Goal: Task Accomplishment & Management: Complete application form

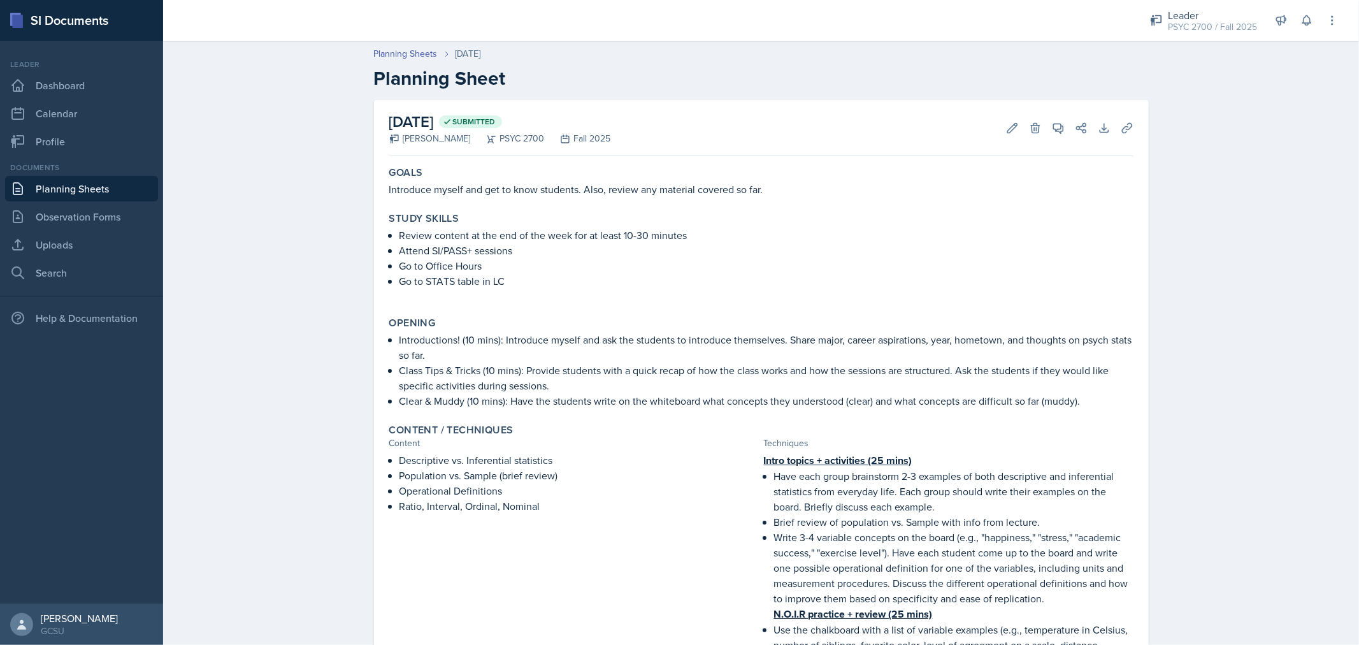
click at [113, 193] on link "Planning Sheets" at bounding box center [81, 188] width 153 height 25
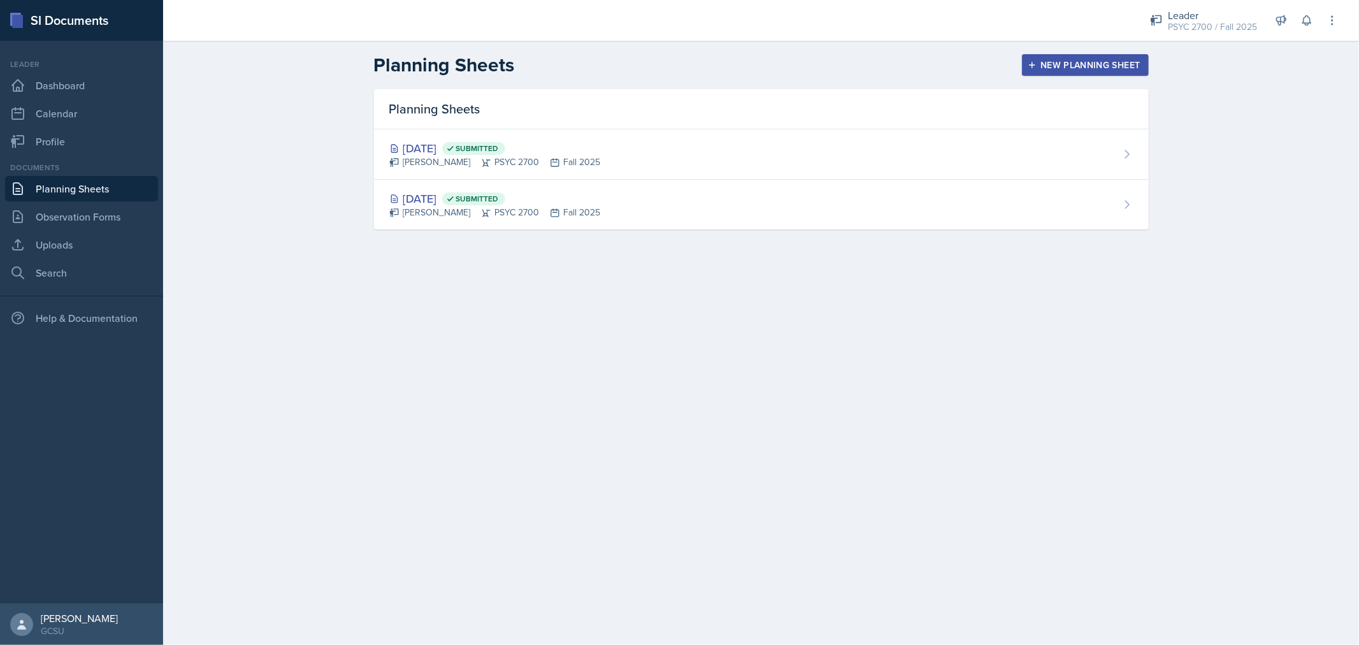
click at [1090, 73] on button "New Planning Sheet" at bounding box center [1085, 65] width 126 height 22
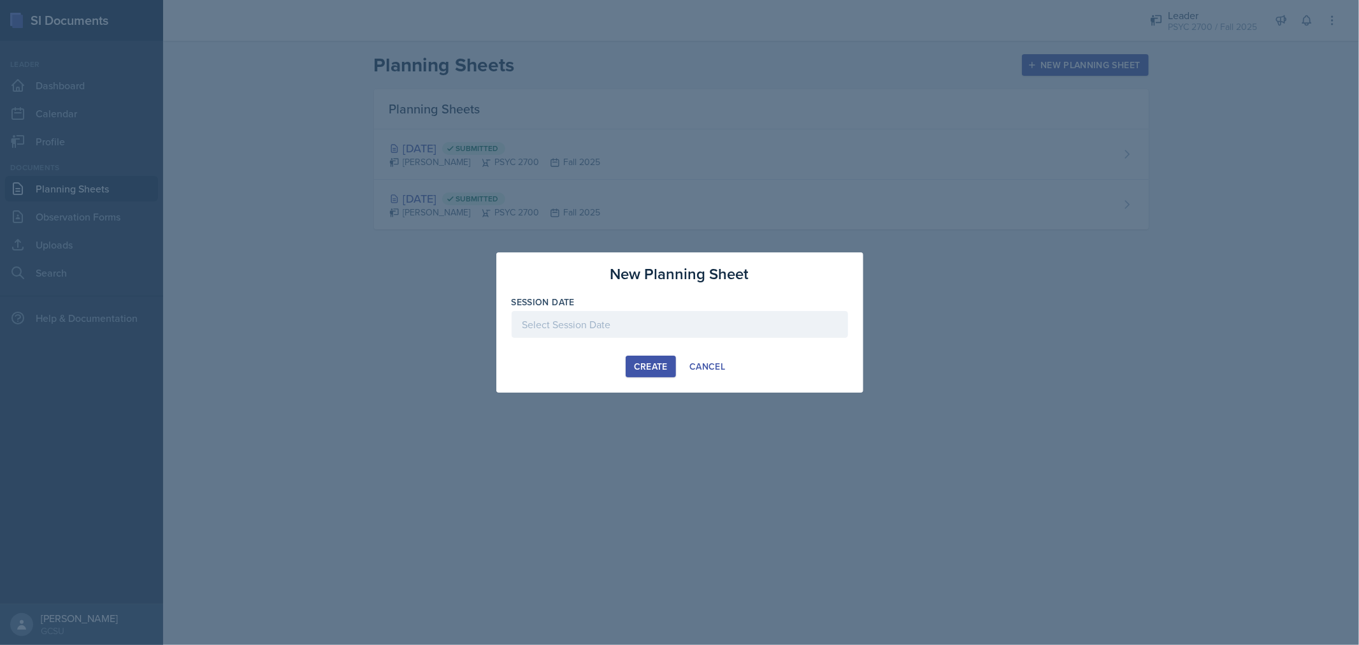
click at [709, 327] on div at bounding box center [679, 324] width 336 height 27
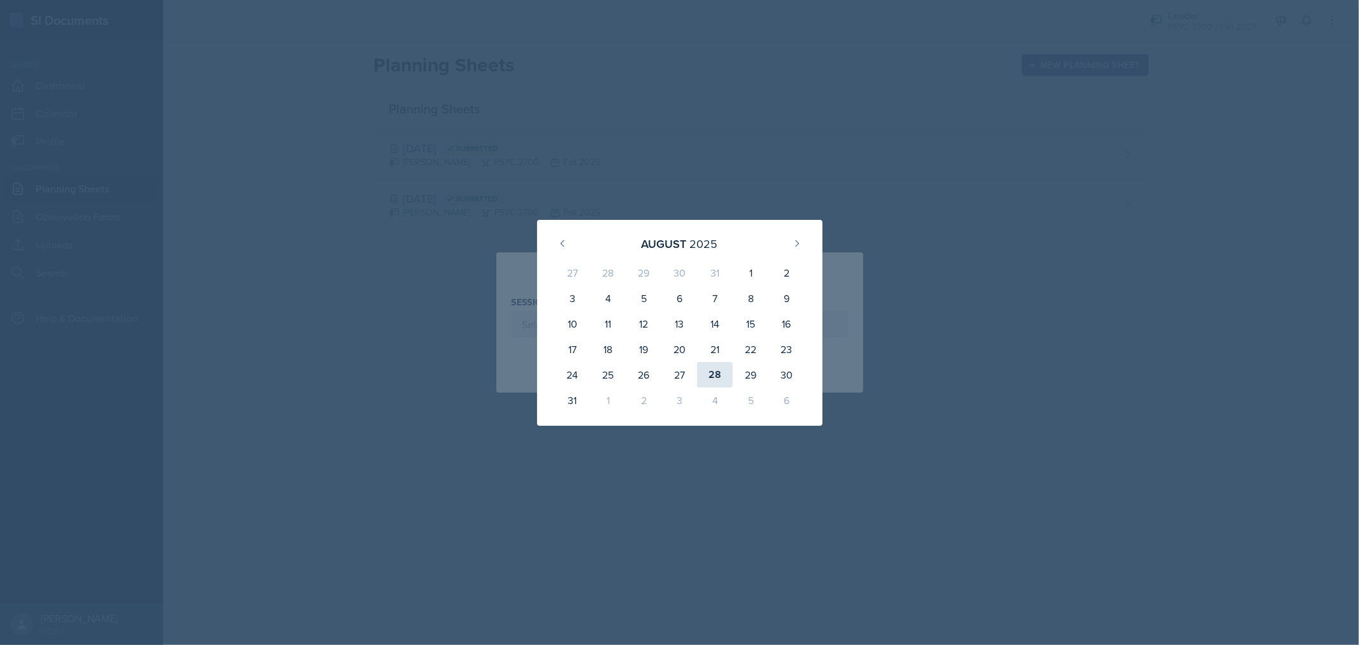
click at [718, 368] on div "28" at bounding box center [715, 374] width 36 height 25
type input "[DATE]"
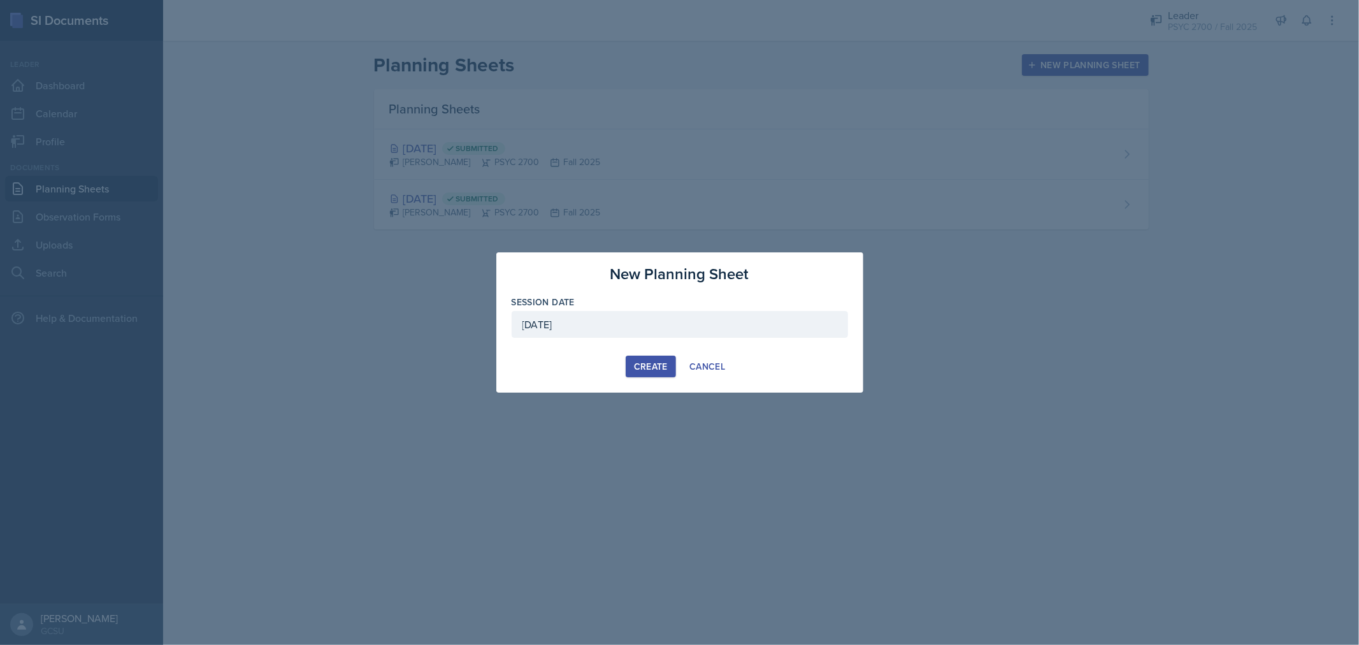
click at [666, 364] on div "Create" at bounding box center [651, 366] width 34 height 10
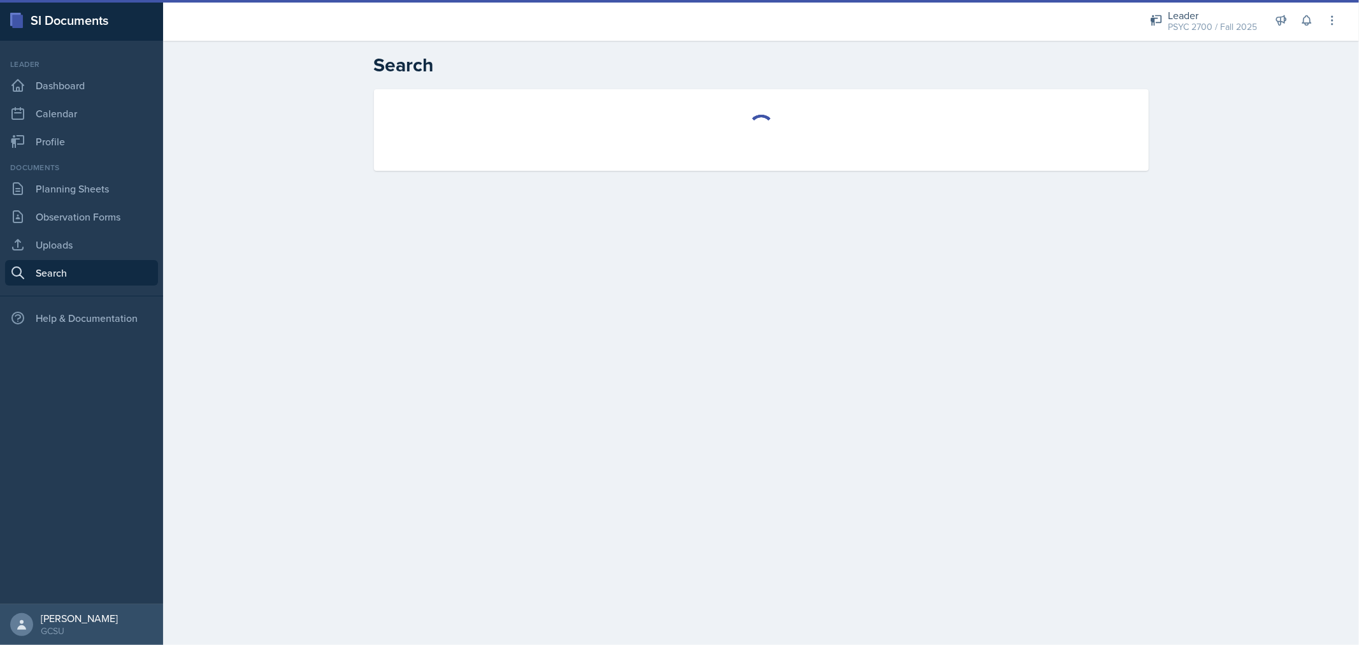
select select "all"
select select "1"
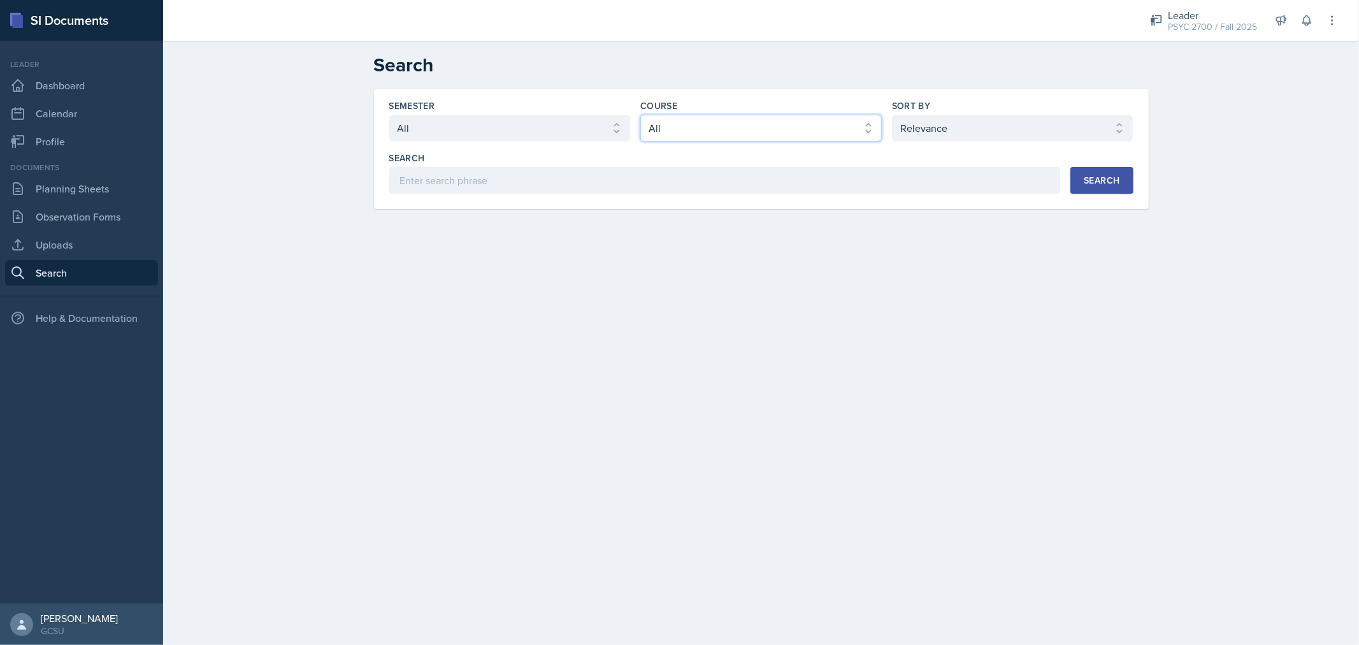
click at [658, 134] on select "Select course All ACCT 3101 ACCT 3102 ASTR 1000 BIOL 1100 BIOL 1107 BIOL 1108 B…" at bounding box center [760, 128] width 241 height 27
select select "abe6cc92-cda0-419a-99d4-526c6c05315f"
click at [640, 115] on select "Select course All ACCT 3101 ACCT 3102 ASTR 1000 BIOL 1100 BIOL 1107 BIOL 1108 B…" at bounding box center [760, 128] width 241 height 27
click at [848, 189] on input at bounding box center [724, 180] width 671 height 27
click at [1097, 177] on div "Search" at bounding box center [1101, 180] width 36 height 10
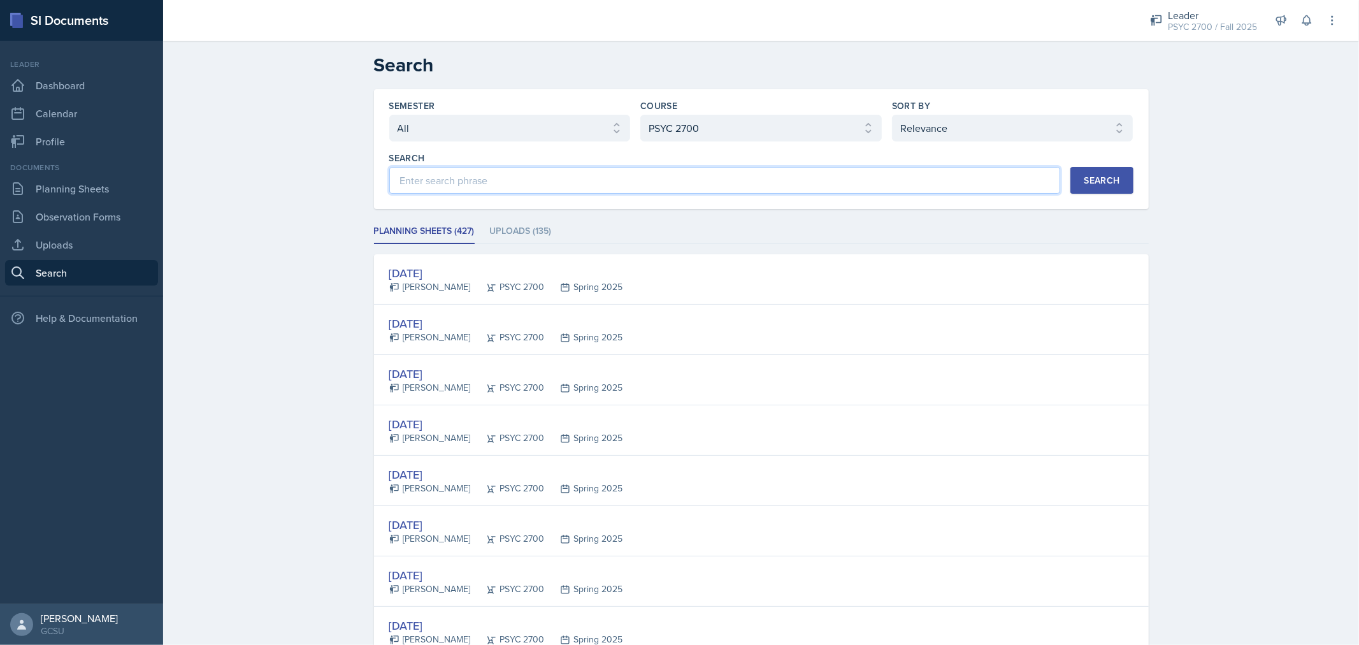
click at [524, 188] on input at bounding box center [724, 180] width 671 height 27
type input "frequency distributions"
click at [1071, 170] on button "Search" at bounding box center [1101, 180] width 62 height 27
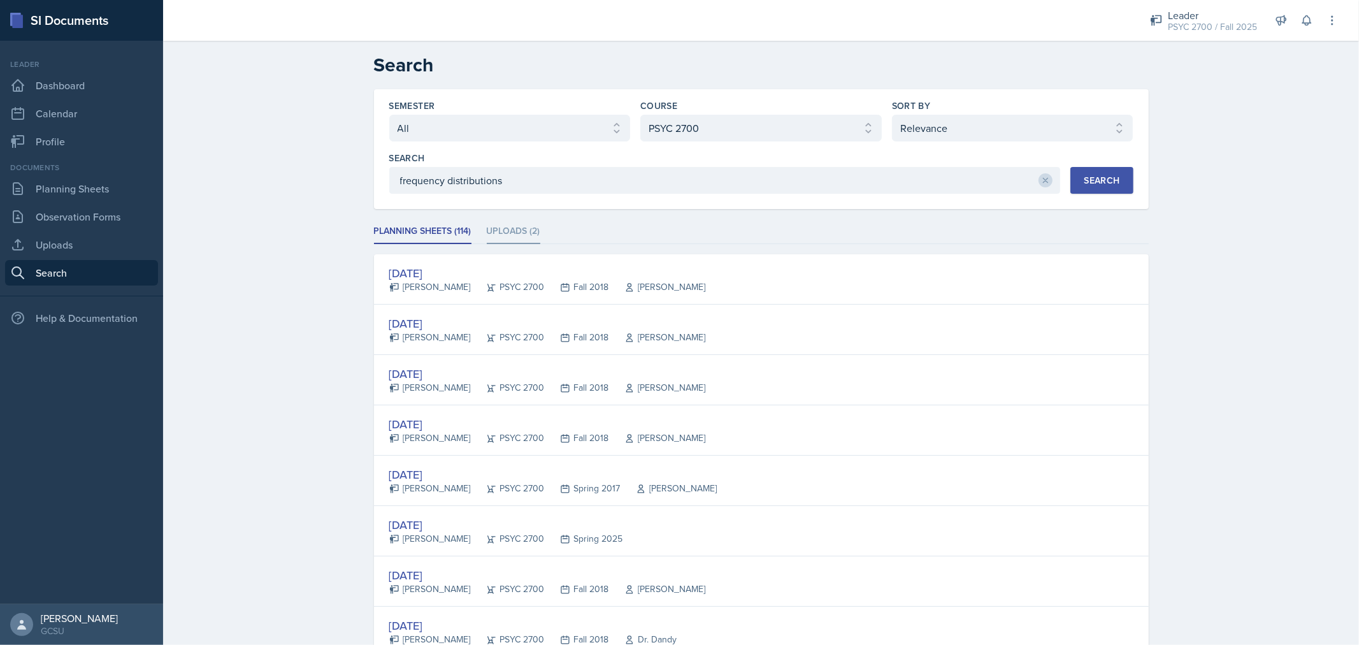
click at [527, 227] on li "Uploads (2)" at bounding box center [514, 231] width 54 height 25
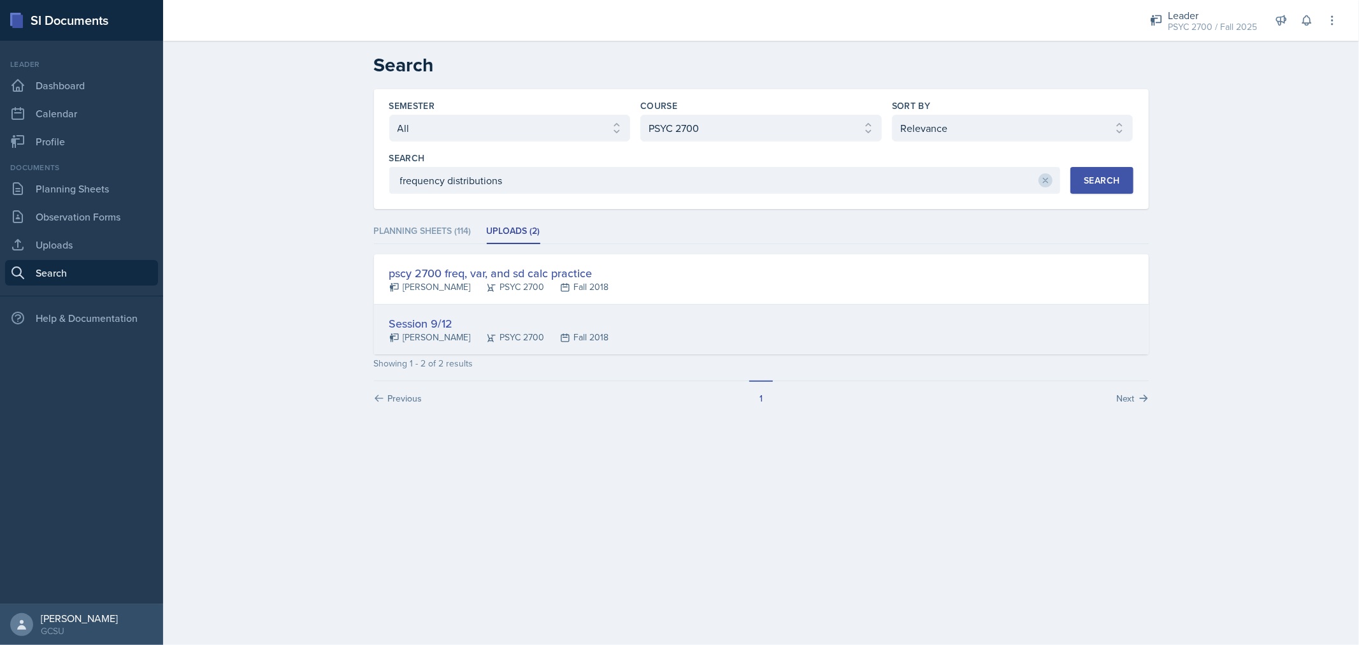
click at [424, 316] on div "Session 9/12" at bounding box center [499, 323] width 220 height 17
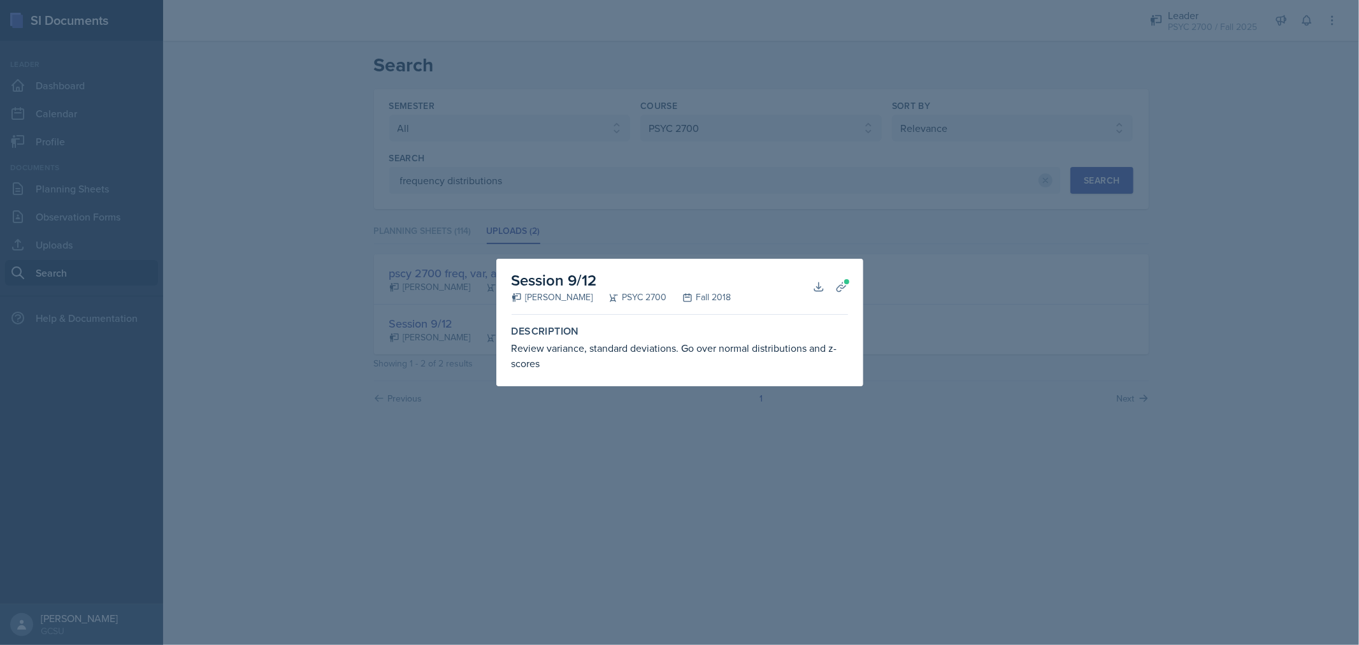
click at [935, 329] on div at bounding box center [679, 322] width 1359 height 645
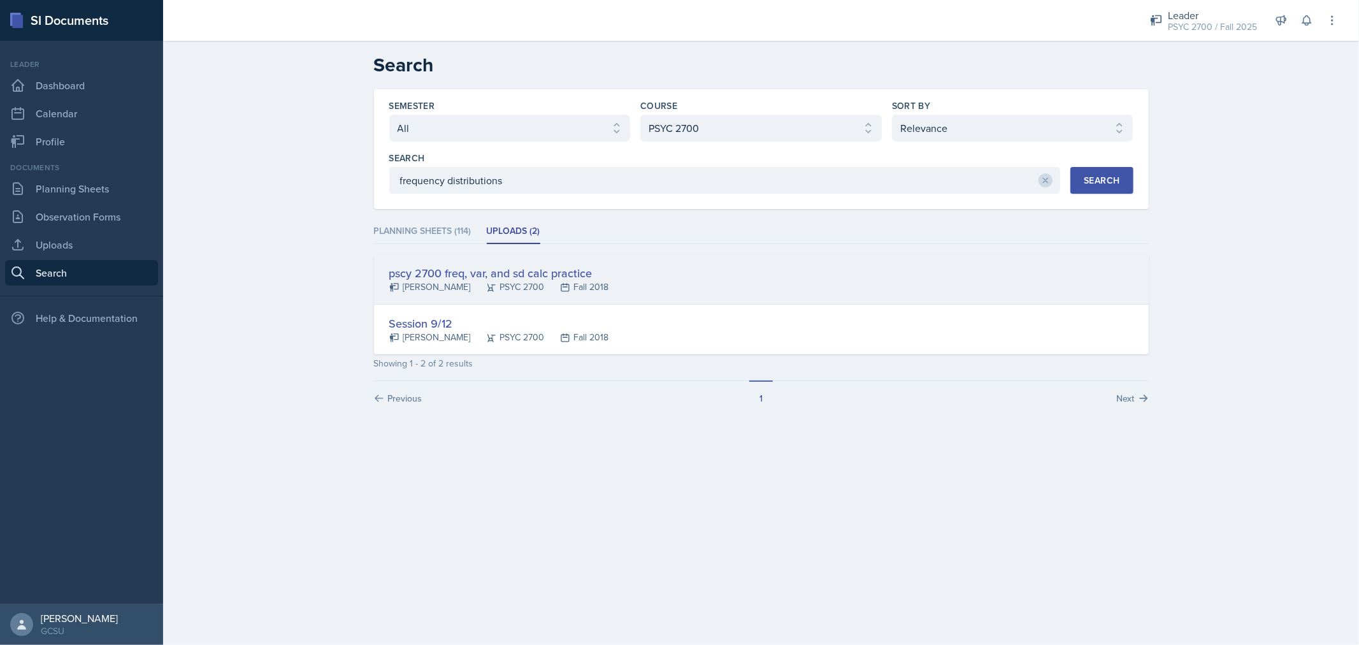
click at [574, 277] on div "pscy 2700 freq, var, and sd calc practice" at bounding box center [499, 272] width 220 height 17
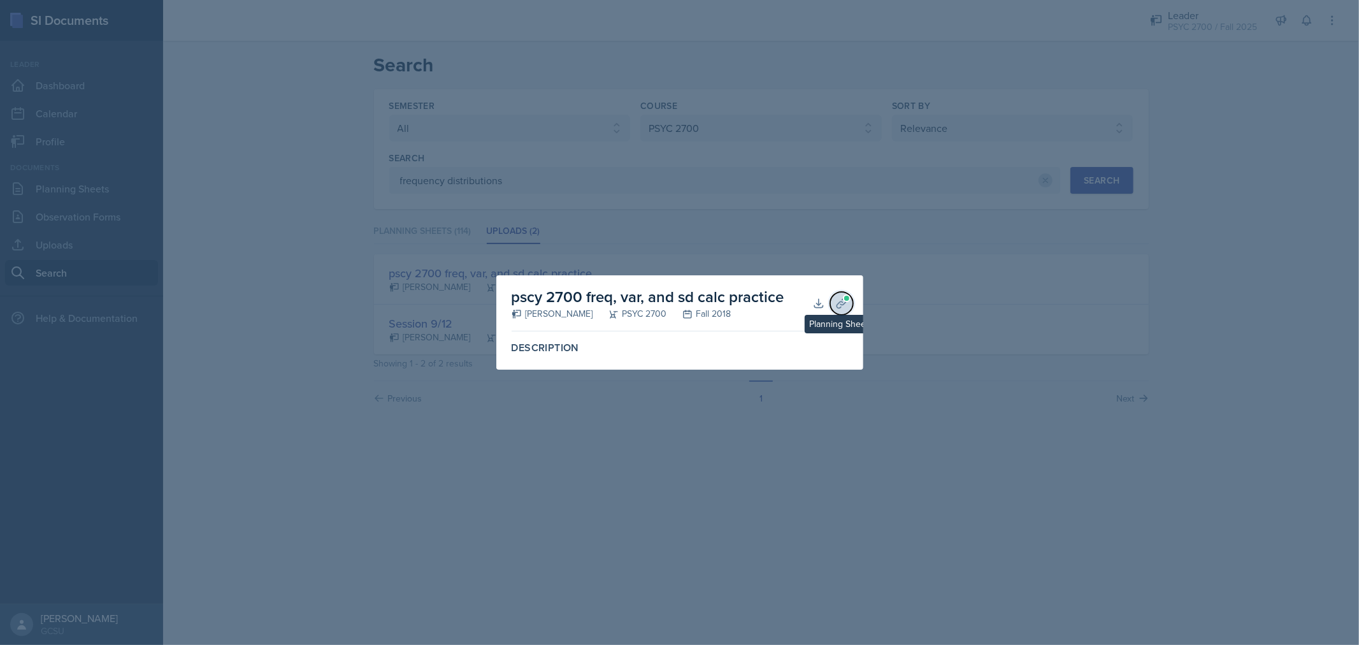
click at [843, 297] on span at bounding box center [847, 298] width 8 height 8
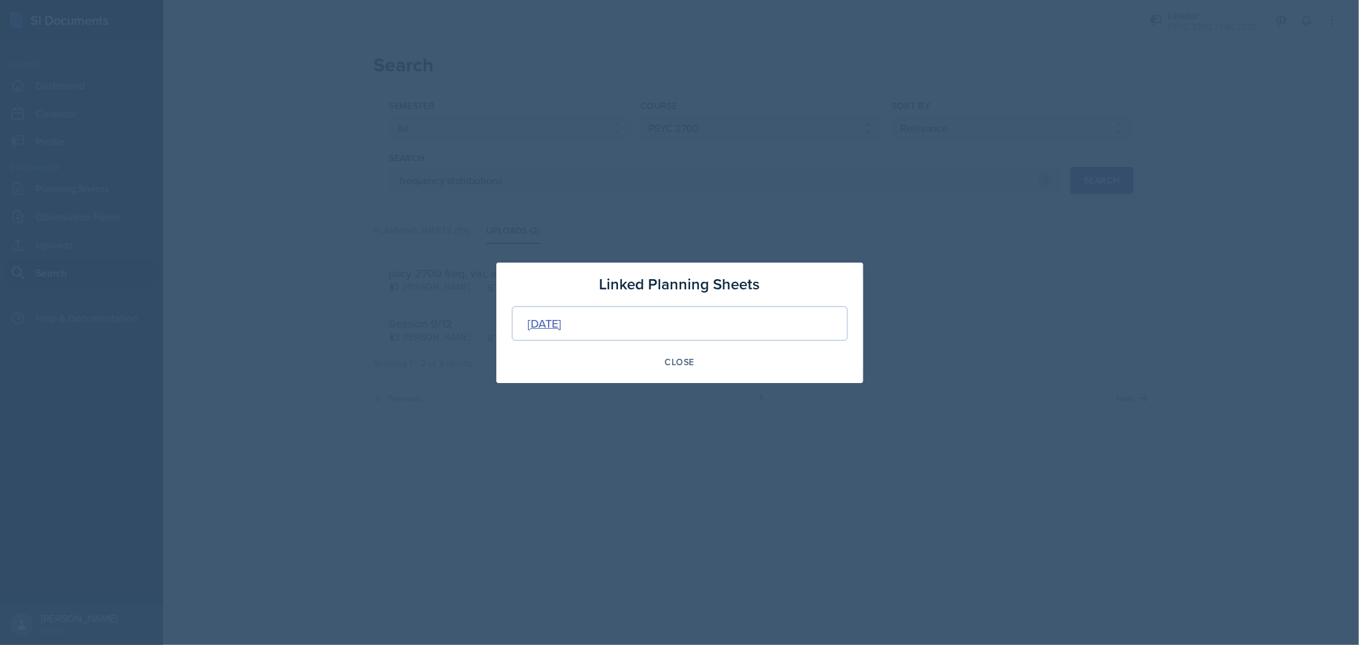
click at [559, 327] on div "Sep 4th, 2018" at bounding box center [545, 323] width 34 height 17
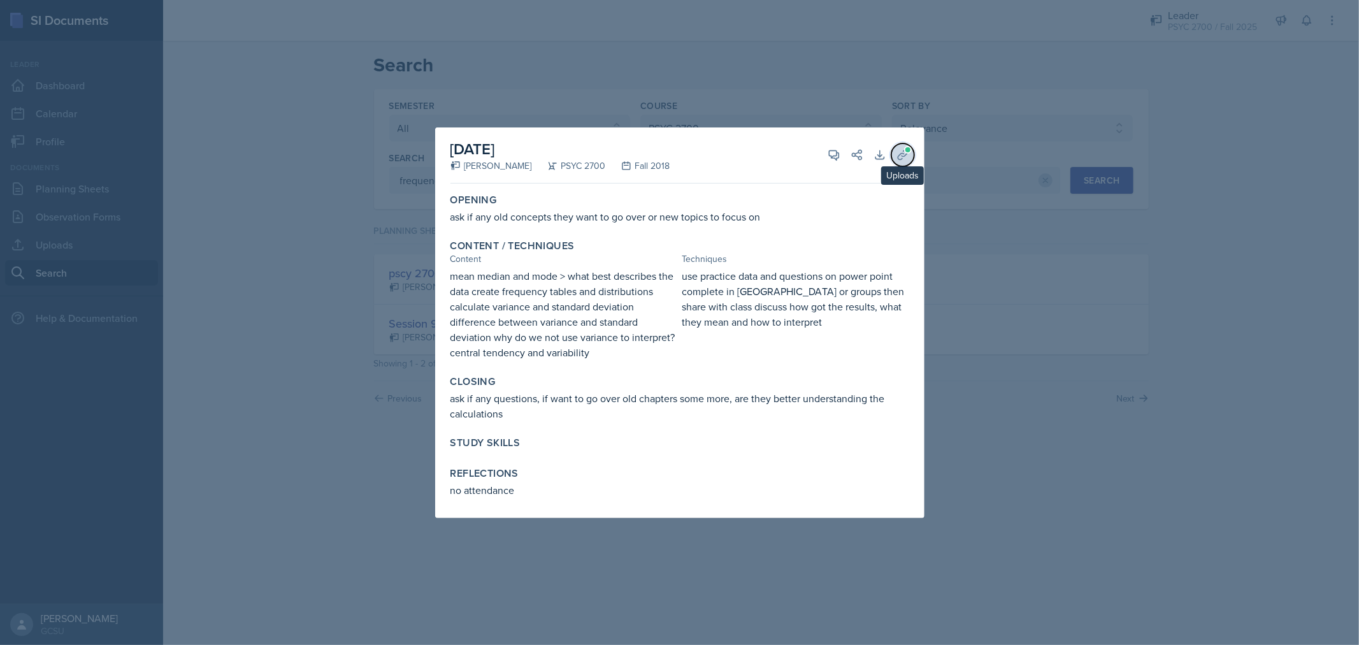
click at [904, 161] on icon at bounding box center [902, 154] width 13 height 13
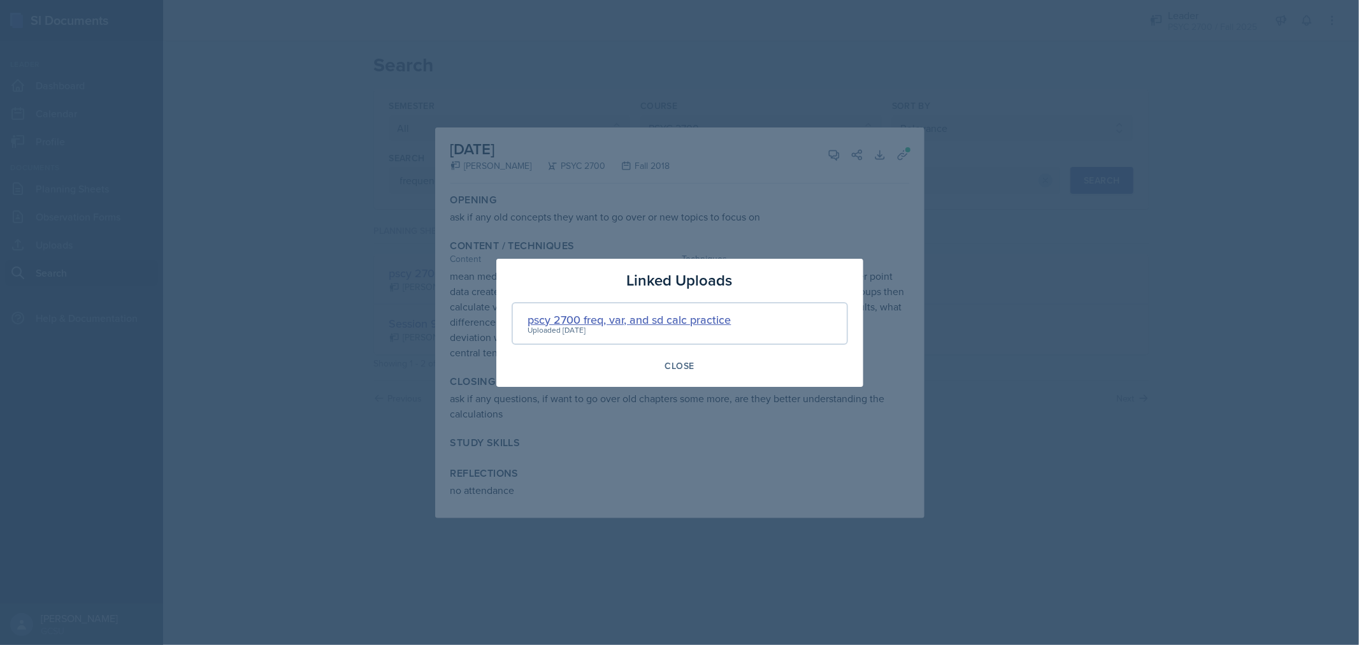
click at [593, 317] on div "pscy 2700 freq, var, and sd calc practice" at bounding box center [629, 319] width 203 height 17
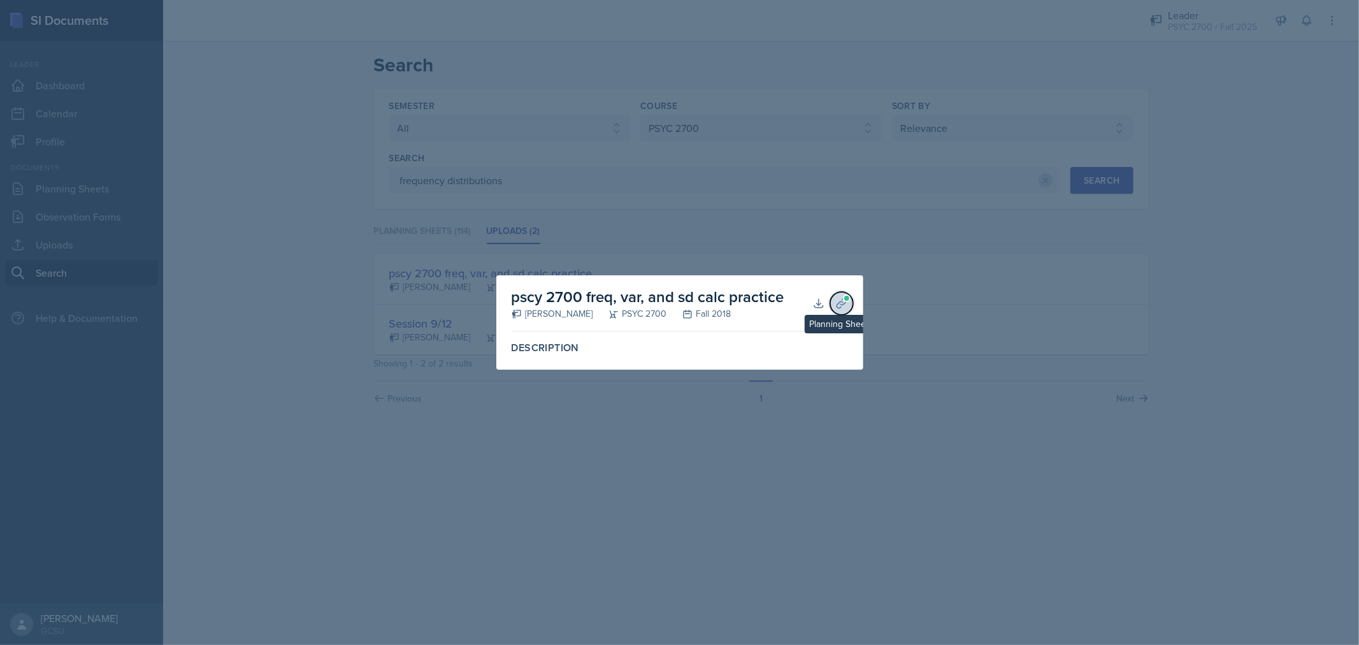
click at [843, 294] on button "Planning Sheets" at bounding box center [841, 303] width 23 height 23
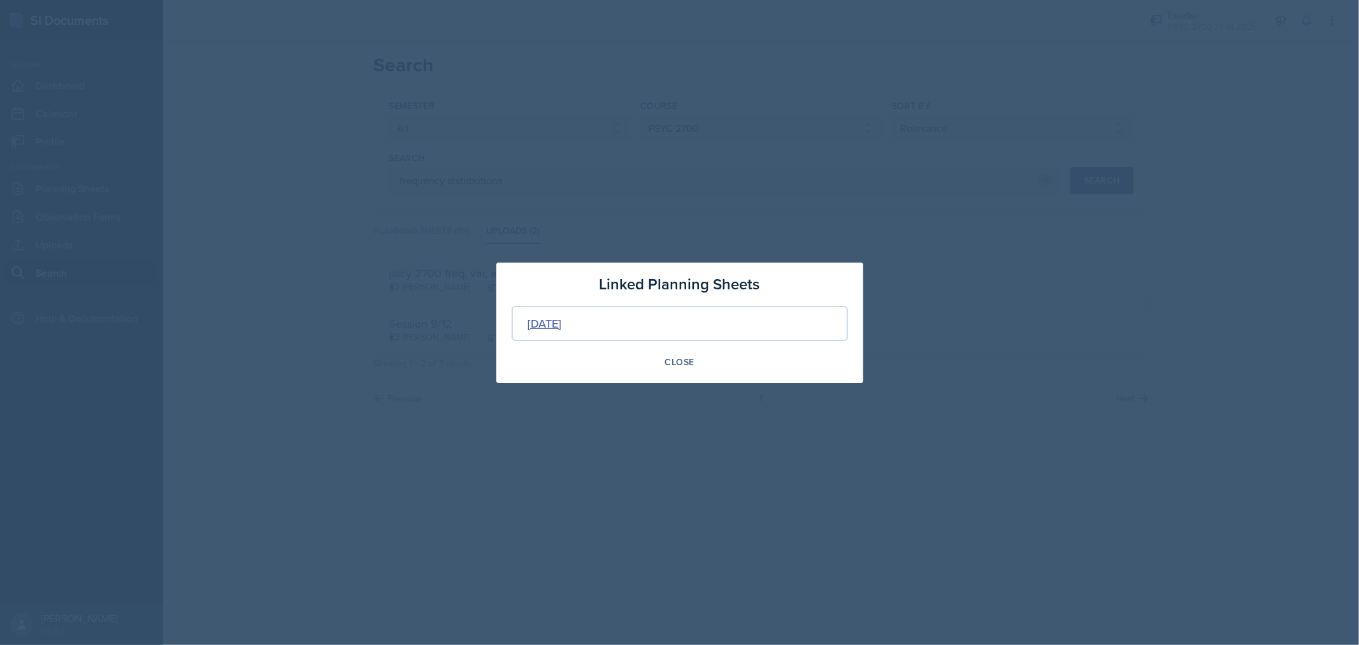
click at [562, 326] on div "Sep 4th, 2018" at bounding box center [545, 323] width 34 height 17
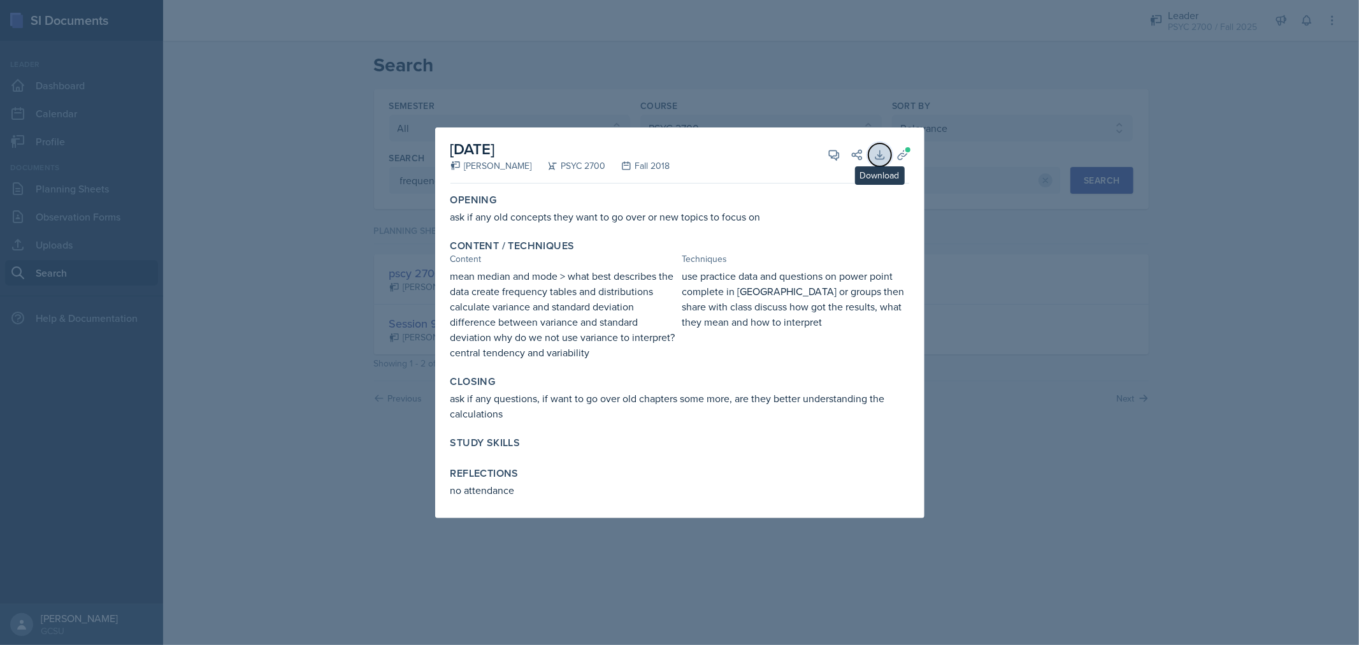
click at [883, 155] on icon at bounding box center [879, 154] width 13 height 13
click at [1008, 361] on div at bounding box center [679, 322] width 1359 height 645
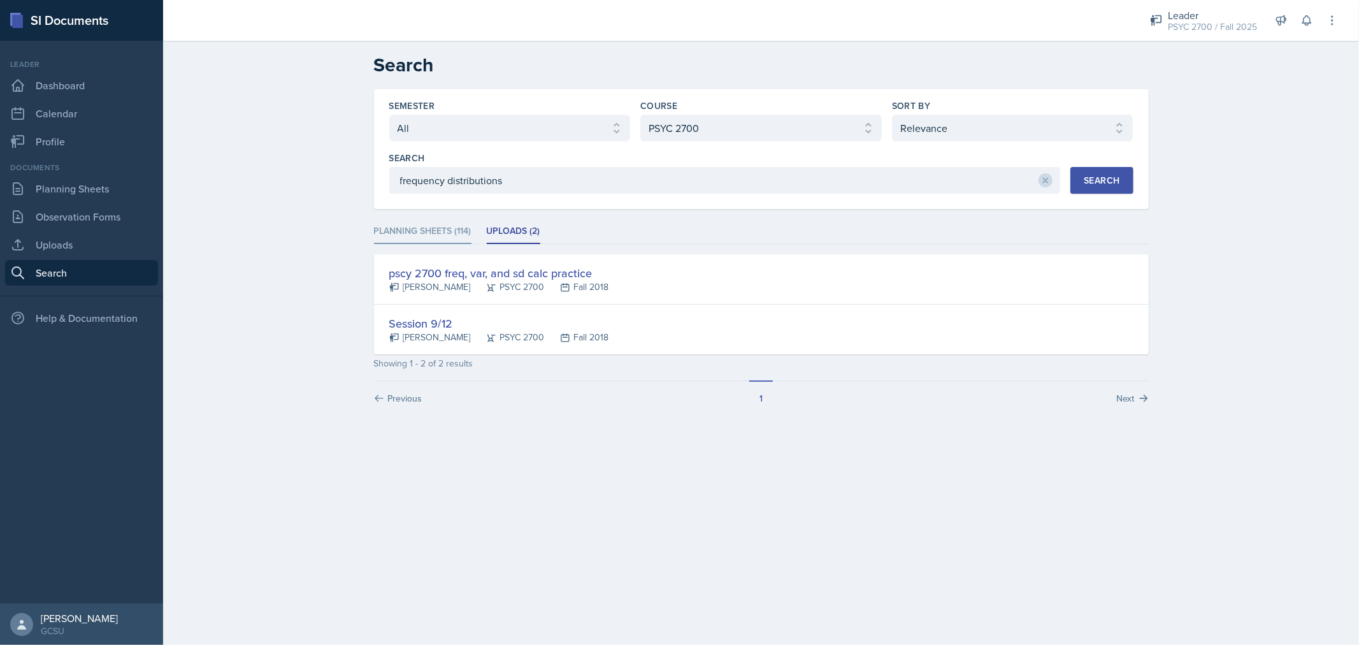
click at [424, 228] on li "Planning Sheets (114)" at bounding box center [422, 231] width 97 height 25
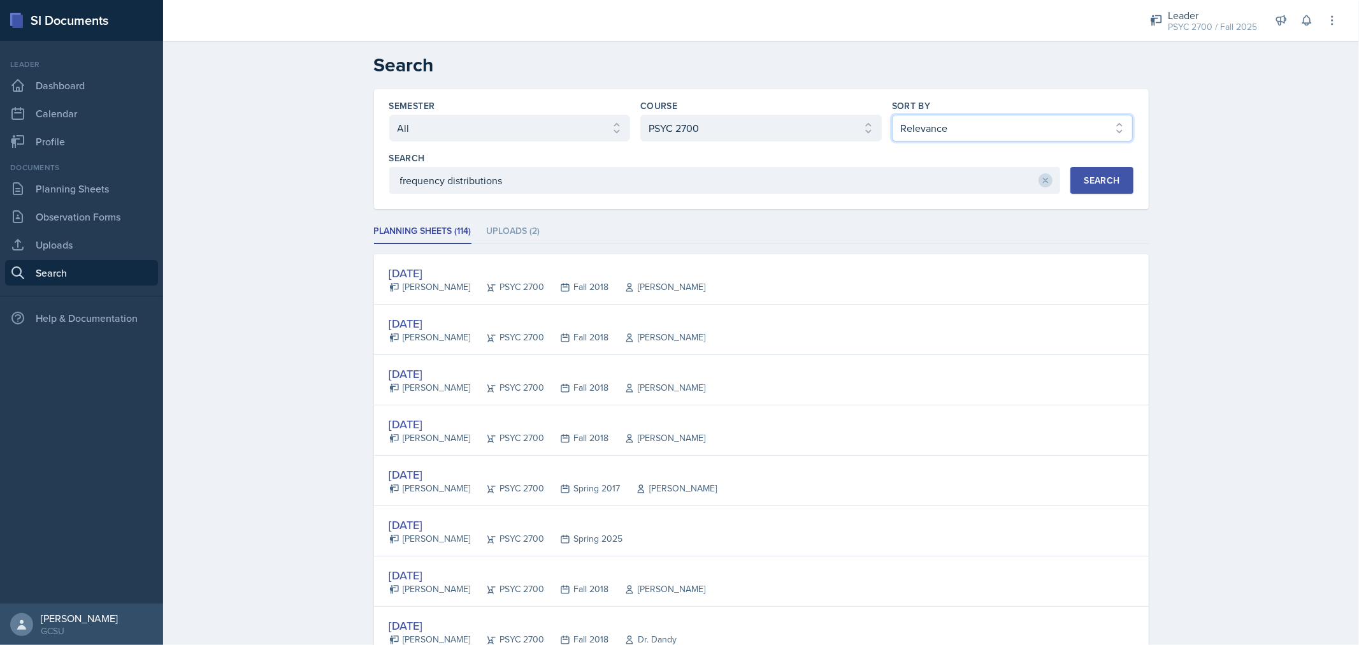
click at [960, 129] on select "Select sort by Relevance Document Date (Asc) Document Date (Desc)" at bounding box center [1012, 128] width 241 height 27
click at [892, 115] on select "Select sort by Relevance Document Date (Asc) Document Date (Desc)" at bounding box center [1012, 128] width 241 height 27
click at [960, 122] on select "Select sort by Relevance Document Date (Asc) Document Date (Desc)" at bounding box center [1012, 128] width 241 height 27
select select "3"
click at [892, 115] on select "Select sort by Relevance Document Date (Asc) Document Date (Desc)" at bounding box center [1012, 128] width 241 height 27
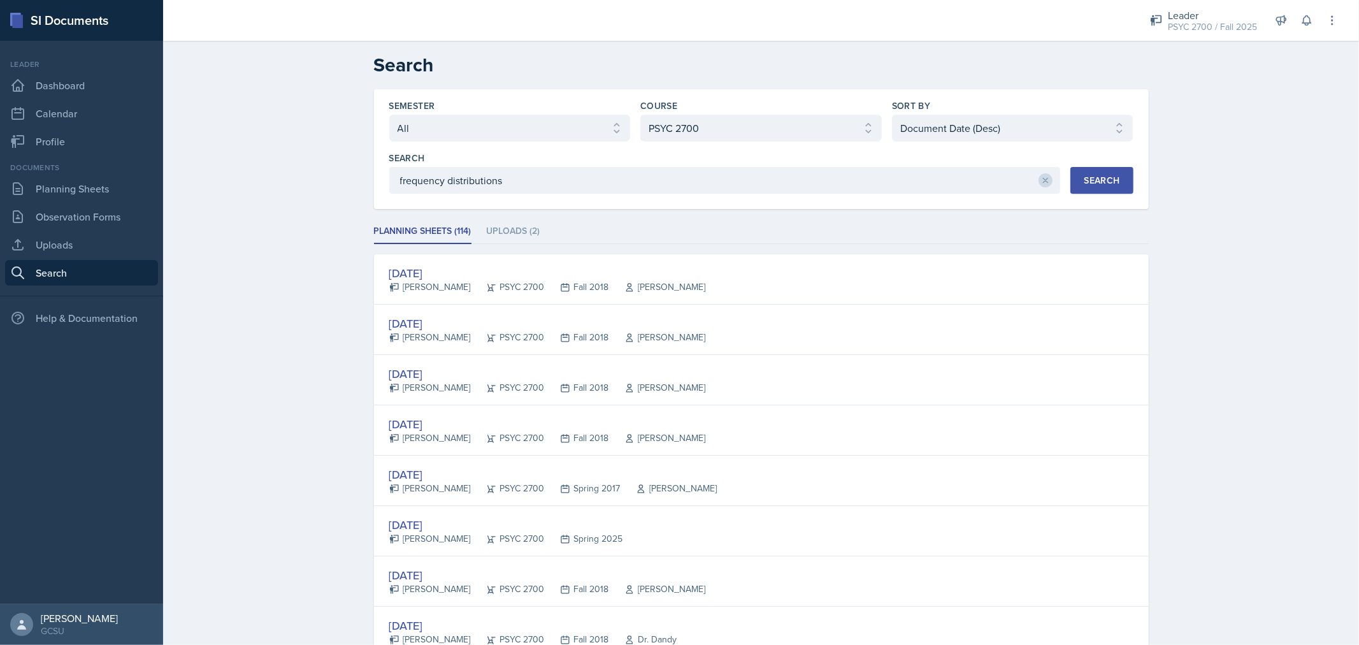
click at [1089, 176] on div "Search" at bounding box center [1101, 180] width 36 height 10
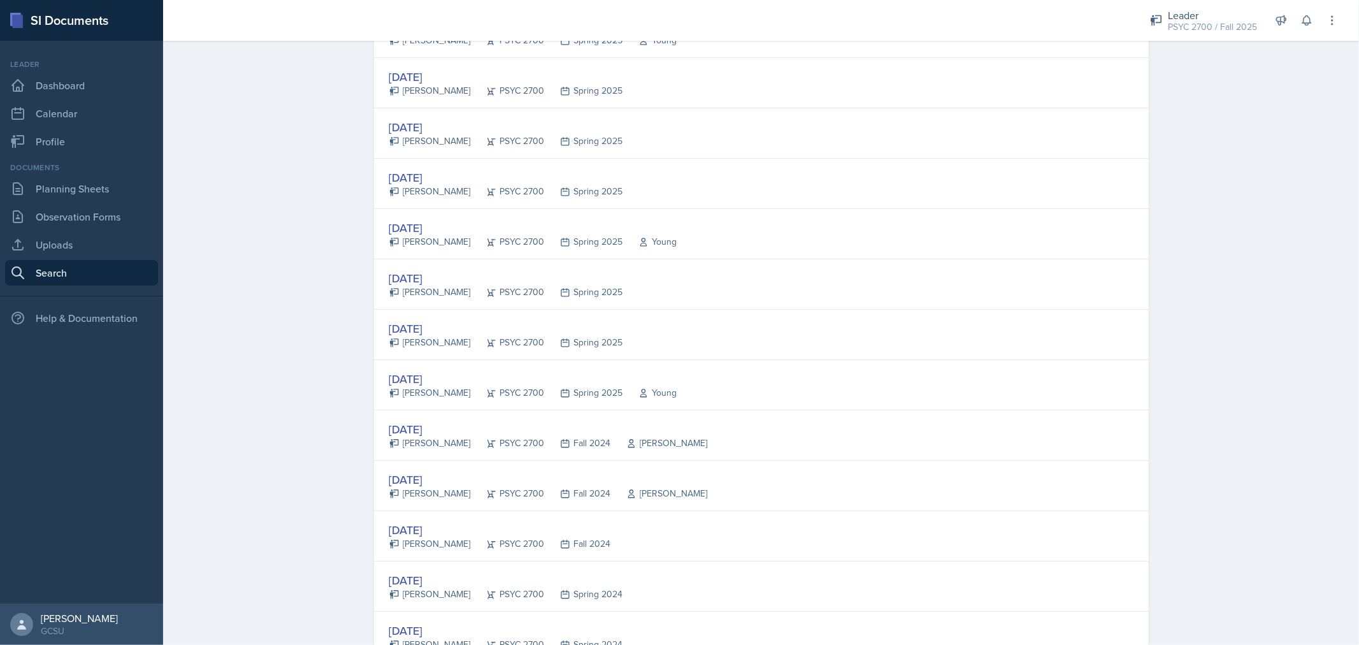
scroll to position [499, 0]
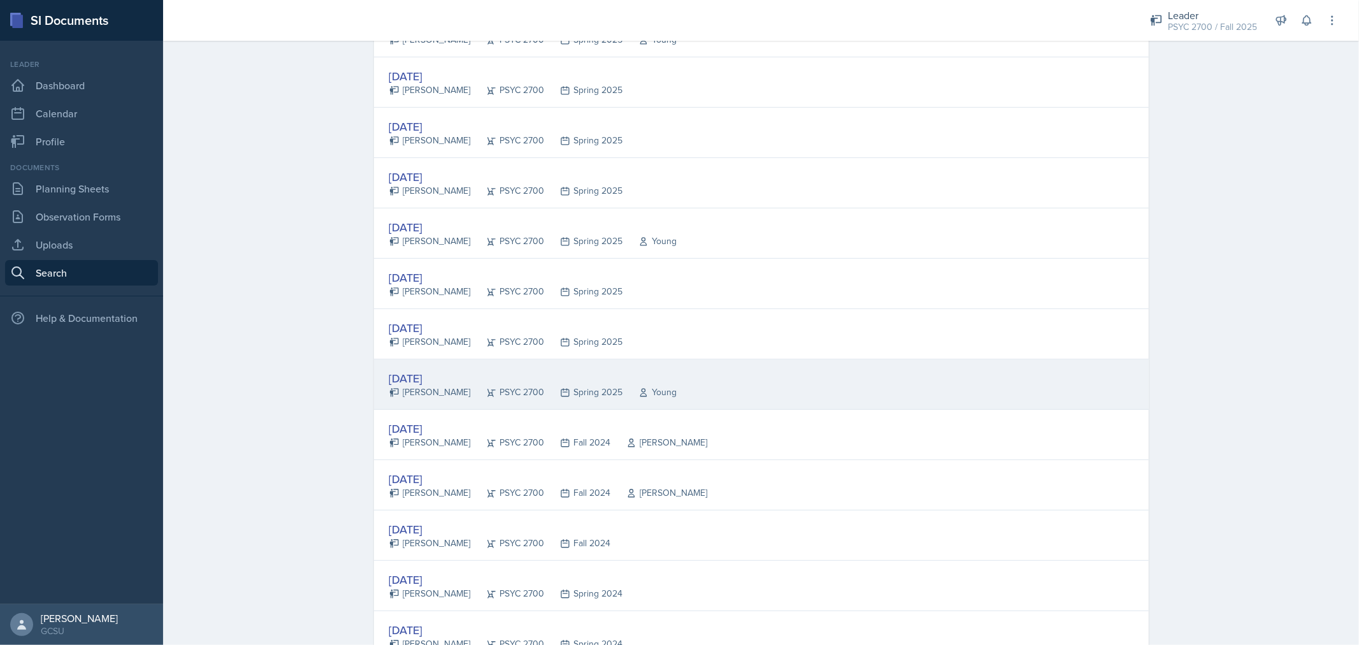
click at [824, 380] on div "Jan 28th, 2025 Martha Zamorano PSYC 2700 Spring 2025 Young" at bounding box center [761, 384] width 775 height 50
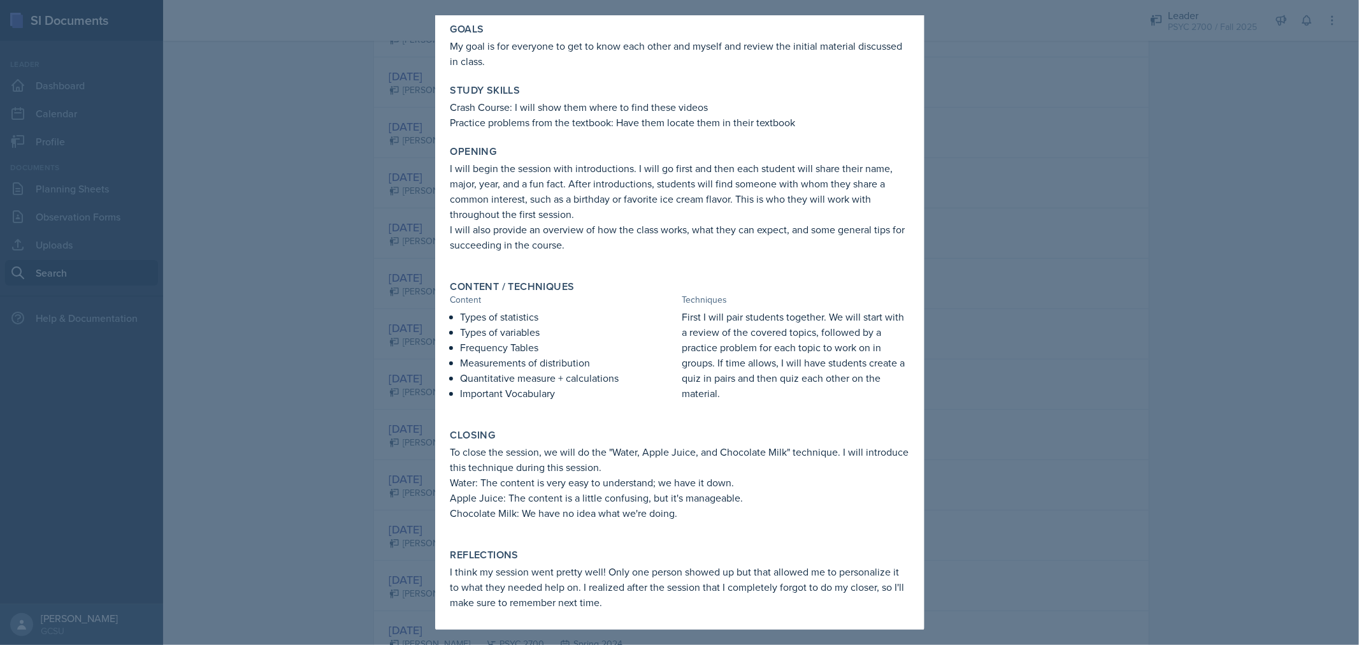
scroll to position [0, 0]
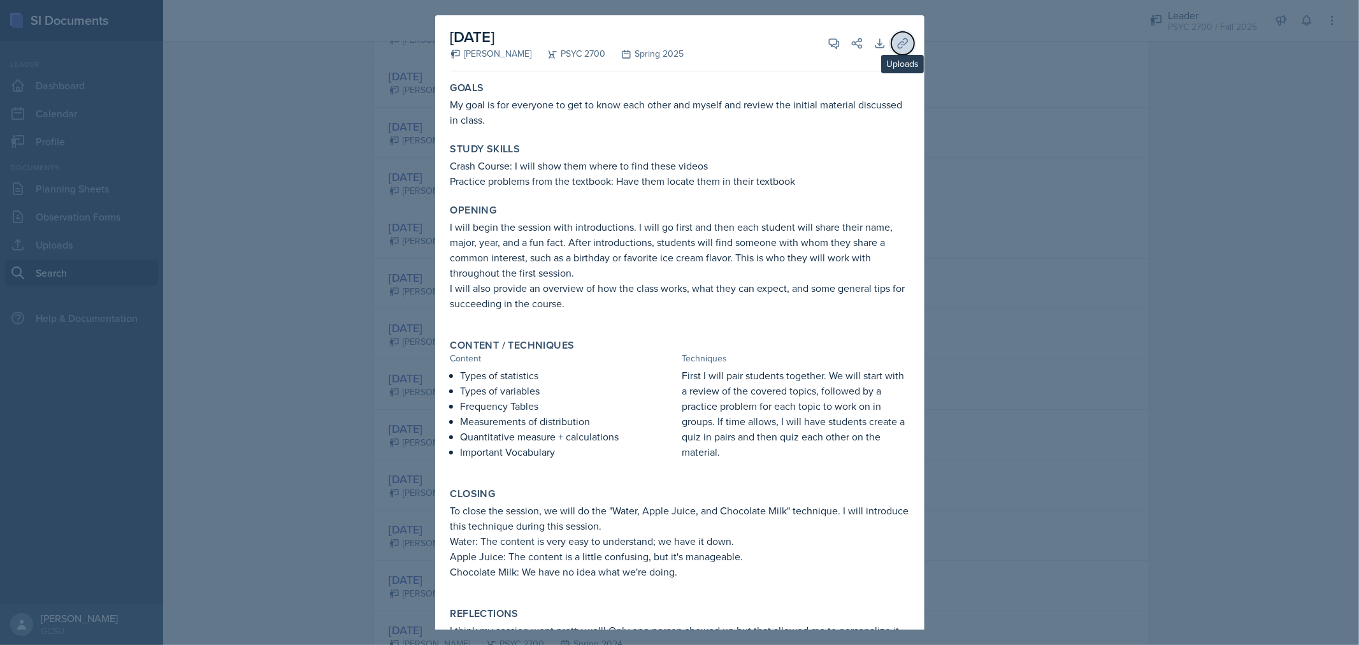
click at [896, 39] on icon at bounding box center [902, 43] width 13 height 13
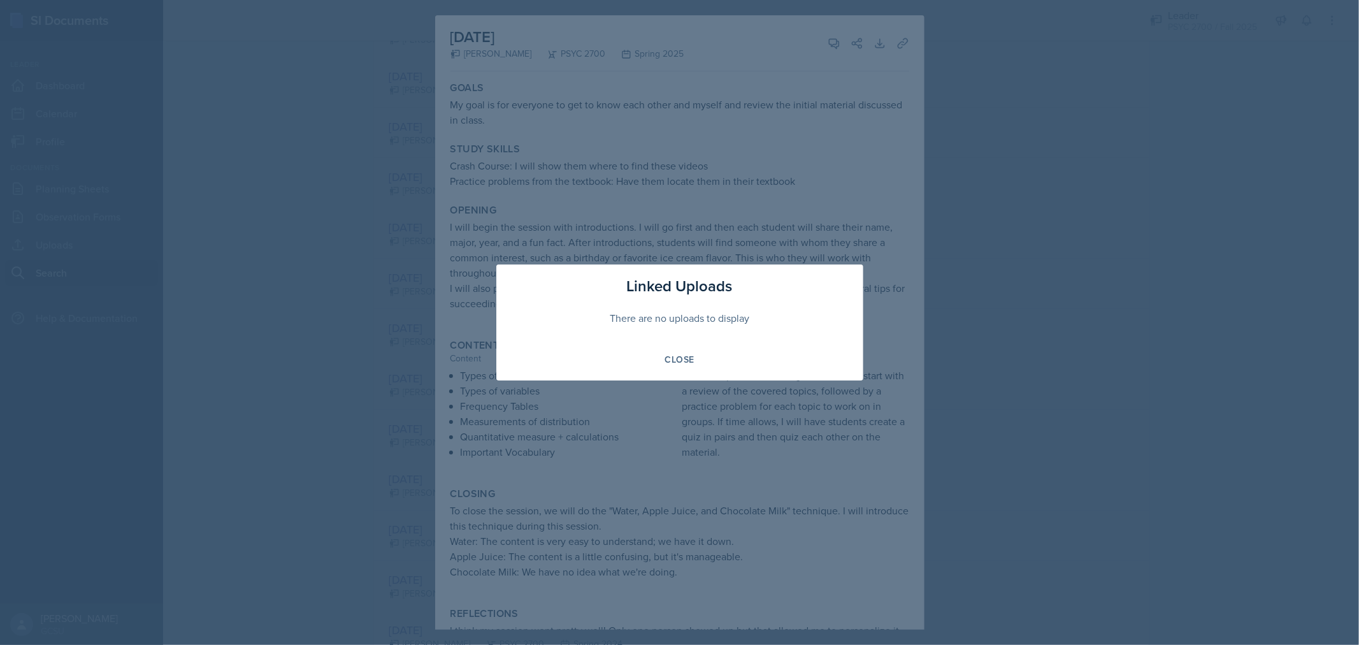
click at [758, 180] on div at bounding box center [679, 322] width 1359 height 645
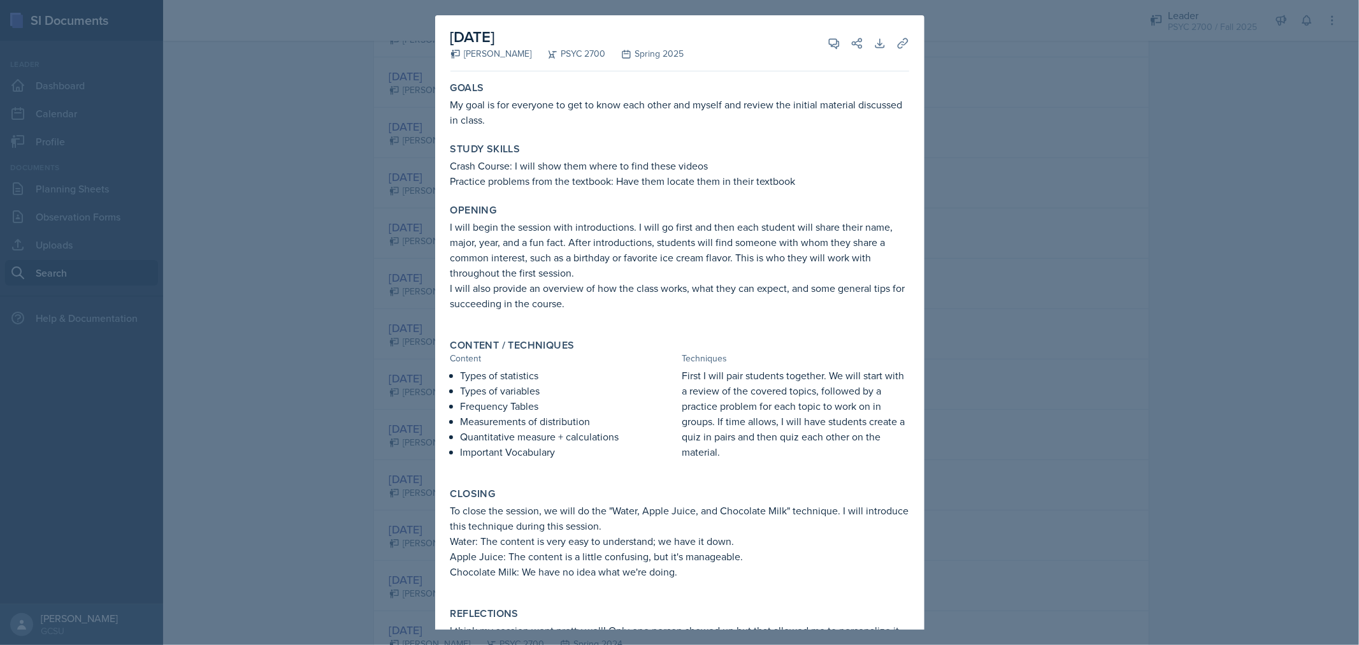
scroll to position [59, 0]
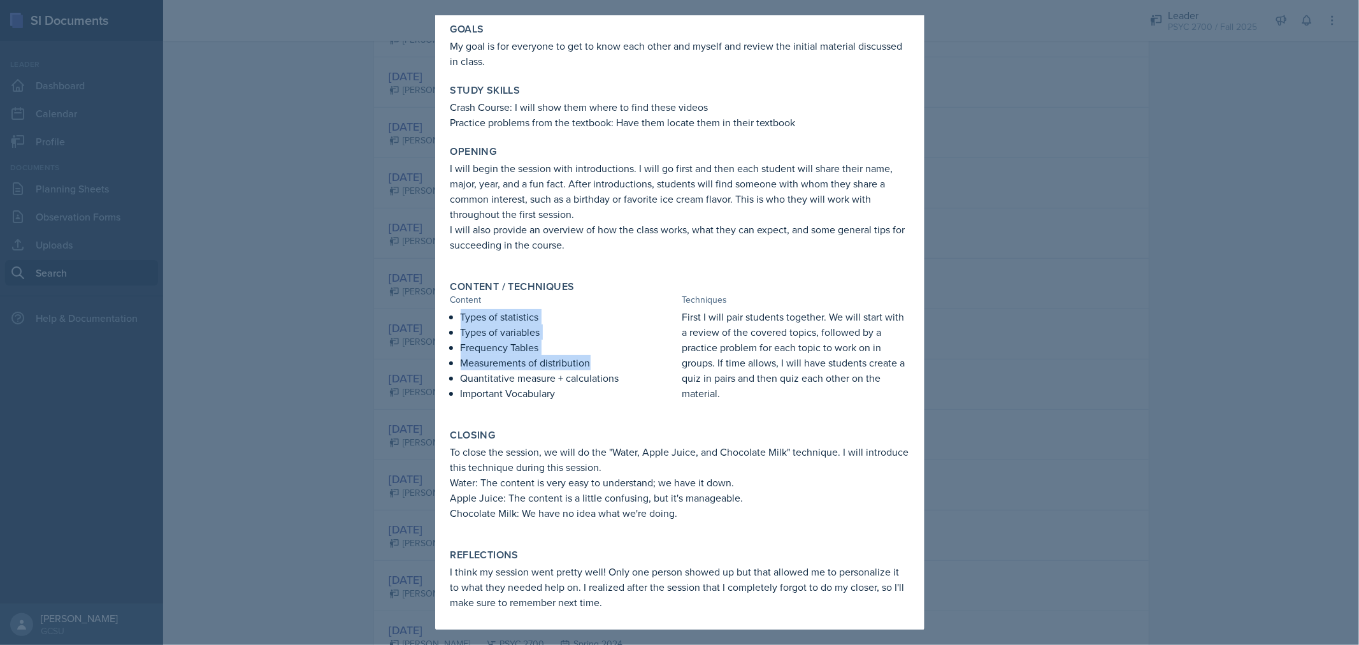
drag, startPoint x: 461, startPoint y: 320, endPoint x: 594, endPoint y: 363, distance: 139.8
click at [594, 363] on ul "Types of statistics Types of variables Frequency Tables Measurements of distrib…" at bounding box center [568, 355] width 217 height 92
copy ul "Types of statistics Types of variables Frequency Tables Measurements of distrib…"
click at [1074, 307] on div at bounding box center [679, 322] width 1359 height 645
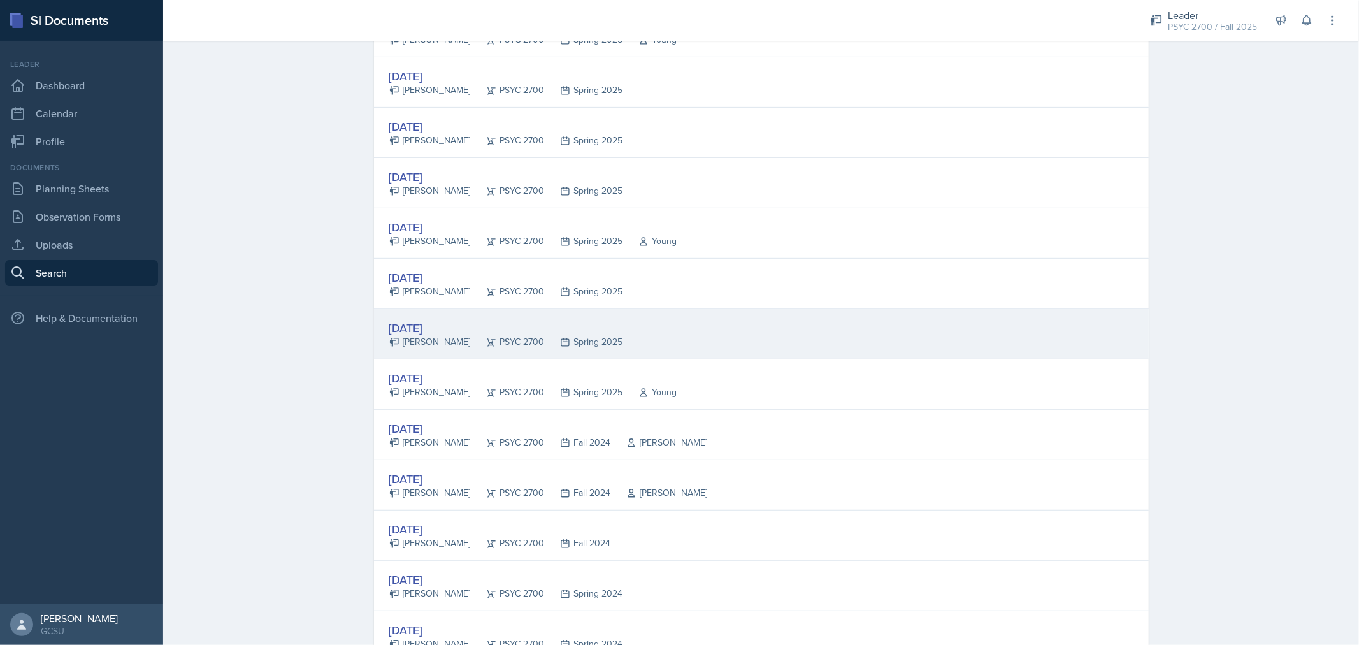
click at [682, 321] on div "Jan 29th, 2025 Jamaree Brown PSYC 2700 Spring 2025" at bounding box center [761, 334] width 775 height 50
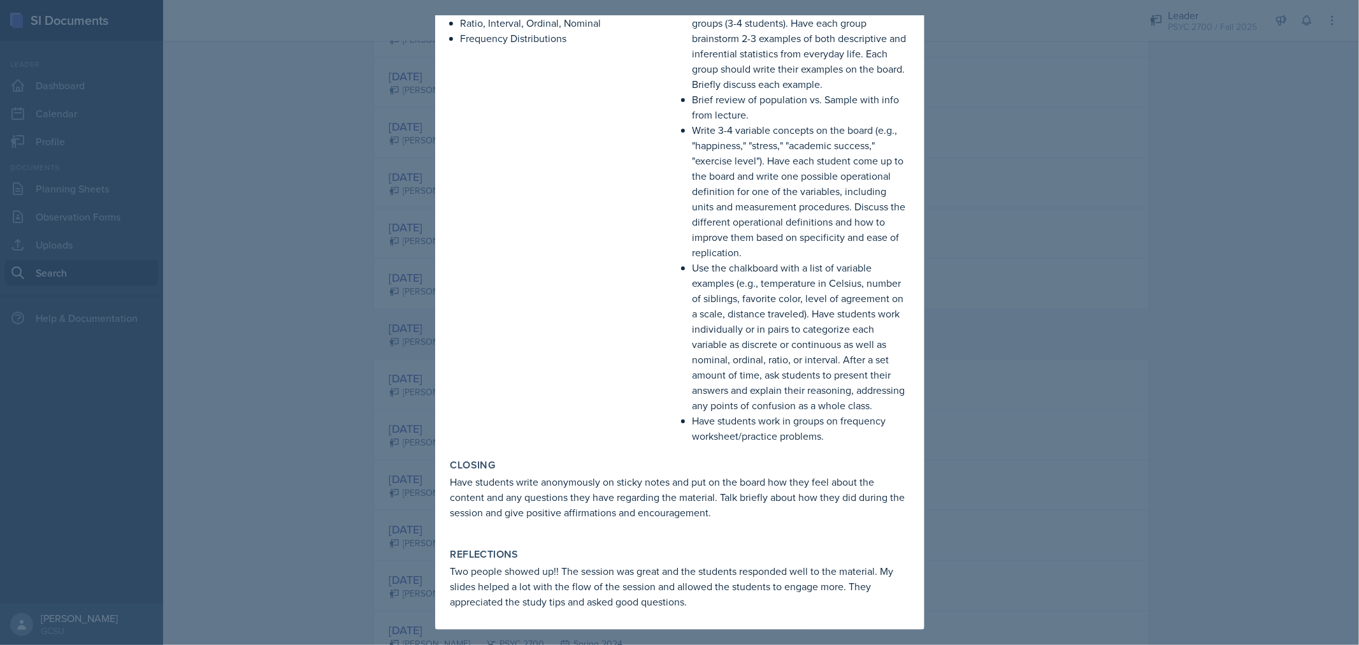
scroll to position [322, 0]
click at [1096, 294] on div at bounding box center [679, 322] width 1359 height 645
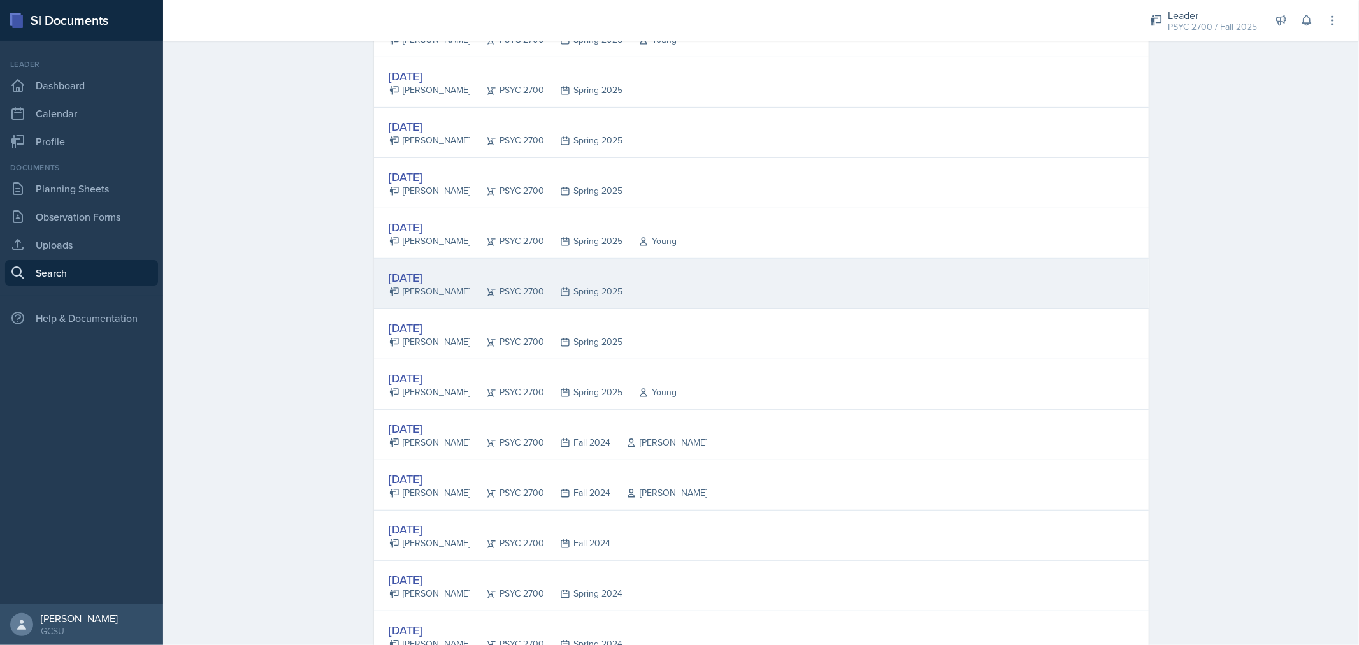
click at [670, 274] on div "Feb 3rd, 2025 Jamaree Brown PSYC 2700 Spring 2025" at bounding box center [761, 284] width 775 height 50
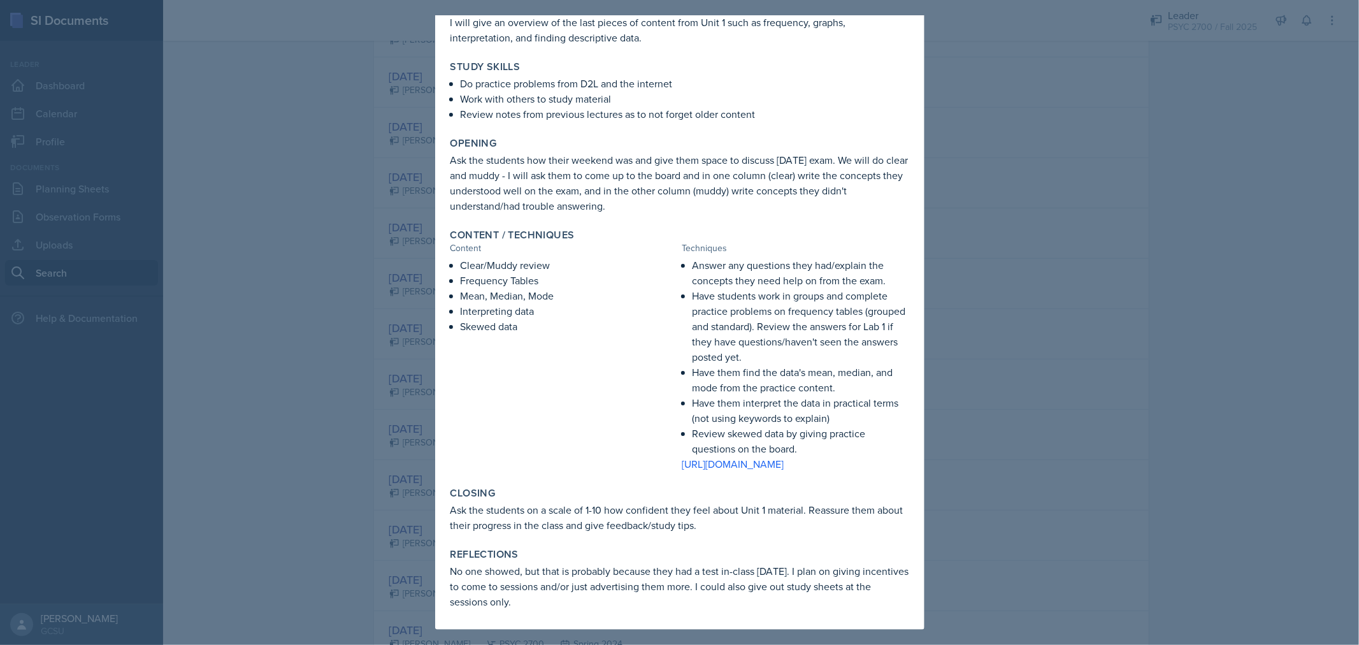
scroll to position [94, 0]
click at [734, 320] on p "Have students work in groups and complete practice problems on frequency tables…" at bounding box center [800, 326] width 217 height 76
drag, startPoint x: 689, startPoint y: 256, endPoint x: 725, endPoint y: 290, distance: 50.0
click at [725, 290] on ul "Answer any questions they had/explain the concepts they need help on from the e…" at bounding box center [800, 356] width 217 height 199
click at [799, 432] on p "Review skewed data by giving practice questions on the board." at bounding box center [800, 440] width 217 height 31
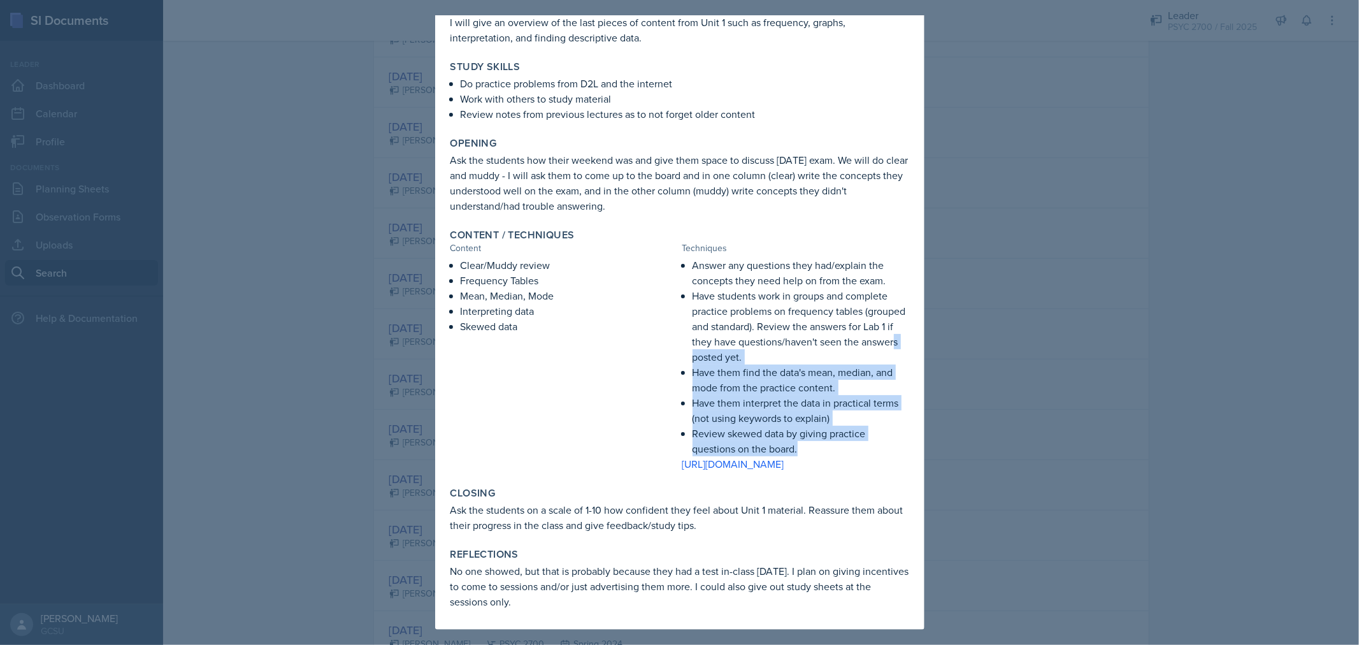
drag, startPoint x: 796, startPoint y: 434, endPoint x: 731, endPoint y: 308, distance: 142.2
click at [731, 308] on ul "Answer any questions they had/explain the concepts they need help on from the e…" at bounding box center [800, 356] width 217 height 199
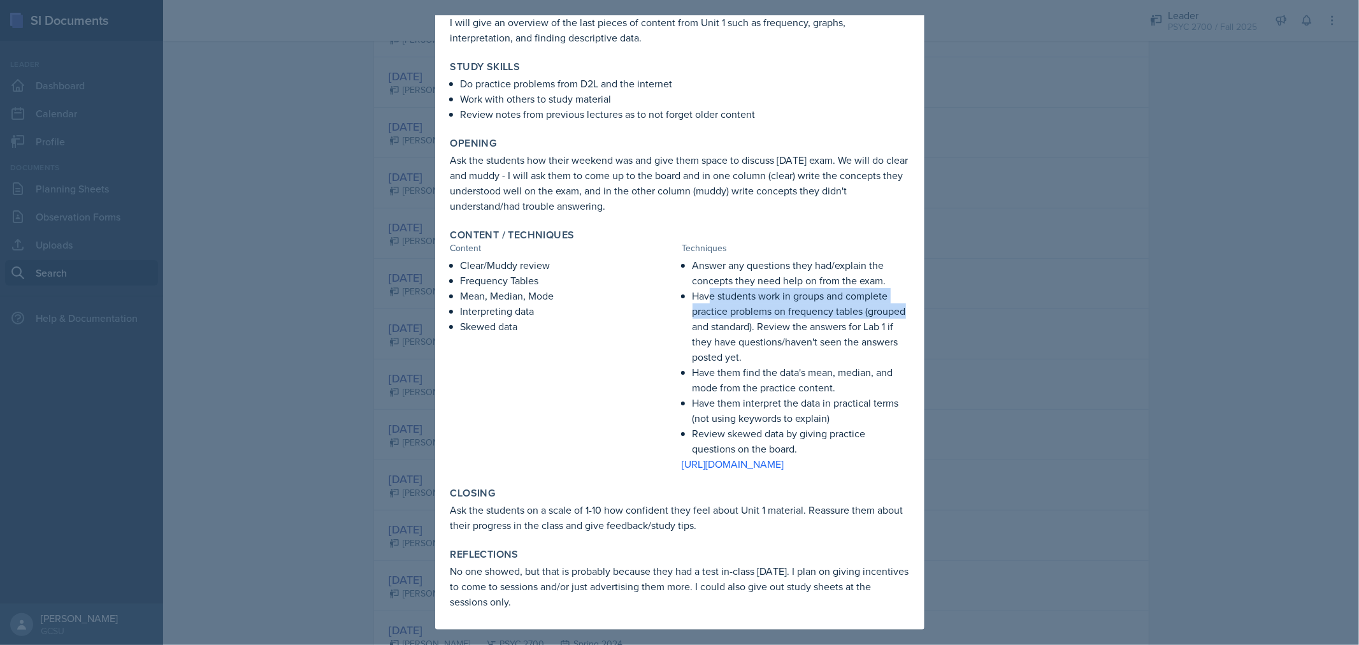
drag, startPoint x: 728, startPoint y: 306, endPoint x: 706, endPoint y: 276, distance: 37.3
click at [706, 288] on p "Have students work in groups and complete practice problems on frequency tables…" at bounding box center [800, 326] width 217 height 76
click at [692, 257] on p "Answer any questions they had/explain the concepts they need help on from the e…" at bounding box center [800, 272] width 217 height 31
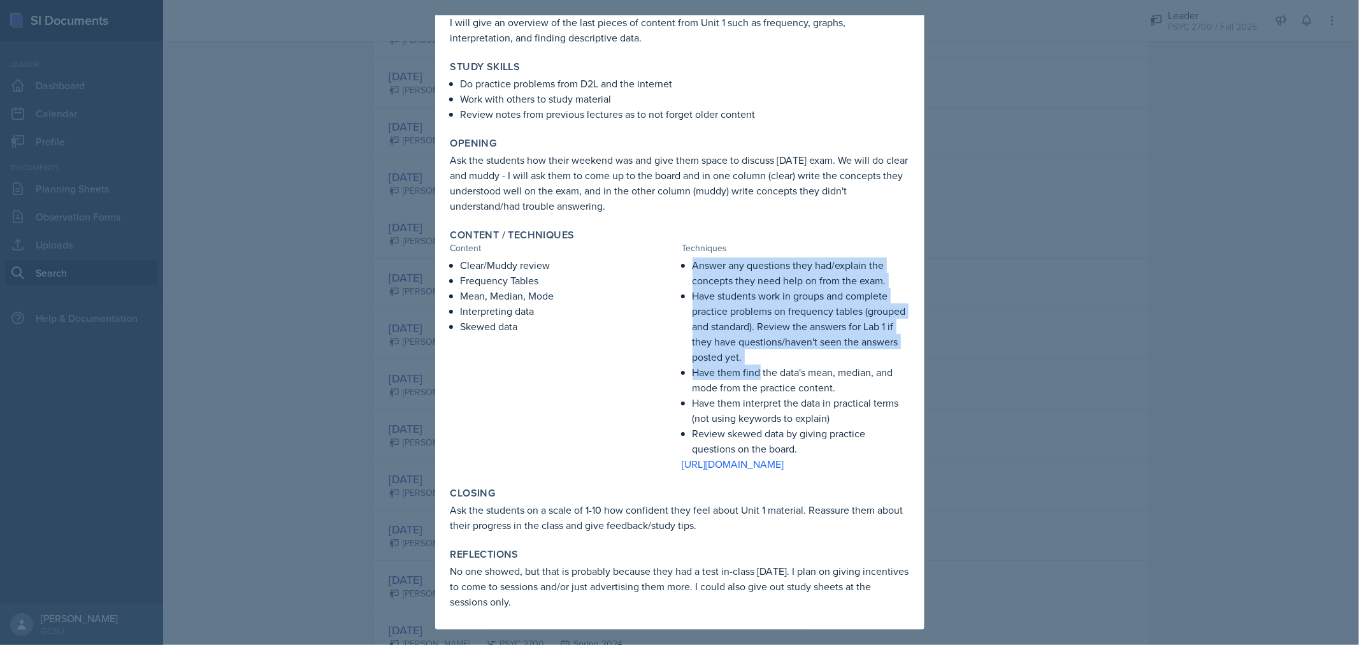
drag, startPoint x: 686, startPoint y: 250, endPoint x: 755, endPoint y: 368, distance: 136.4
click at [755, 368] on ul "Answer any questions they had/explain the concepts they need help on from the e…" at bounding box center [800, 356] width 217 height 199
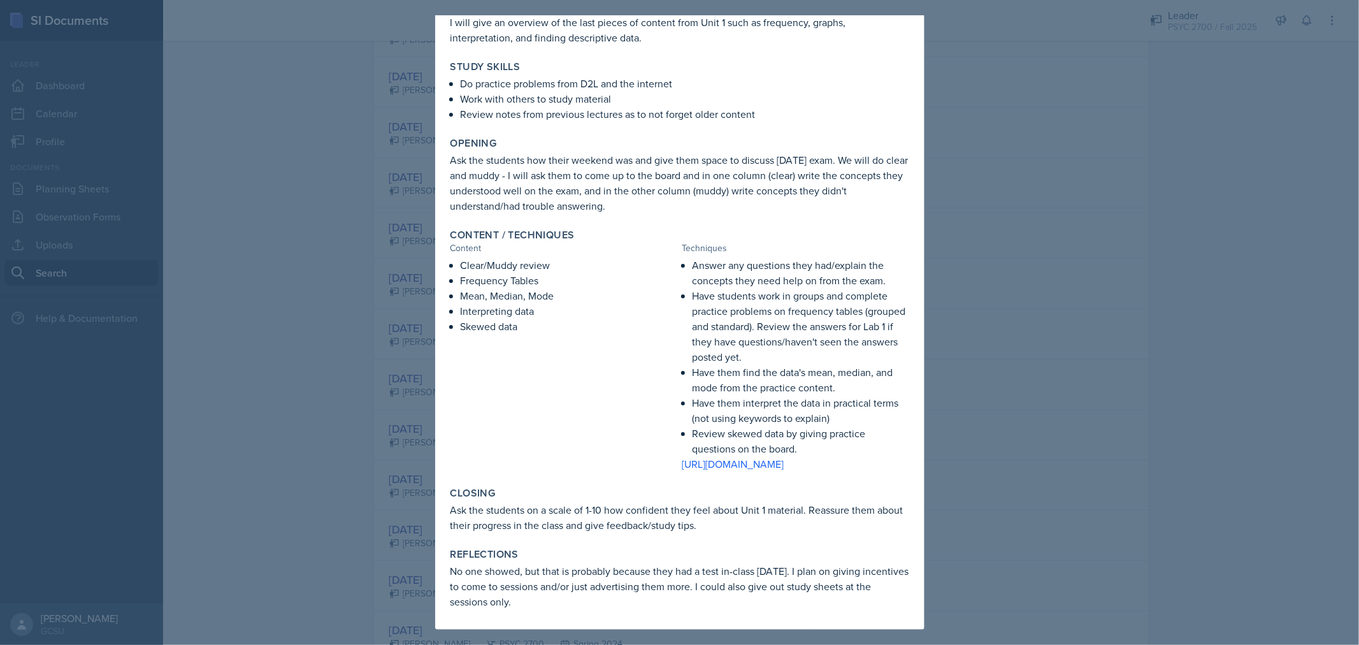
click at [787, 425] on p "Review skewed data by giving practice questions on the board." at bounding box center [800, 440] width 217 height 31
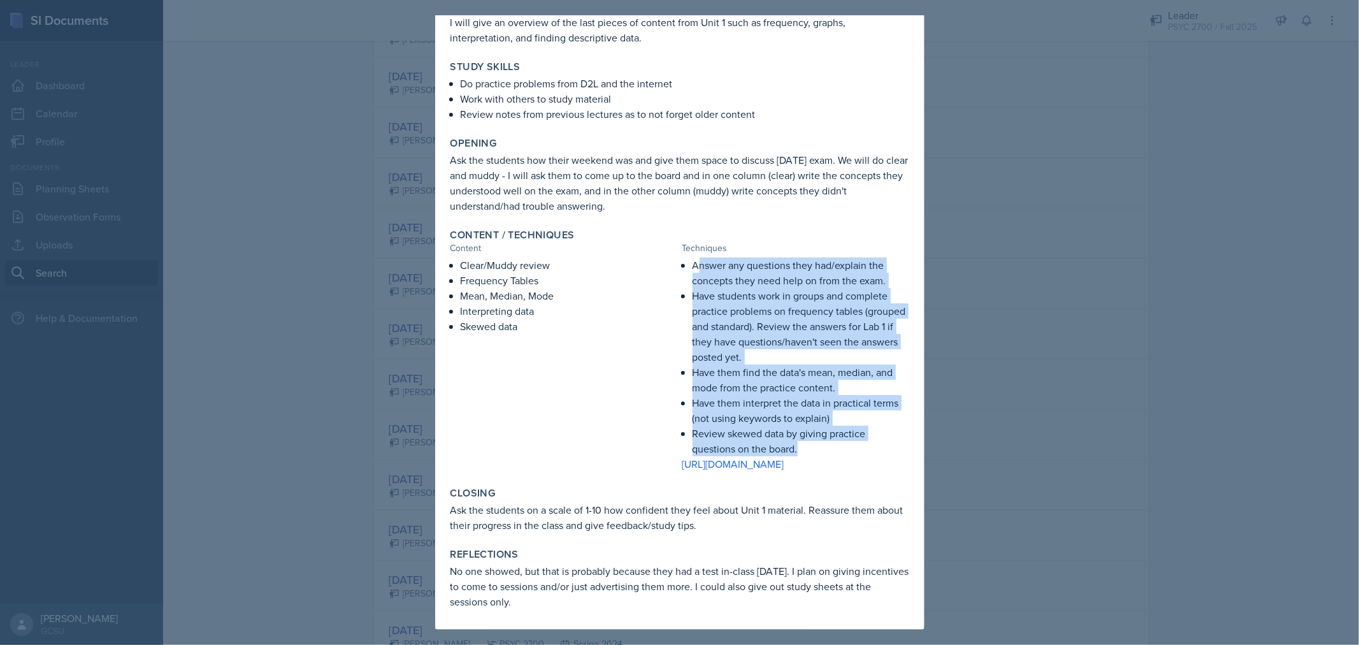
drag, startPoint x: 690, startPoint y: 252, endPoint x: 824, endPoint y: 435, distance: 227.0
click at [824, 435] on ul "Answer any questions they had/explain the concepts they need help on from the e…" at bounding box center [800, 356] width 217 height 199
copy ul "nswer any questions they had/explain the concepts they need help on from the ex…"
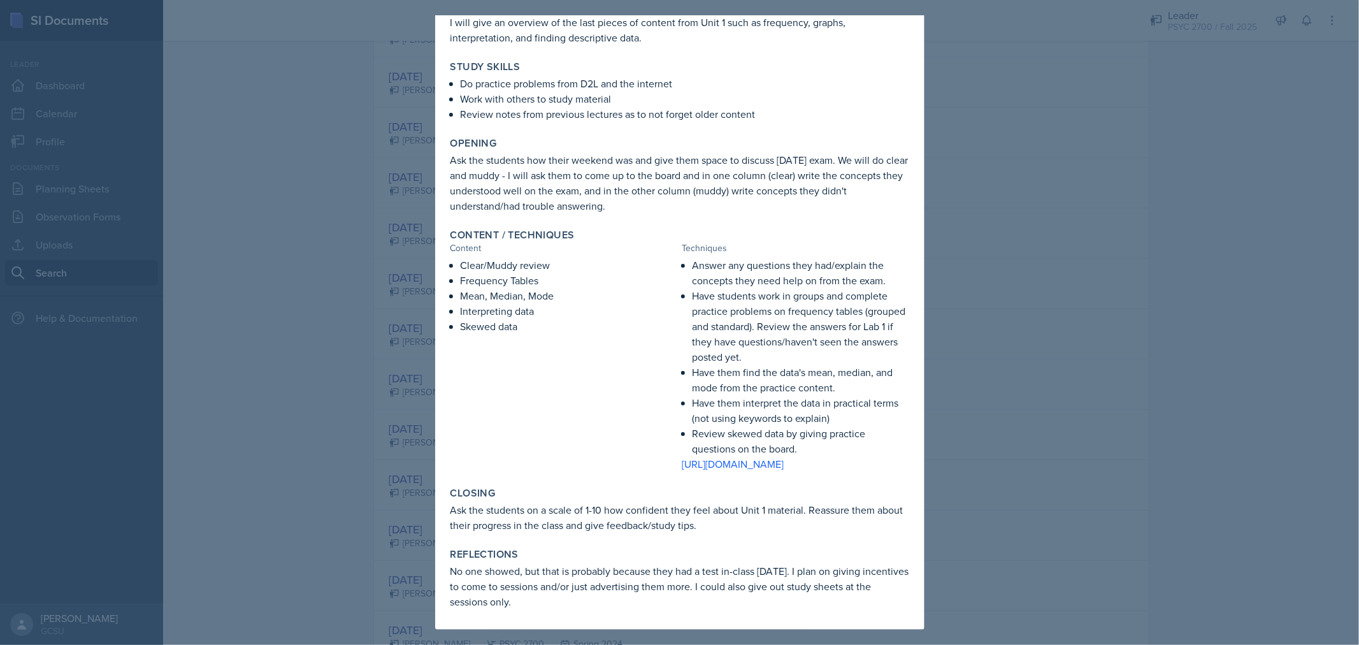
click at [618, 303] on p "Interpreting data" at bounding box center [568, 310] width 217 height 15
drag, startPoint x: 460, startPoint y: 268, endPoint x: 531, endPoint y: 313, distance: 84.5
click at [531, 313] on ul "Clear/Muddy review Frequency Tables Mean, Median, Mode Interpreting data Skewed…" at bounding box center [568, 295] width 217 height 76
copy ul "Frequency Tables Mean, Median, Mode Interpreting data Skewed data"
click at [854, 152] on p "Ask the students how their weekend was and give them space to discuss Monday's …" at bounding box center [679, 182] width 459 height 61
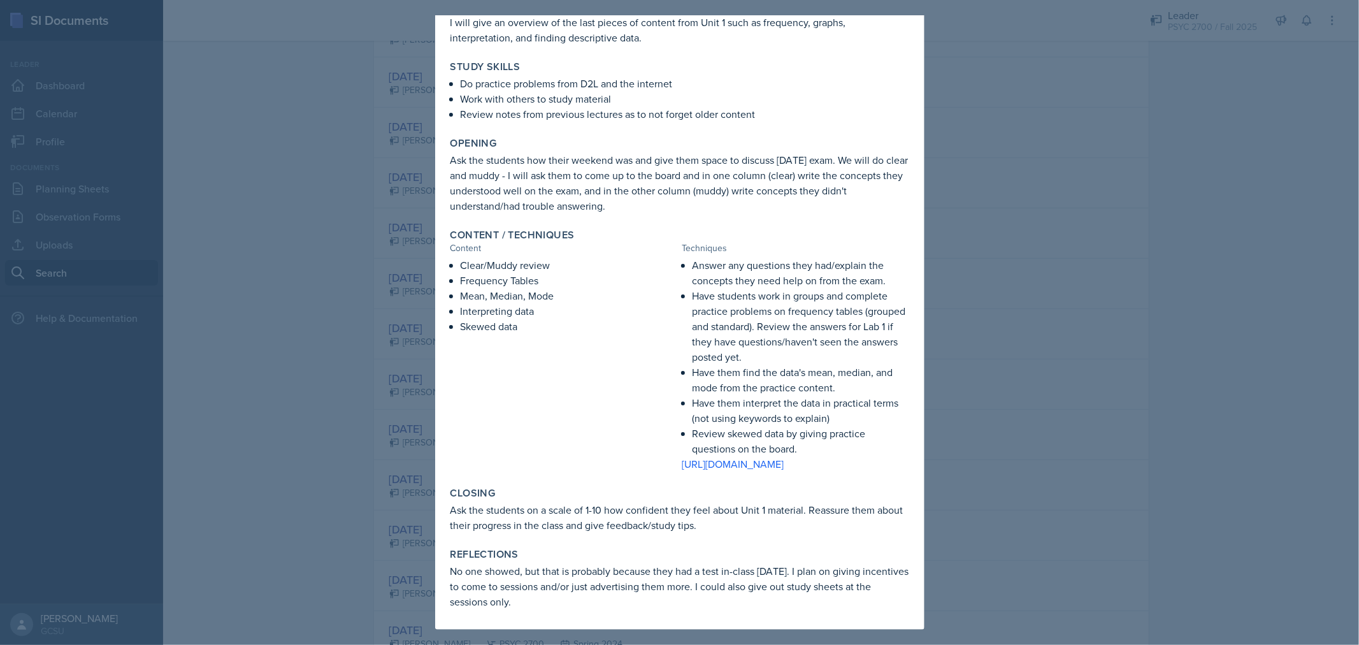
click at [768, 177] on p "Ask the students how their weekend was and give them space to discuss Monday's …" at bounding box center [679, 182] width 459 height 61
drag, startPoint x: 855, startPoint y: 145, endPoint x: 795, endPoint y: 192, distance: 76.7
click at [795, 192] on p "Ask the students how their weekend was and give them space to discuss Monday's …" at bounding box center [679, 182] width 459 height 61
copy p "We will do clear and muddy - I will ask them to come up to the board and in one…"
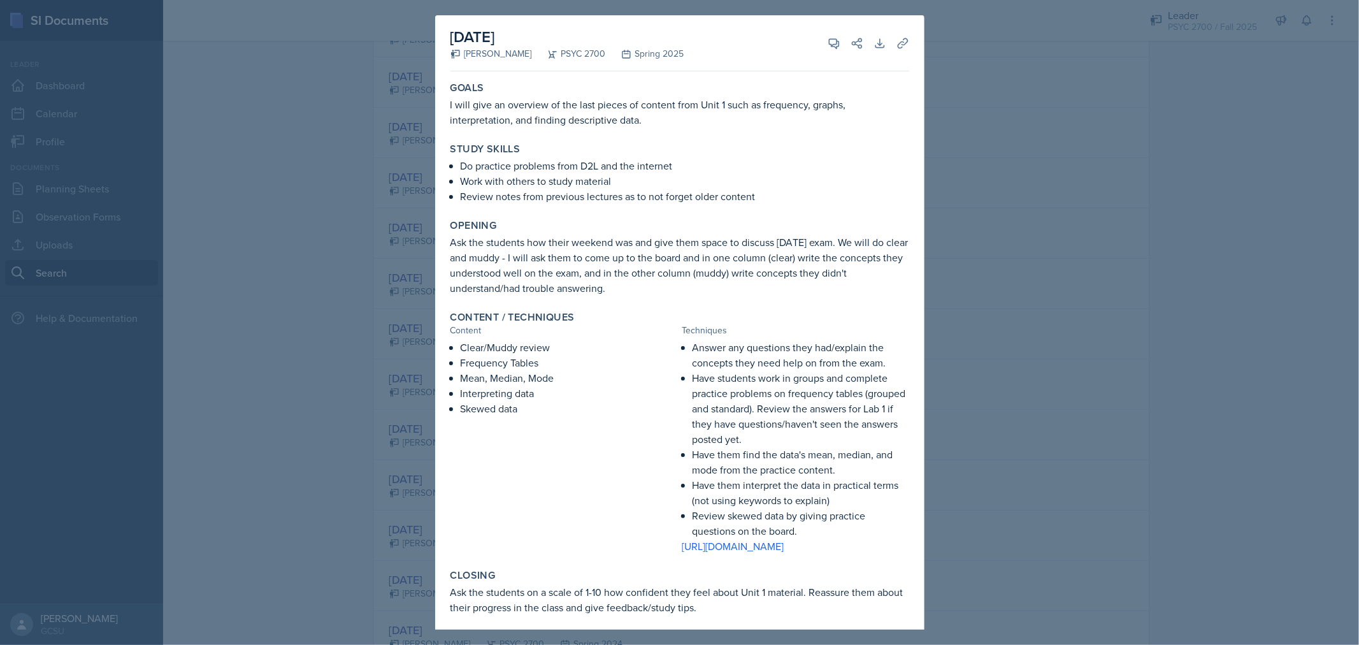
click at [930, 168] on div at bounding box center [679, 322] width 1359 height 645
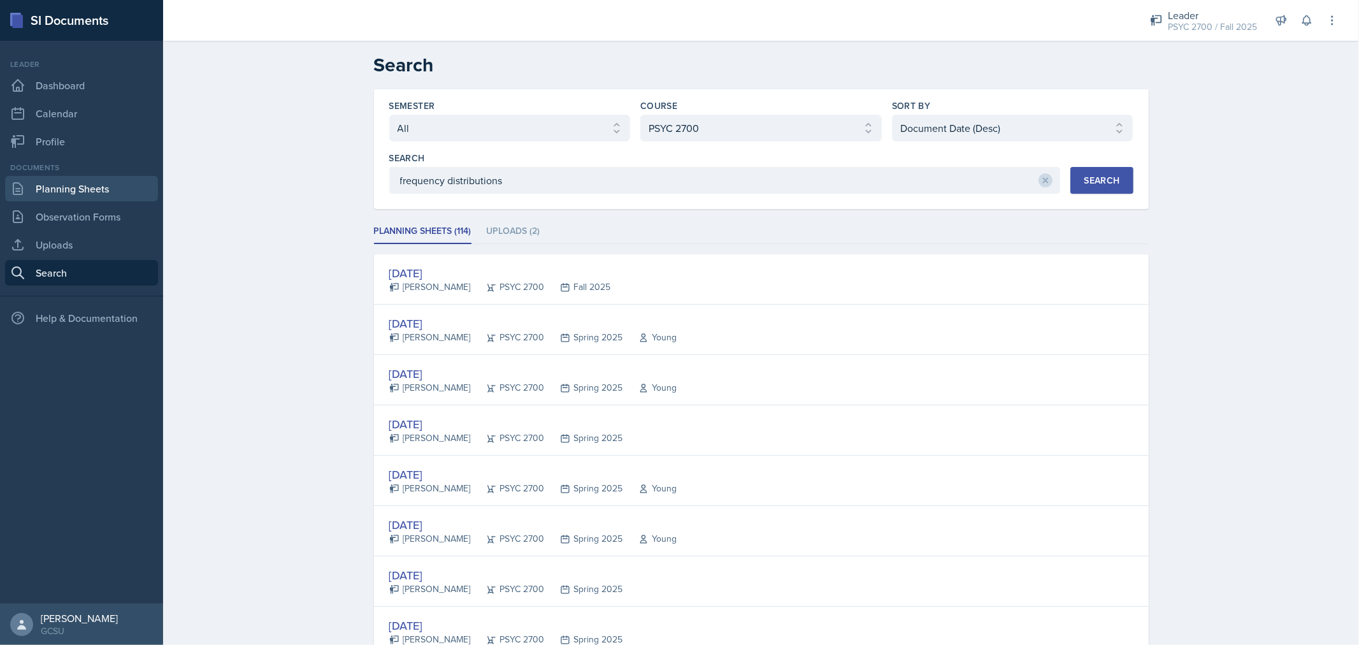
click at [62, 185] on link "Planning Sheets" at bounding box center [81, 188] width 153 height 25
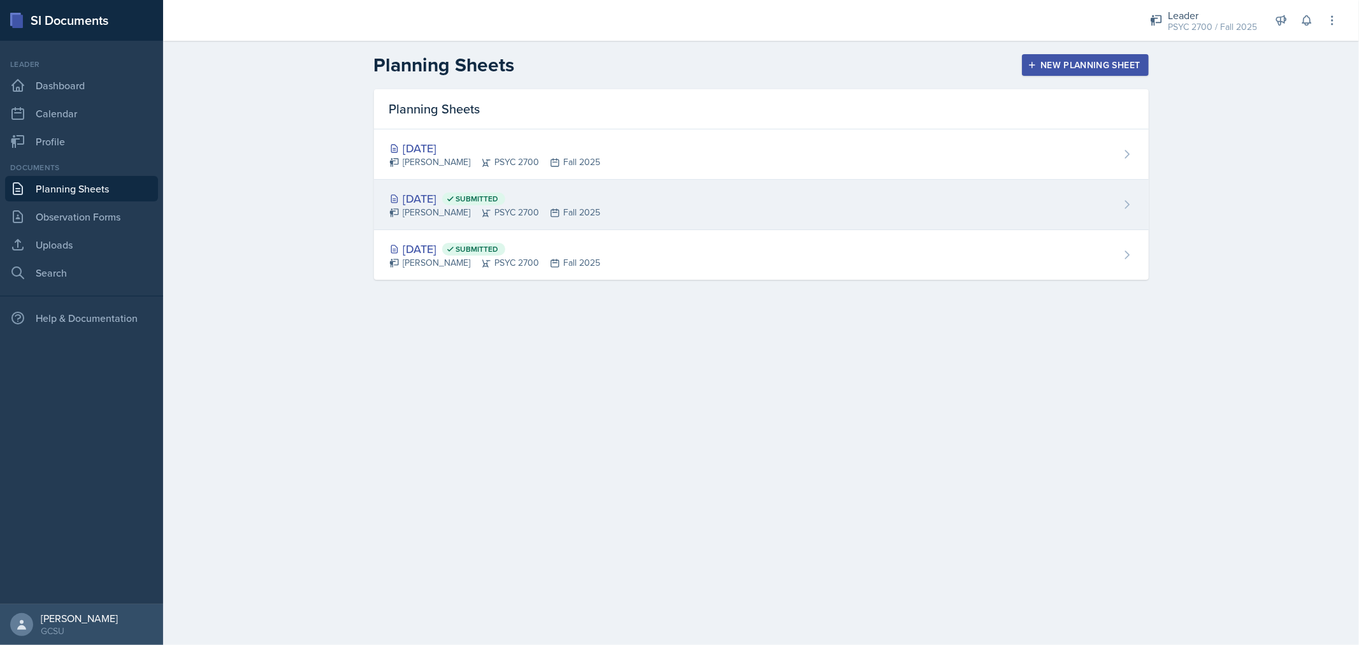
click at [634, 199] on div "Aug 26th, 2025 Submitted Jamaree Brown PSYC 2700 Fall 2025" at bounding box center [761, 205] width 775 height 50
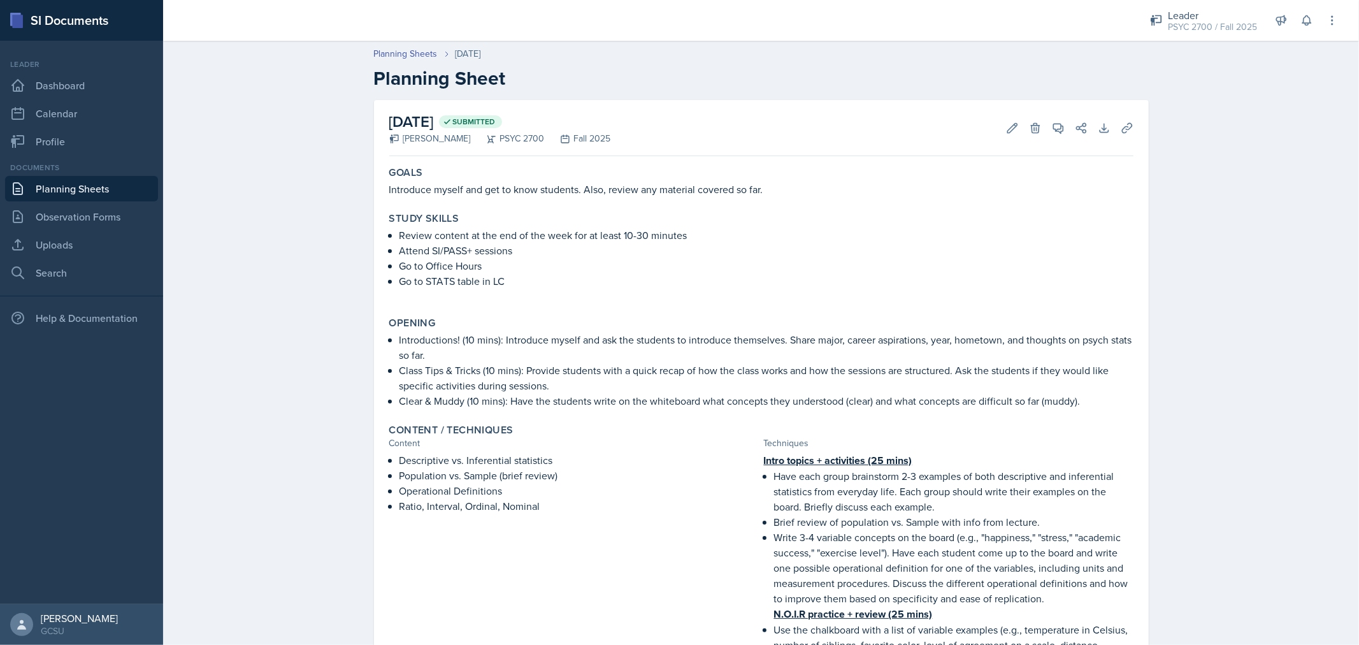
scroll to position [83, 0]
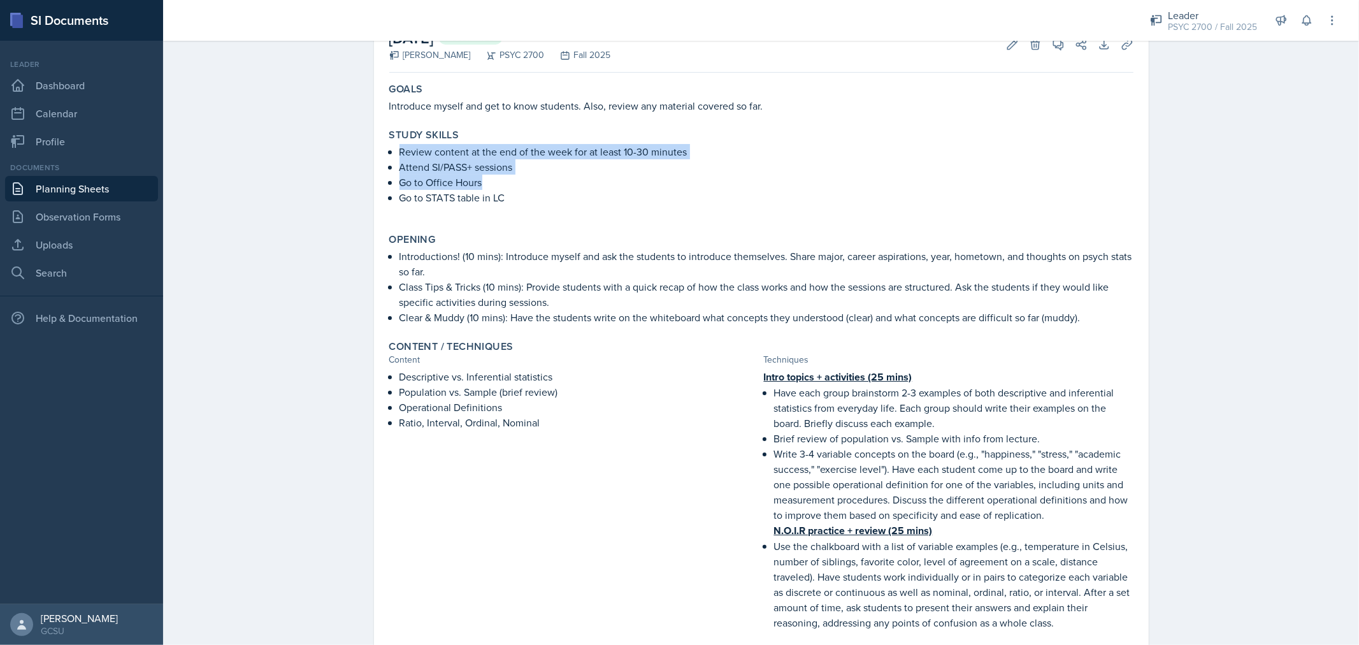
drag, startPoint x: 393, startPoint y: 145, endPoint x: 489, endPoint y: 185, distance: 104.2
click at [489, 185] on ul "Review content at the end of the week for at least 10-30 minutes Attend SI/PASS…" at bounding box center [766, 174] width 734 height 61
drag, startPoint x: 489, startPoint y: 185, endPoint x: 427, endPoint y: 152, distance: 71.0
click at [427, 152] on p "Review content at the end of the week for at least 10-30 minutes" at bounding box center [766, 151] width 734 height 15
drag, startPoint x: 394, startPoint y: 151, endPoint x: 501, endPoint y: 195, distance: 116.3
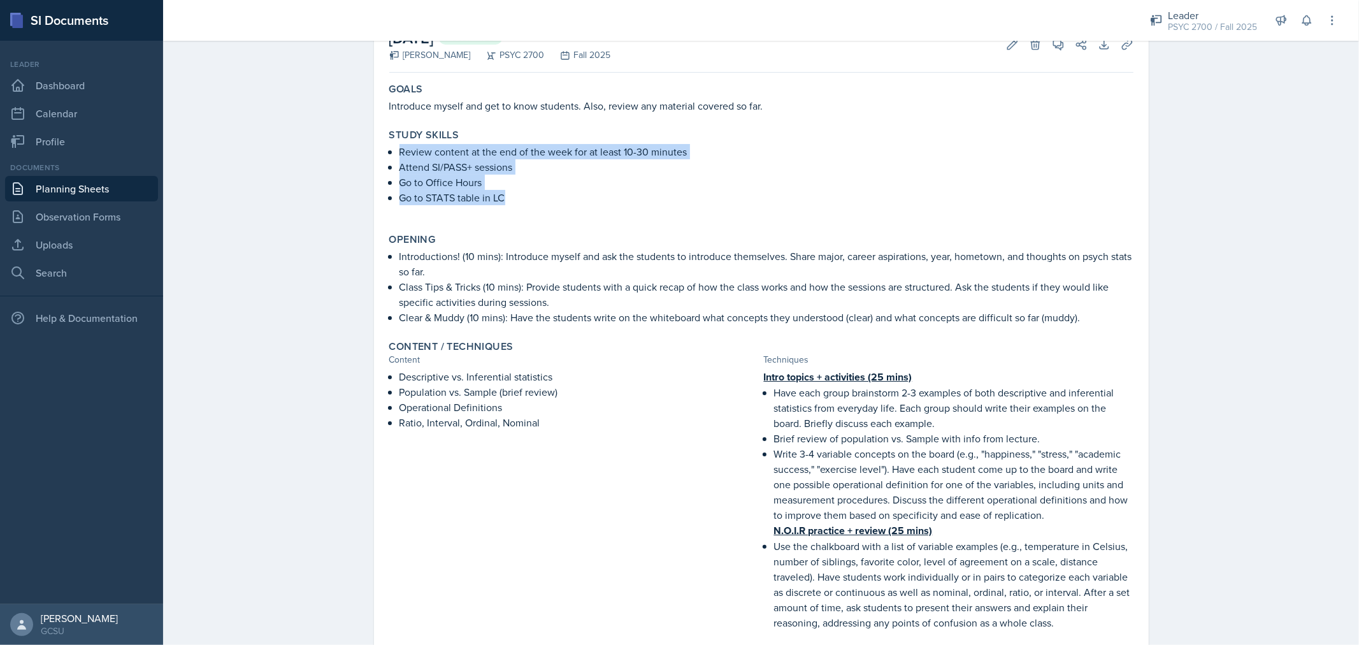
click at [501, 195] on ul "Review content at the end of the week for at least 10-30 minutes Attend SI/PASS…" at bounding box center [766, 174] width 734 height 61
click at [501, 195] on p "Go to STATS table in LC" at bounding box center [766, 197] width 734 height 15
drag, startPoint x: 395, startPoint y: 151, endPoint x: 517, endPoint y: 194, distance: 129.1
click at [517, 194] on ul "Review content at the end of the week for at least 10-30 minutes Attend SI/PASS…" at bounding box center [766, 174] width 734 height 61
copy ul "Review content at the end of the week for at least 10-30 minutes Attend SI/PASS…"
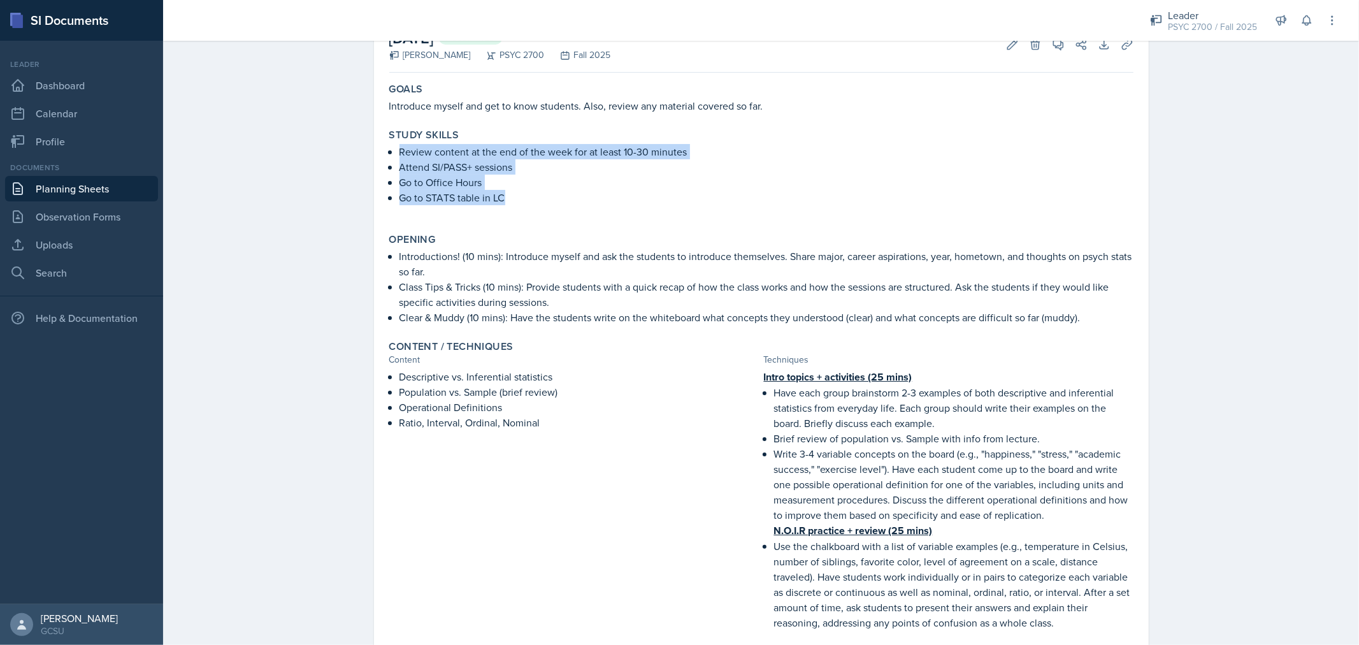
scroll to position [0, 0]
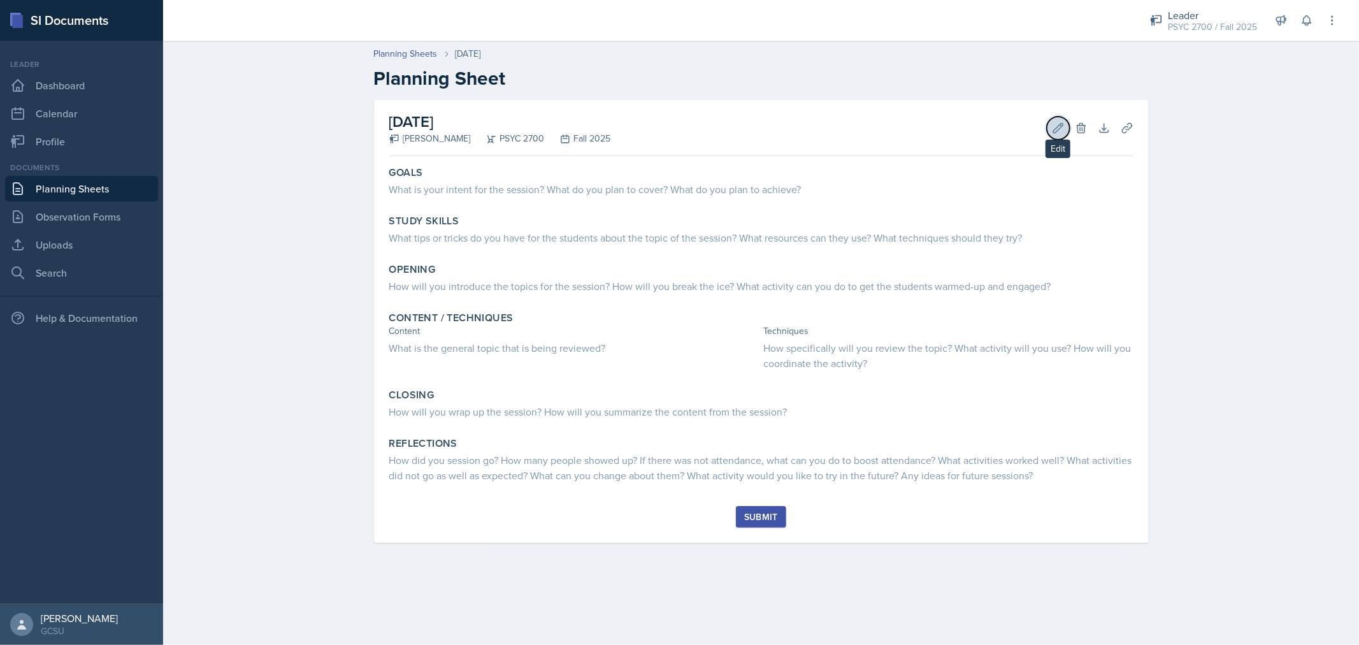
click at [1061, 125] on icon at bounding box center [1058, 128] width 10 height 10
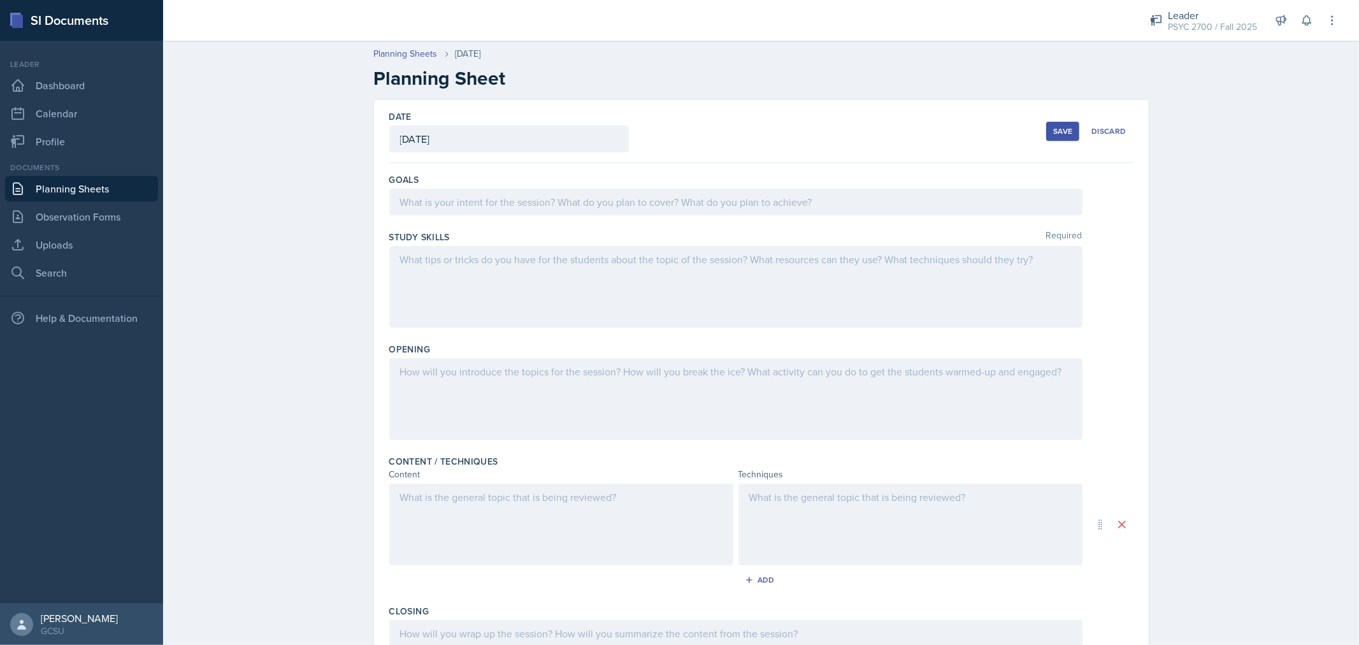
click at [473, 520] on div at bounding box center [561, 524] width 344 height 82
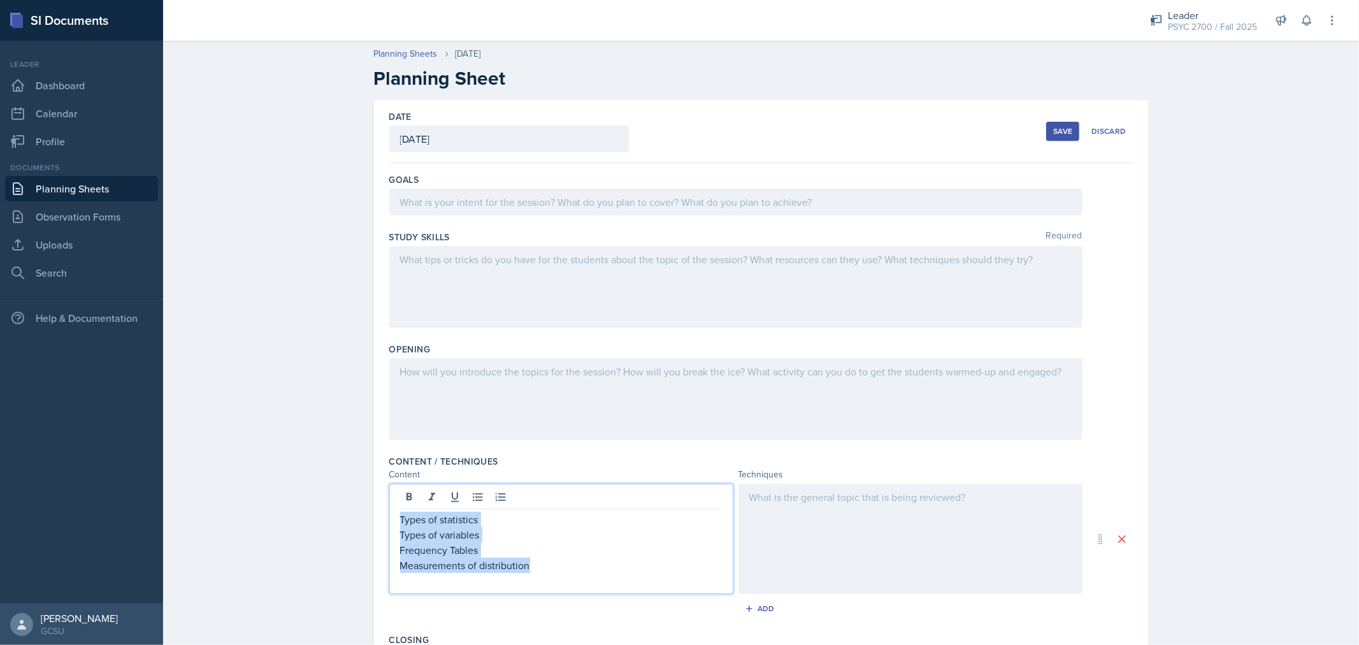
drag, startPoint x: 529, startPoint y: 568, endPoint x: 390, endPoint y: 510, distance: 150.5
click at [390, 510] on div "Types of statistics Types of variables Frequency Tables Measurements of distrib…" at bounding box center [561, 538] width 344 height 110
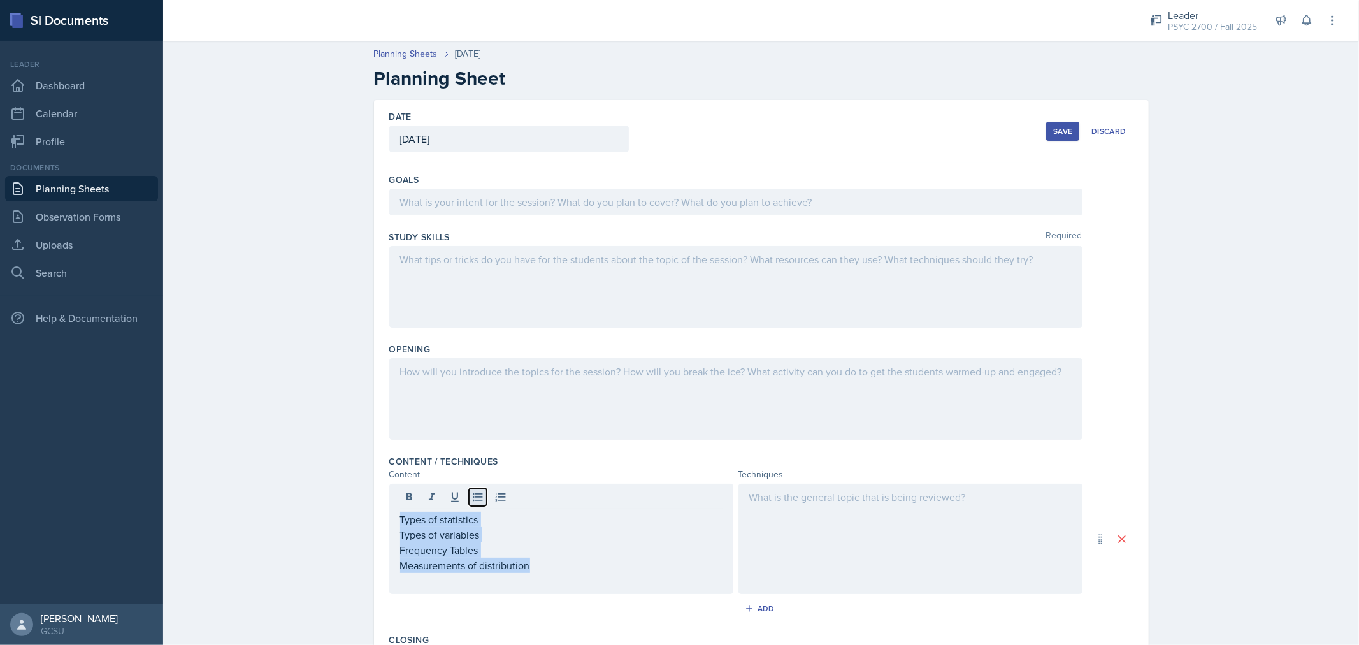
click at [474, 497] on icon at bounding box center [478, 497] width 10 height 8
click at [844, 538] on div at bounding box center [910, 538] width 344 height 110
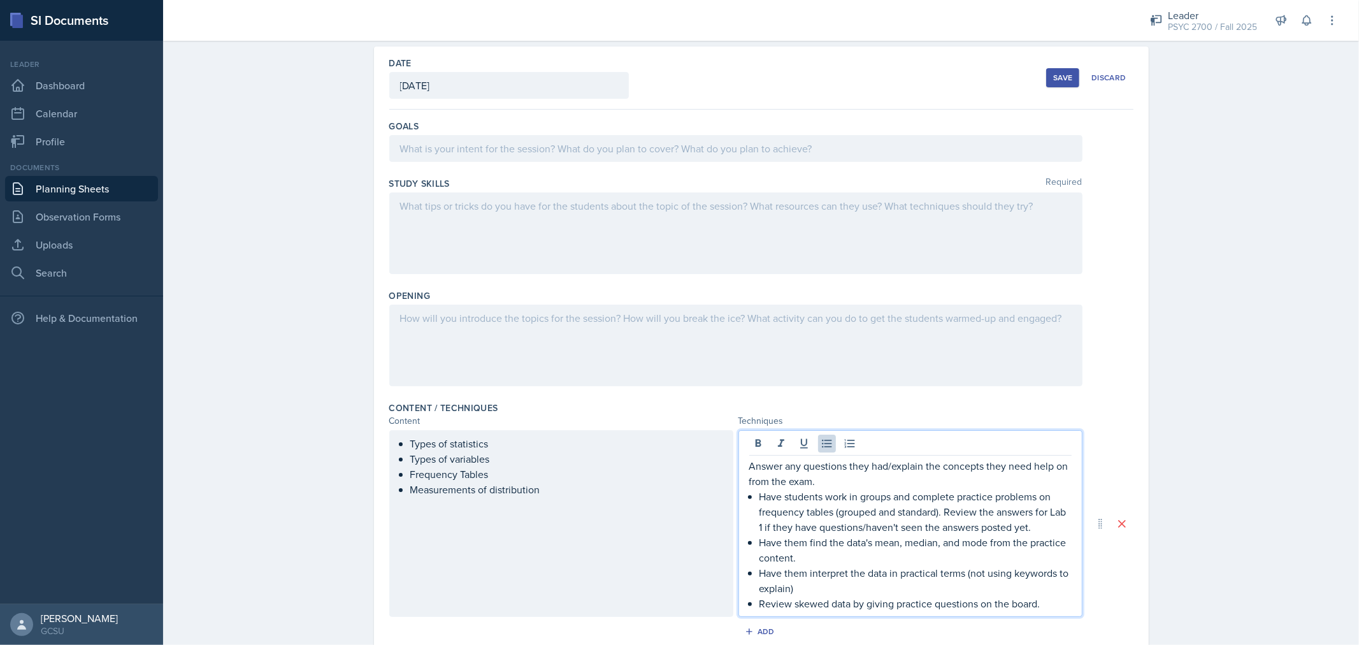
scroll to position [54, 0]
click at [788, 471] on p "Answer any questions they had/explain the concepts they need help on from the e…" at bounding box center [910, 472] width 322 height 31
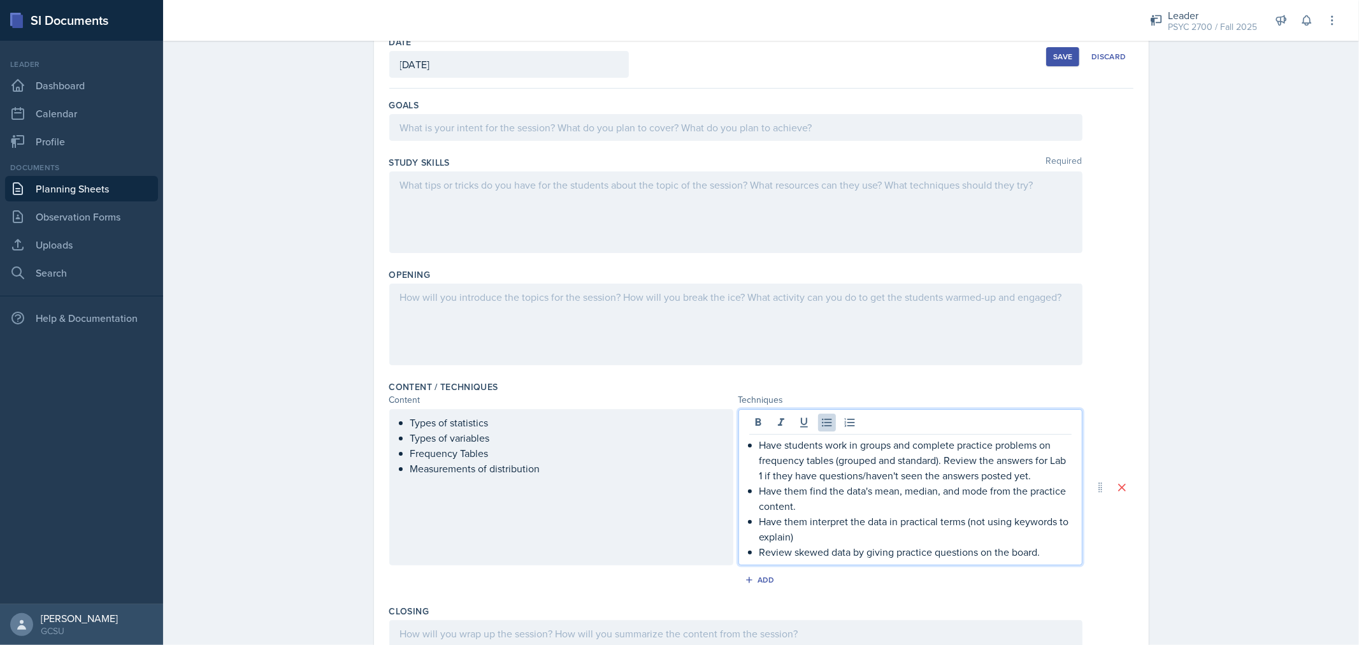
scroll to position [75, 0]
drag, startPoint x: 1036, startPoint y: 475, endPoint x: 962, endPoint y: 470, distance: 74.7
click at [962, 470] on p "Have students work in groups and complete practice problems on frequency tables…" at bounding box center [915, 459] width 312 height 46
click at [941, 460] on p "Have students work in groups and complete practice problems on frequency tables…" at bounding box center [915, 459] width 312 height 46
drag, startPoint x: 941, startPoint y: 460, endPoint x: 1017, endPoint y: 464, distance: 75.9
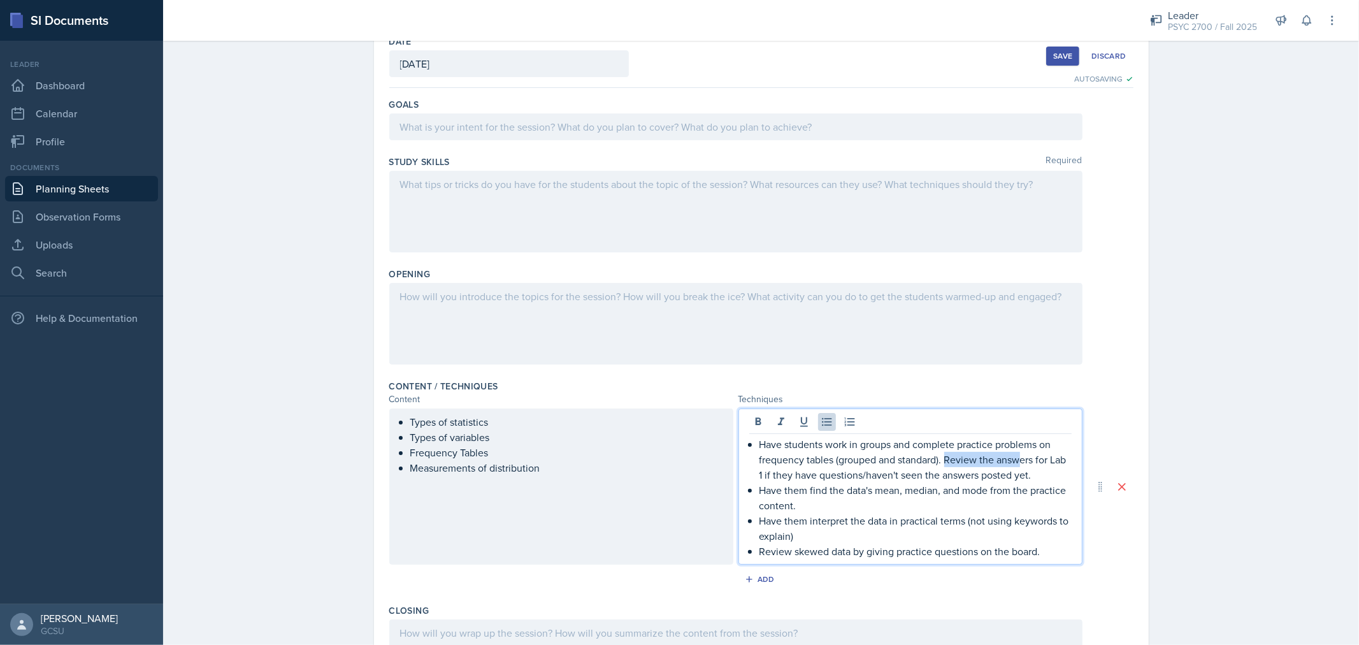
click at [1017, 464] on p "Have students work in groups and complete practice problems on frequency tables…" at bounding box center [915, 459] width 312 height 46
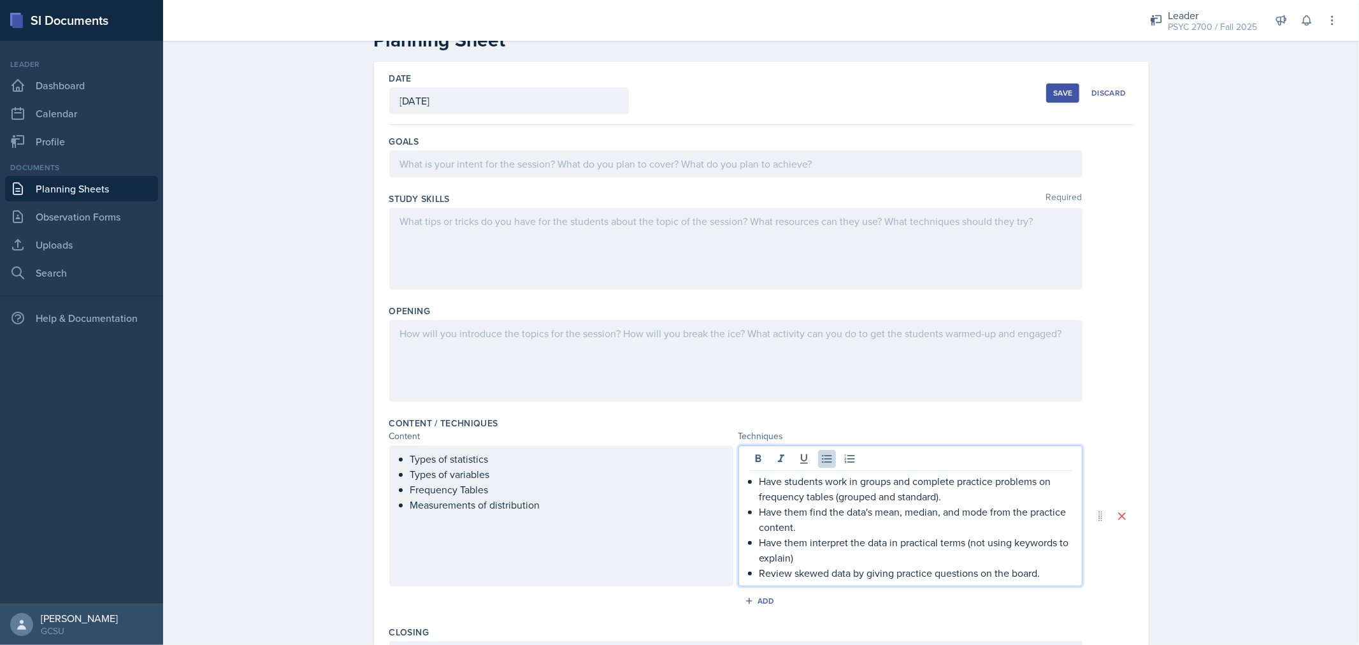
scroll to position [37, 0]
click at [759, 482] on p "Have students work in groups and complete practice problems on frequency tables…" at bounding box center [915, 490] width 312 height 31
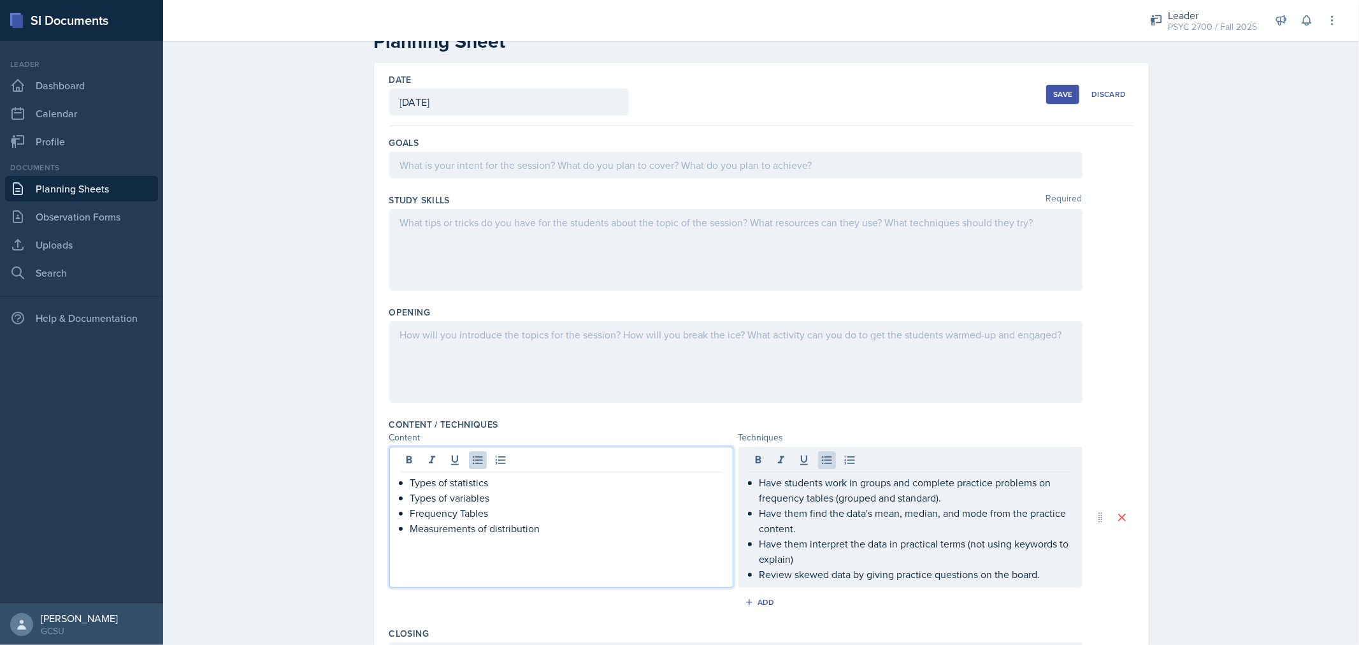
scroll to position [59, 0]
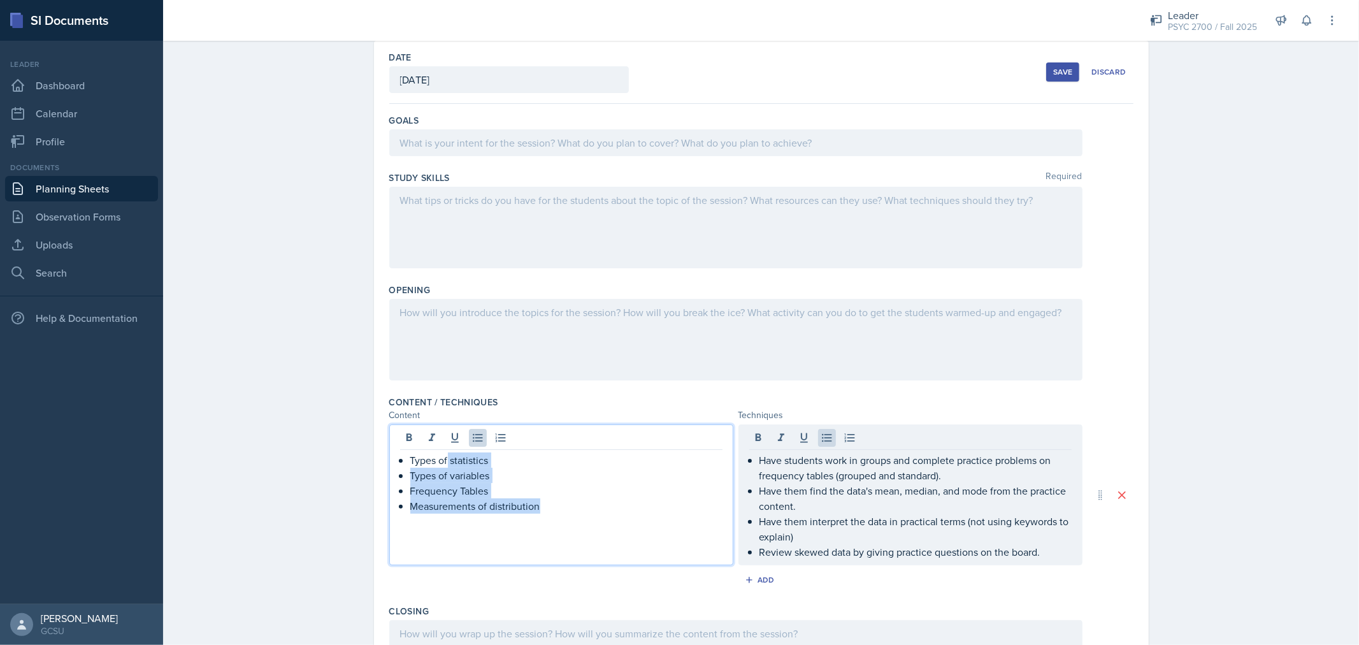
drag, startPoint x: 536, startPoint y: 504, endPoint x: 434, endPoint y: 450, distance: 115.1
click at [434, 450] on div "Types of statistics Types of variables Frequency Tables Measurements of distrib…" at bounding box center [561, 494] width 344 height 141
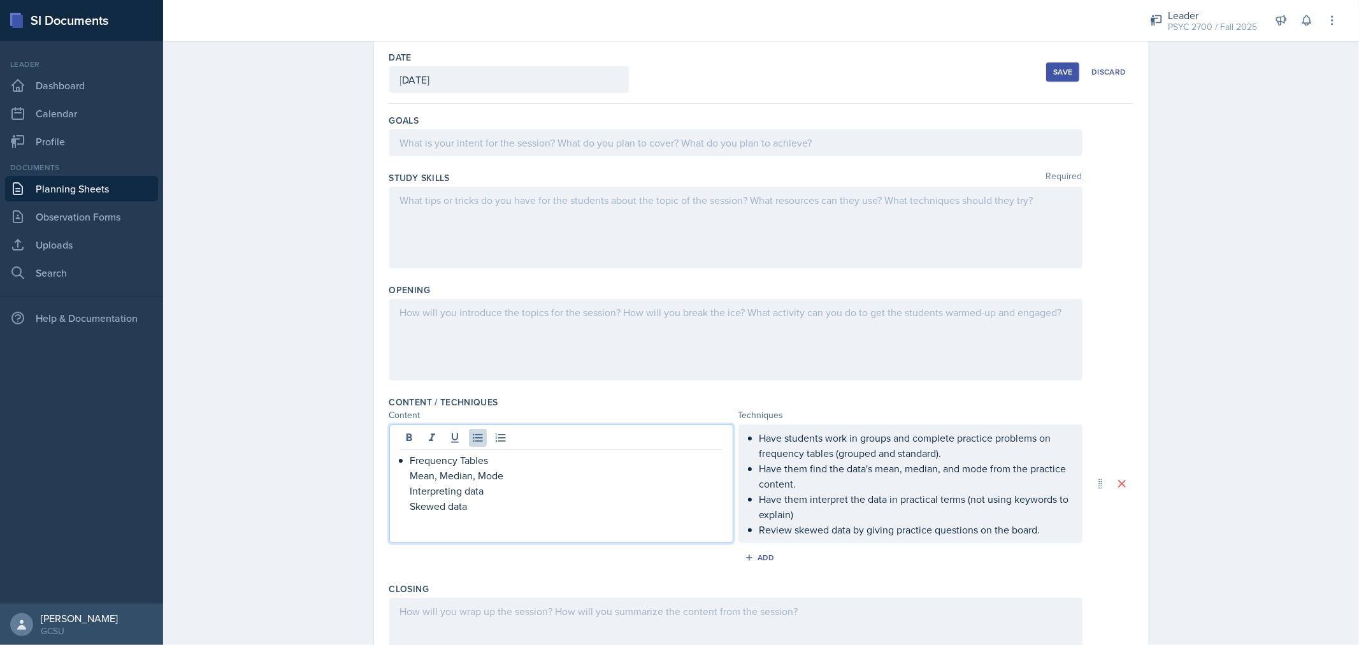
click at [410, 478] on p "Mean, Median, Mode" at bounding box center [566, 475] width 312 height 15
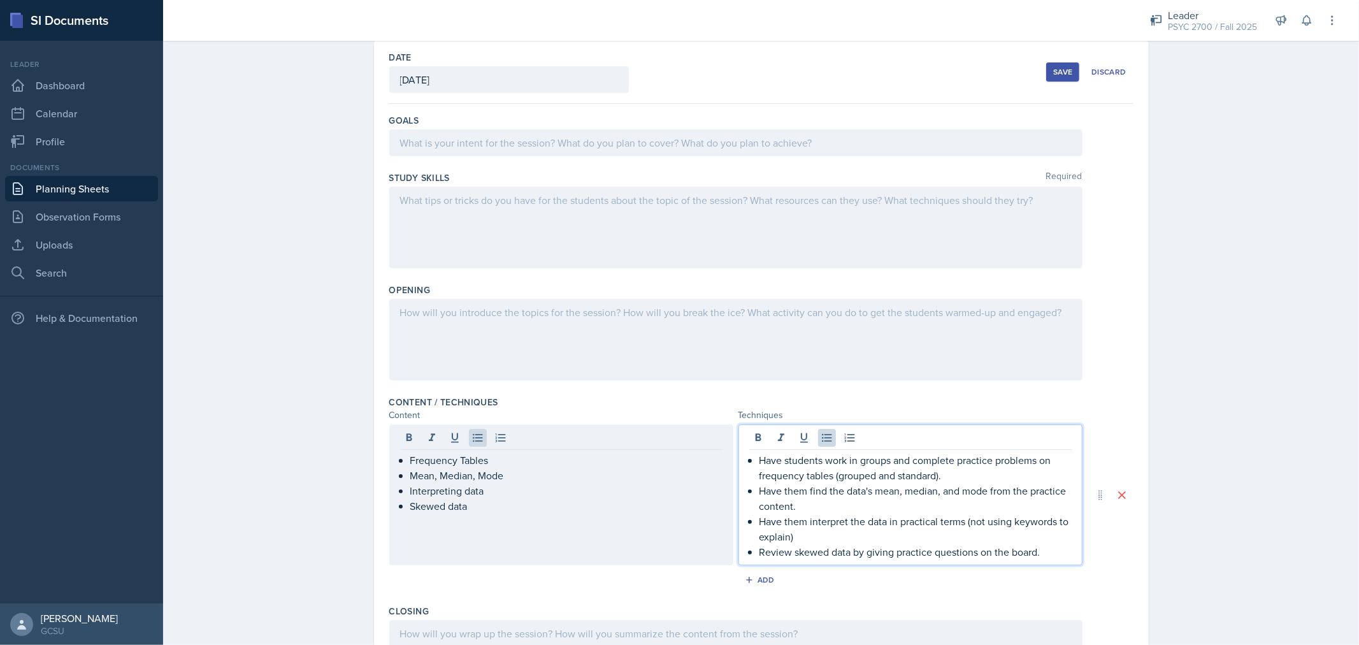
click at [758, 438] on div "Have students work in groups and complete practice problems on frequency tables…" at bounding box center [910, 494] width 344 height 141
click at [759, 459] on p "Have students work in groups and complete practice problems on frequency tables…" at bounding box center [915, 467] width 312 height 31
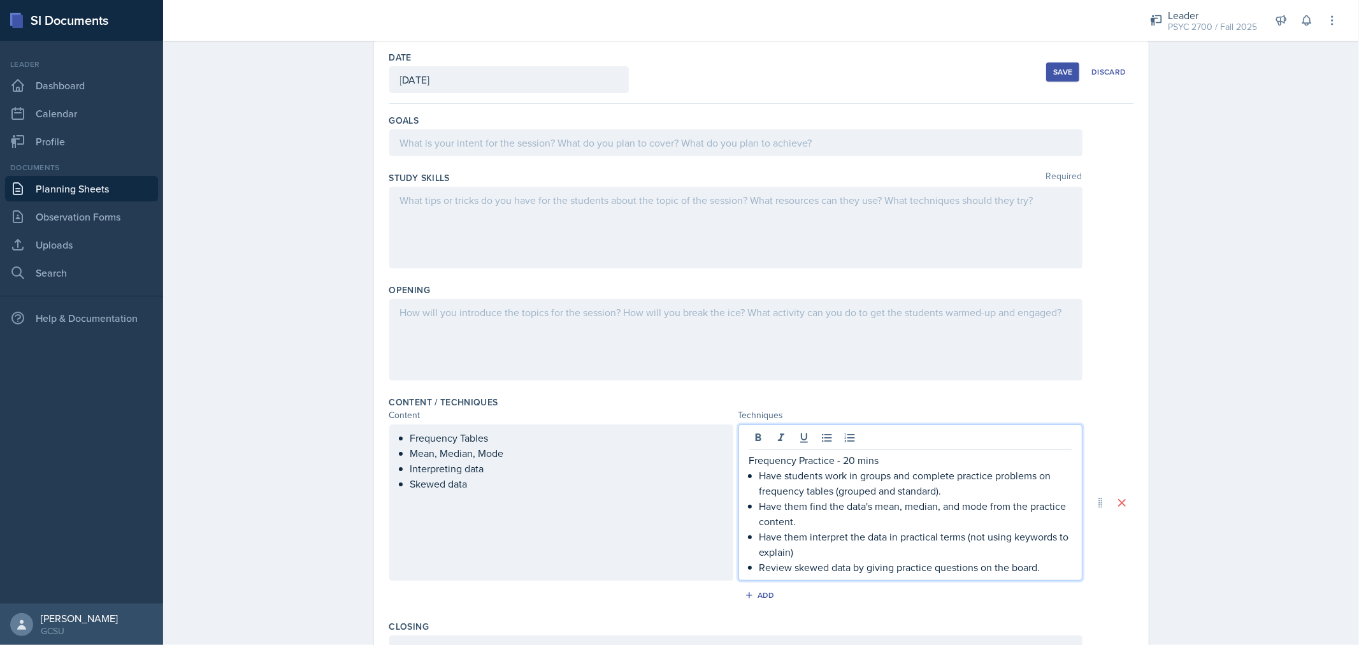
click at [962, 492] on p "Have students work in groups and complete practice problems on frequency tables…" at bounding box center [915, 483] width 312 height 31
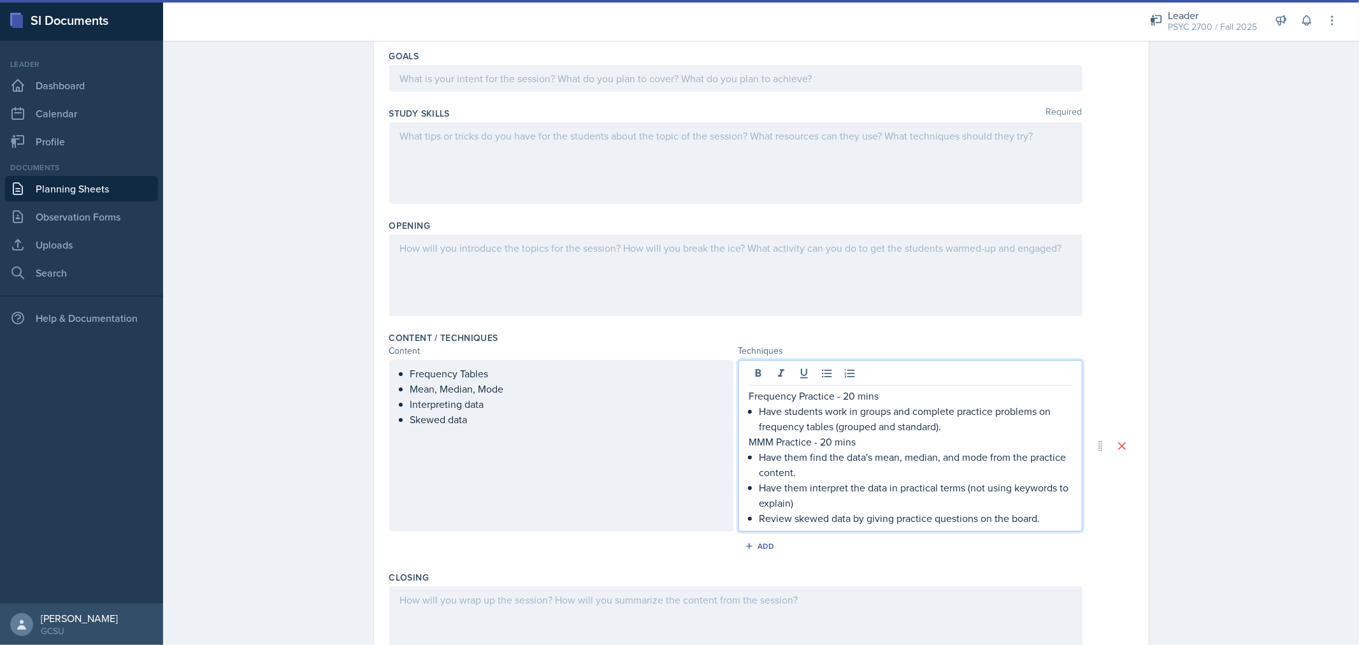
scroll to position [124, 0]
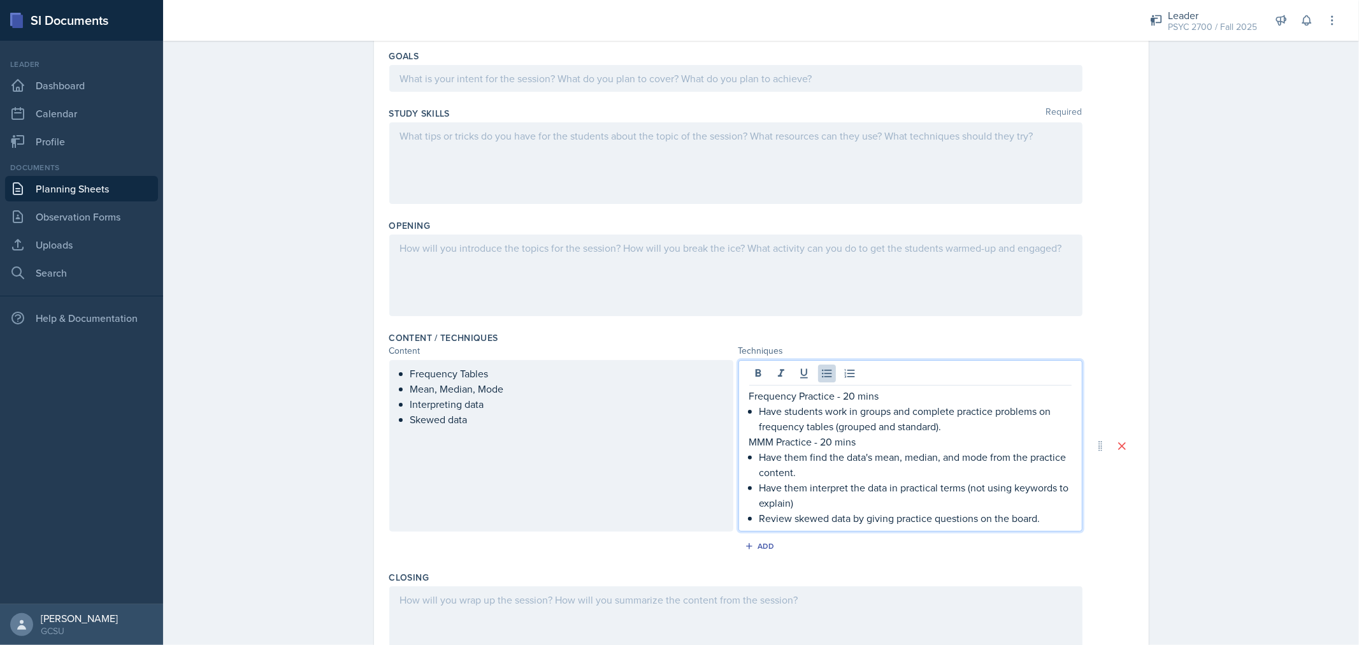
click at [838, 467] on p "Have them find the data's mean, median, and mode from the practice content." at bounding box center [915, 464] width 312 height 31
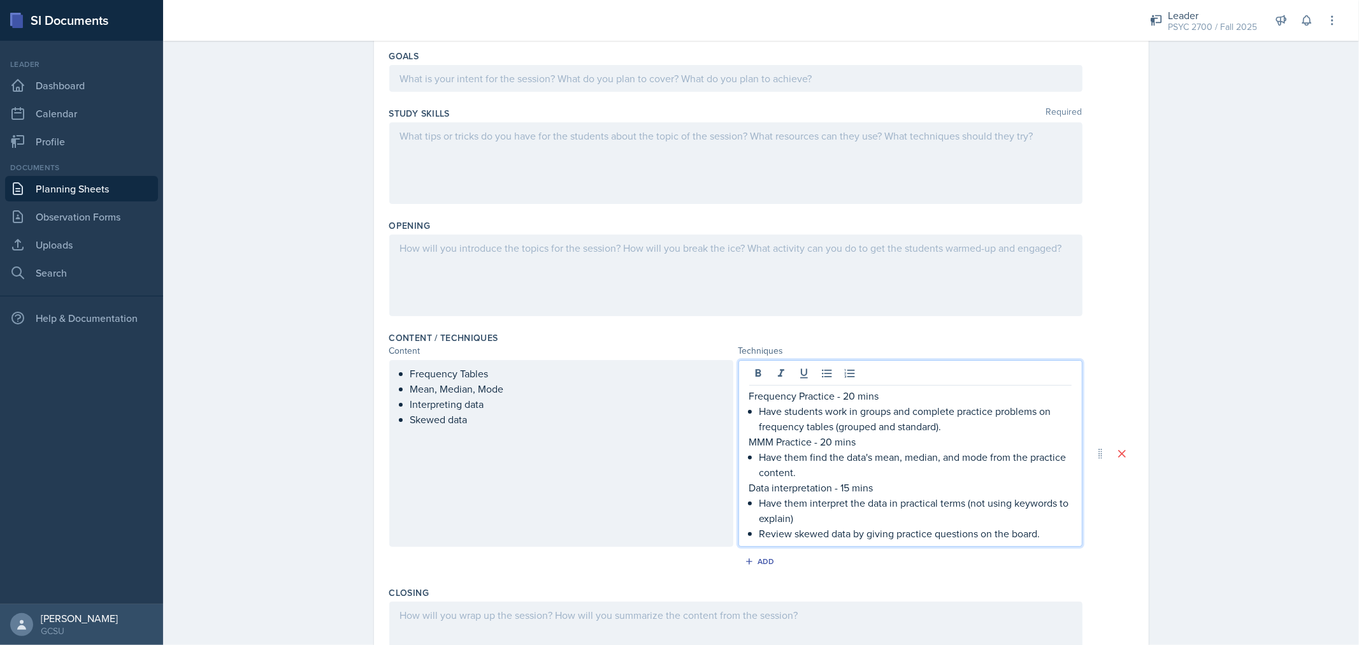
scroll to position [148, 0]
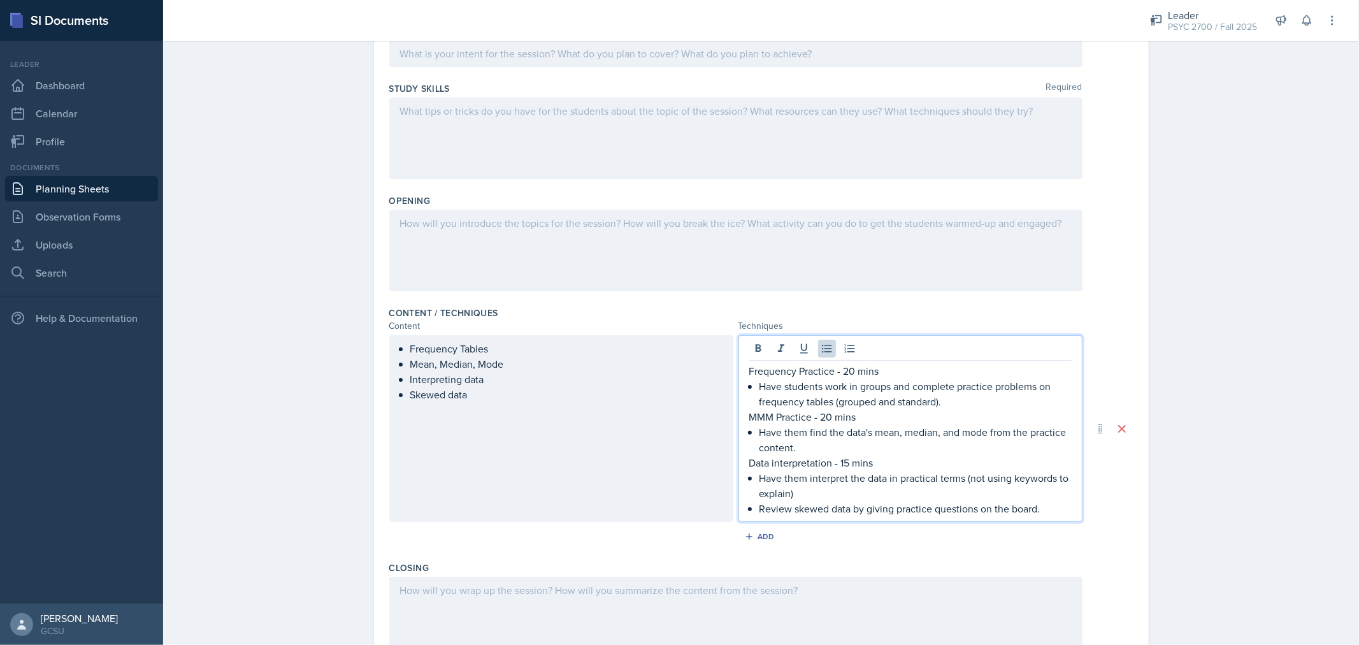
click at [811, 489] on p "Have them interpret the data in practical terms (not using keywords to explain)" at bounding box center [915, 485] width 312 height 31
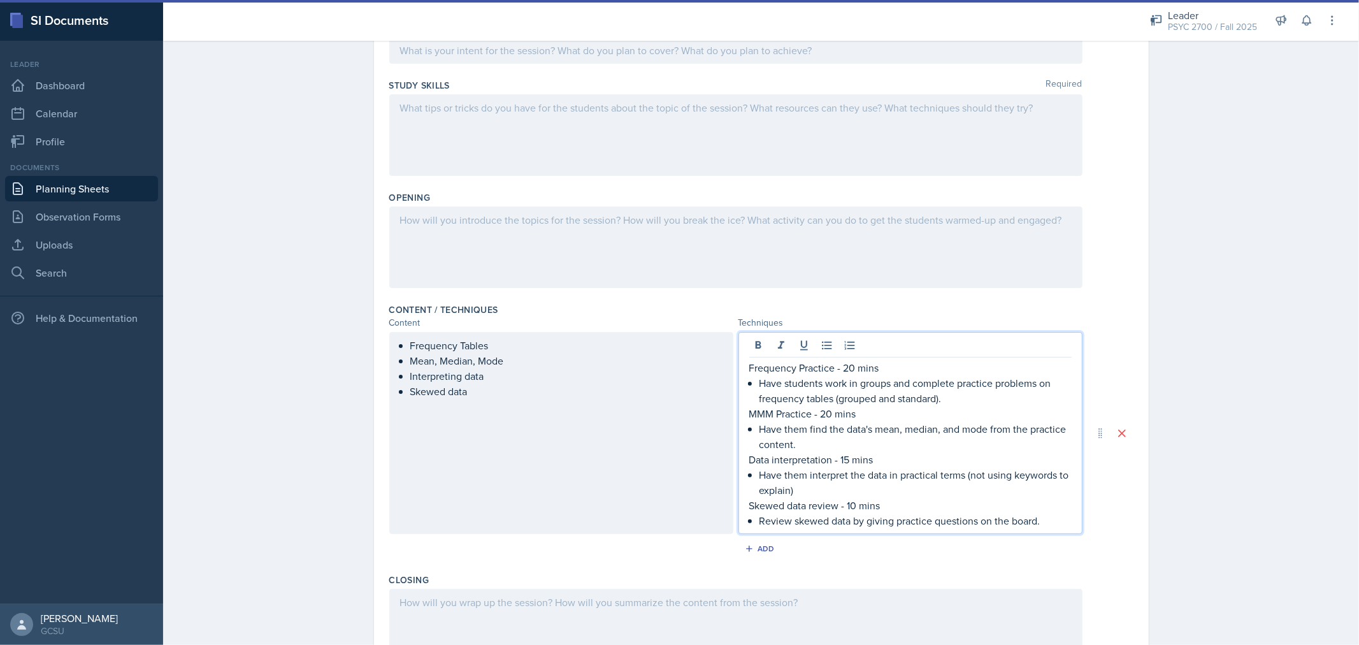
scroll to position [153, 0]
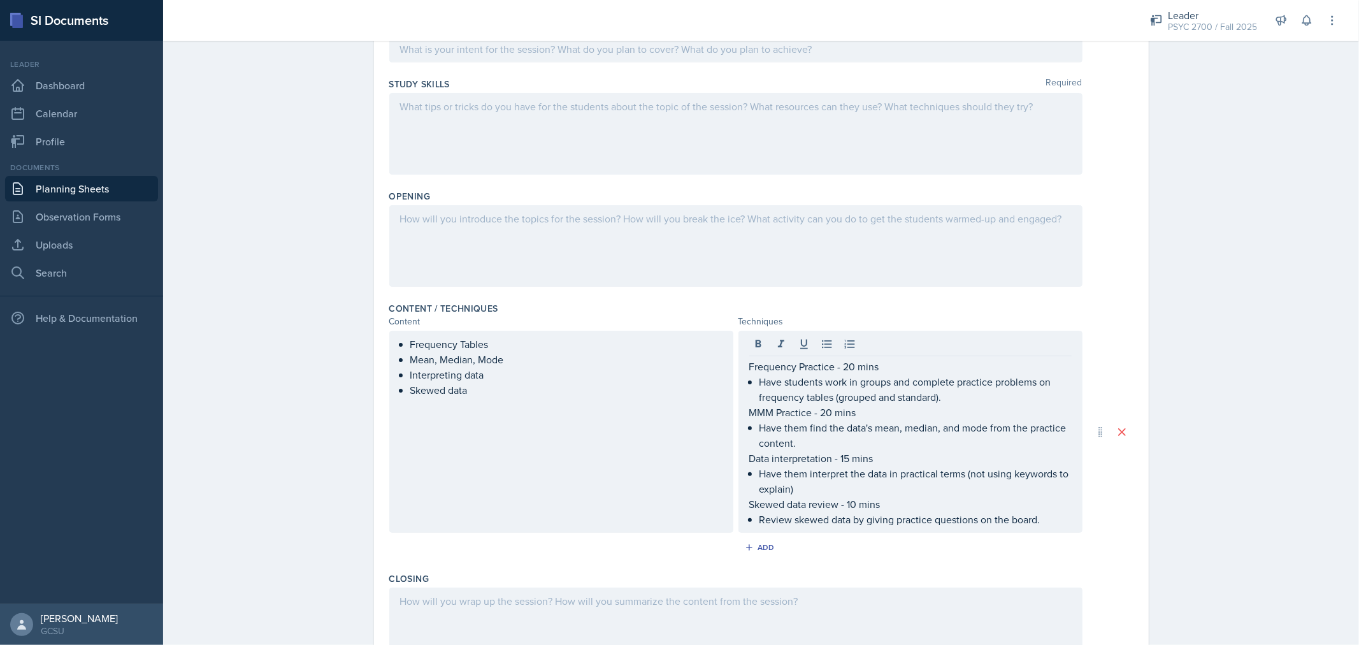
click at [444, 257] on div at bounding box center [735, 246] width 693 height 82
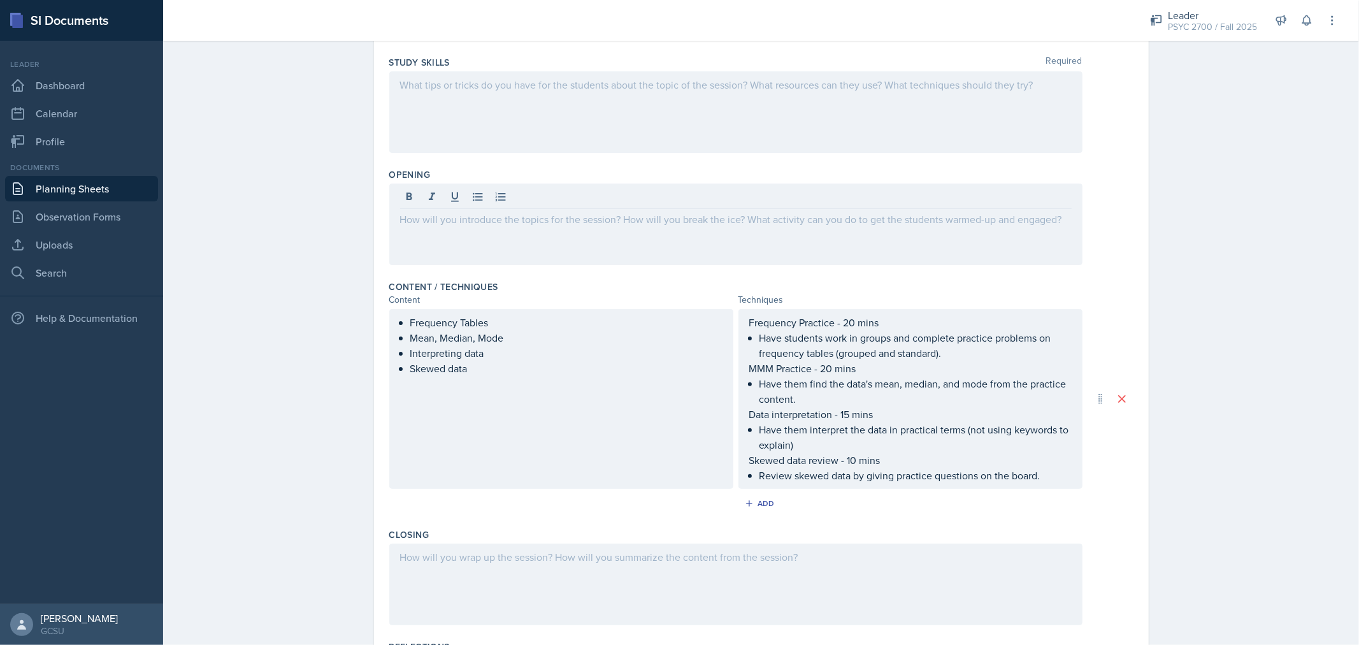
click at [574, 228] on div at bounding box center [735, 224] width 693 height 82
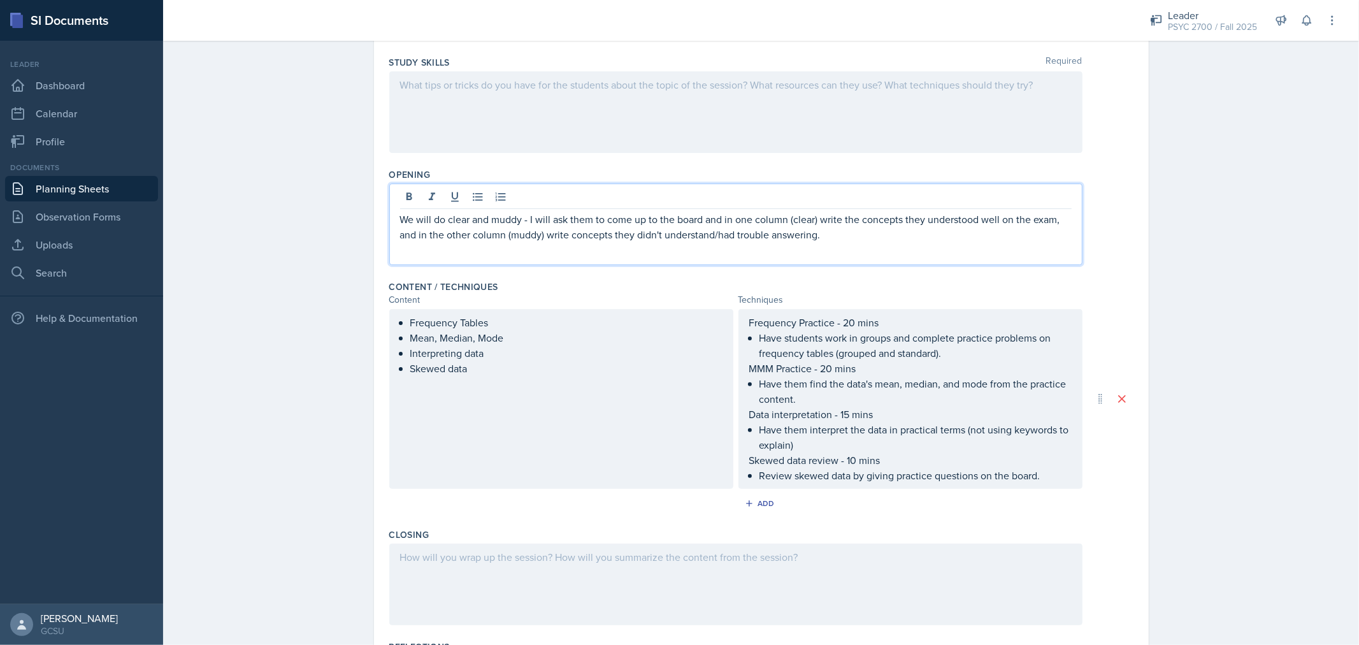
click at [392, 211] on div "We will do clear and muddy - I will ask them to come up to the board and in one…" at bounding box center [735, 224] width 693 height 82
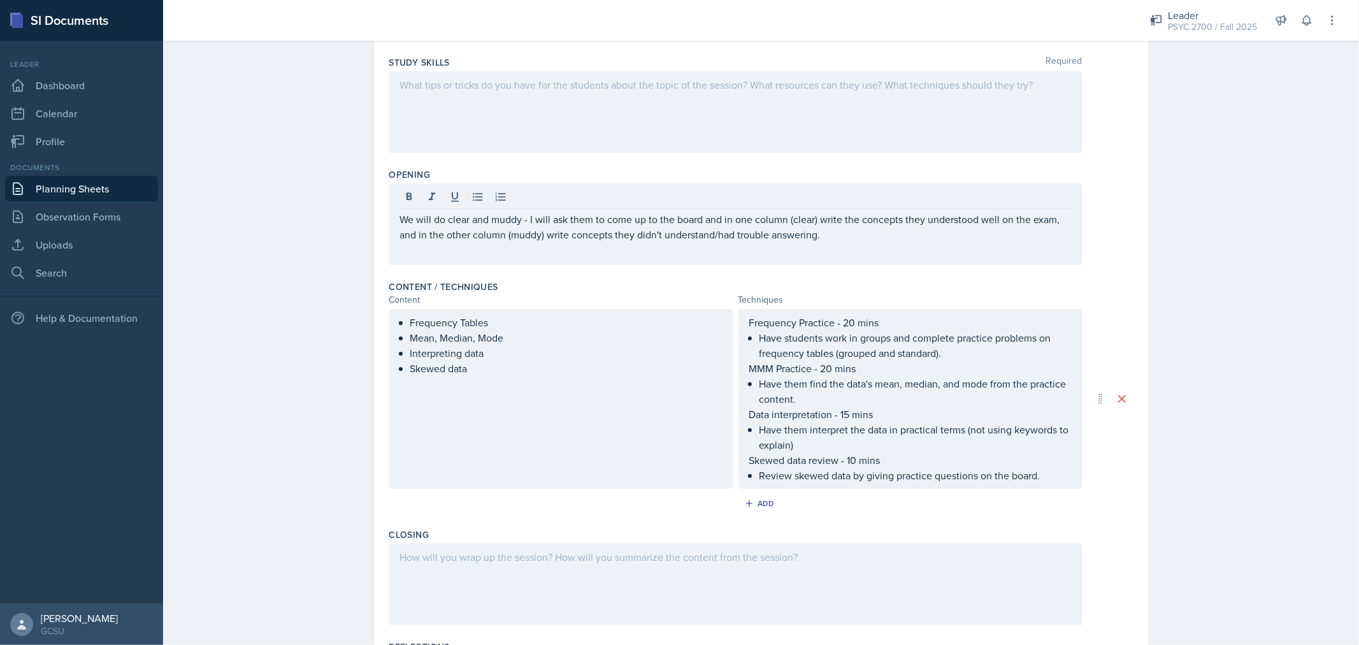
click at [393, 217] on div "We will do clear and muddy - I will ask them to come up to the board and in one…" at bounding box center [735, 224] width 693 height 82
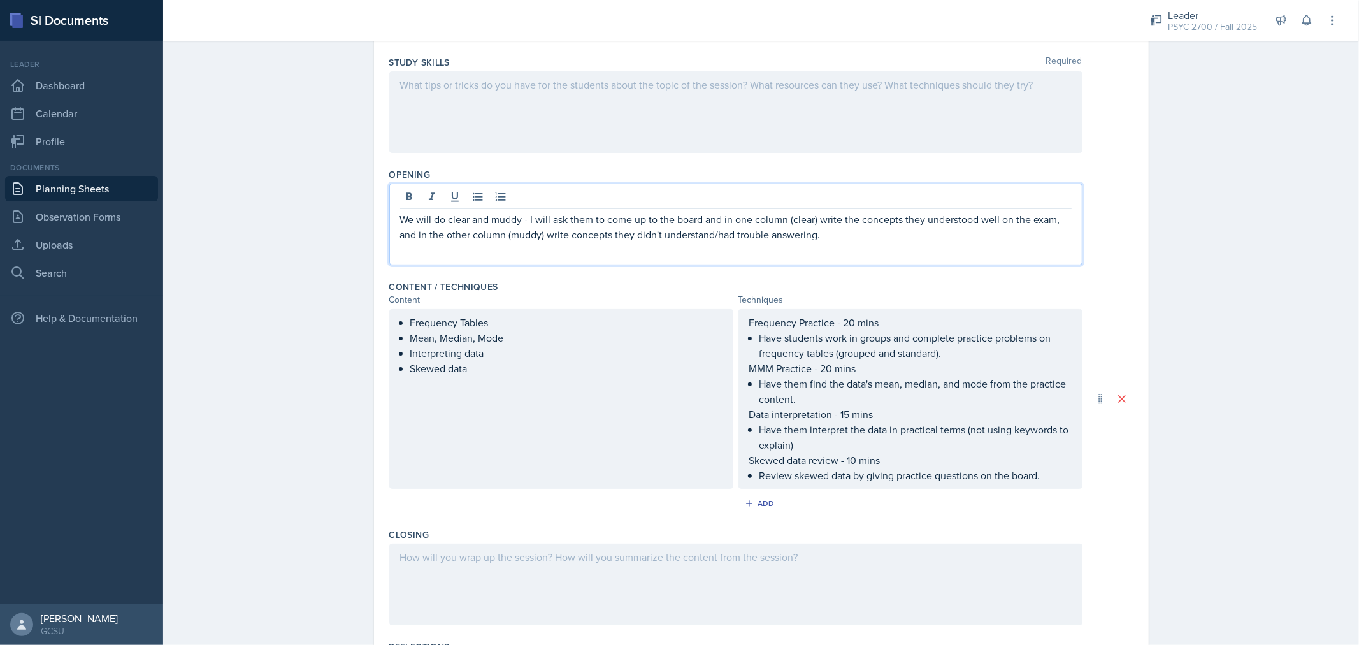
click at [400, 217] on p "We will do clear and muddy - I will ask them to come up to the board and in one…" at bounding box center [735, 226] width 671 height 31
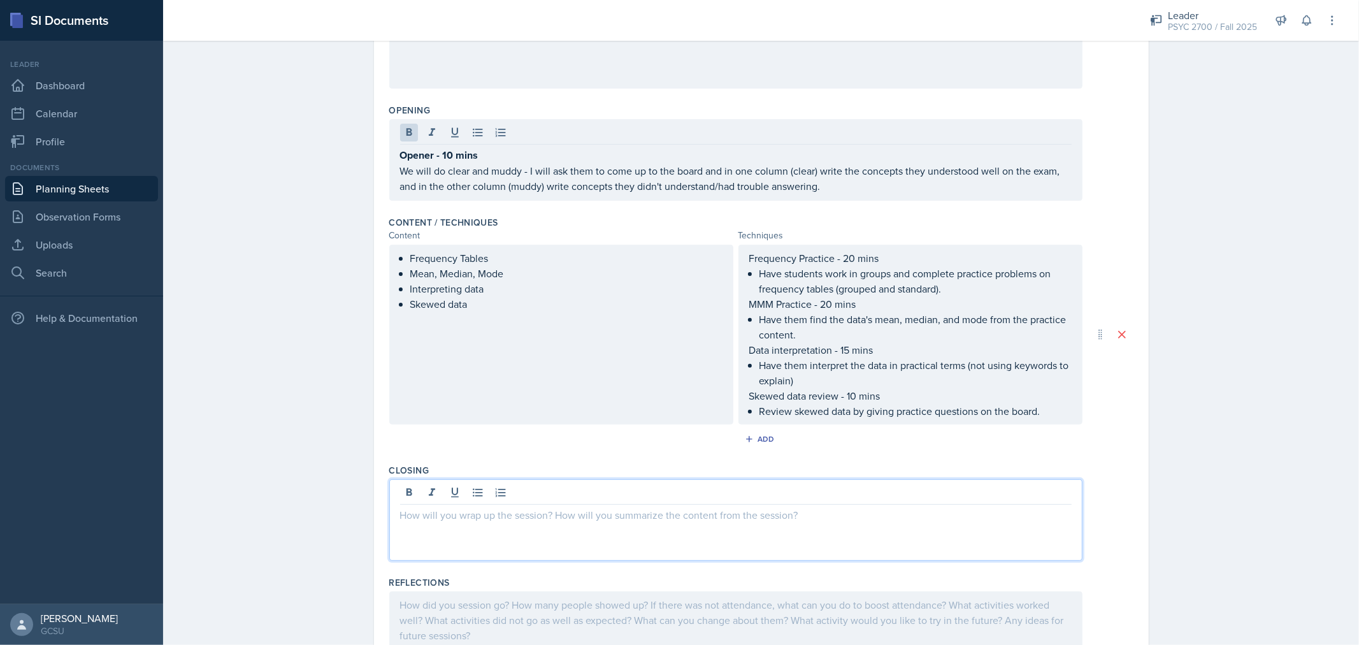
scroll to position [262, 0]
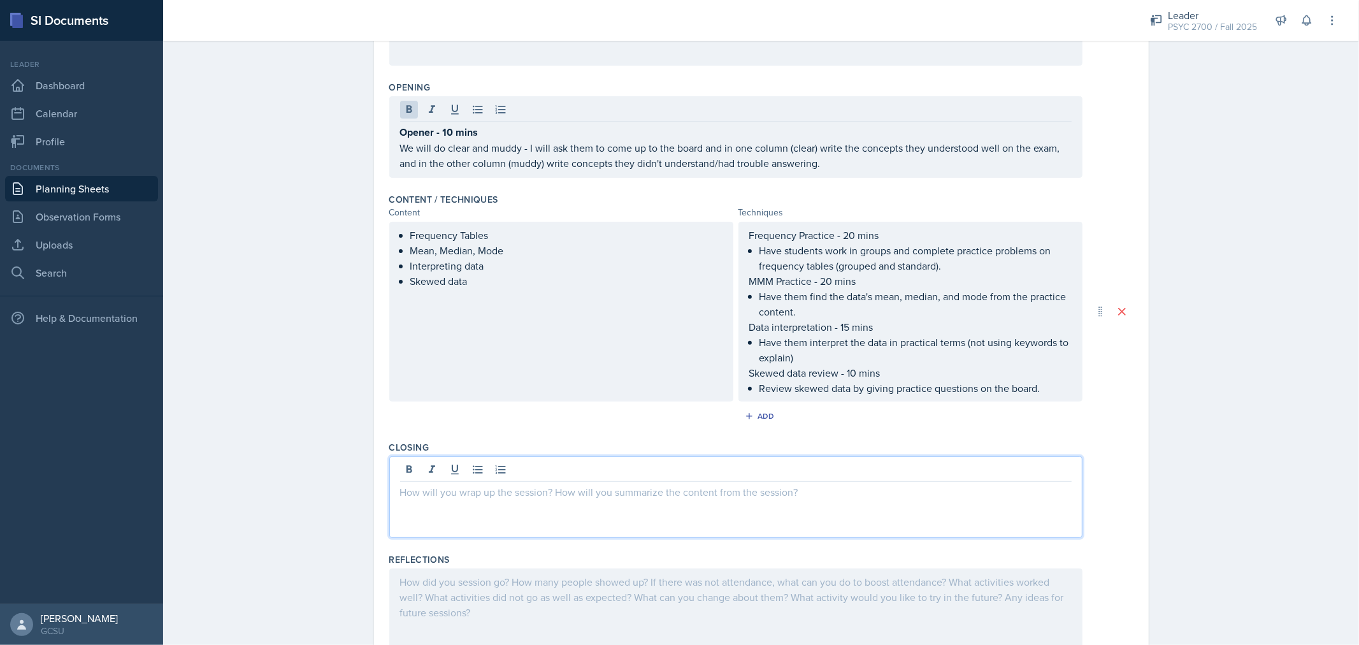
click at [659, 499] on p at bounding box center [735, 491] width 671 height 15
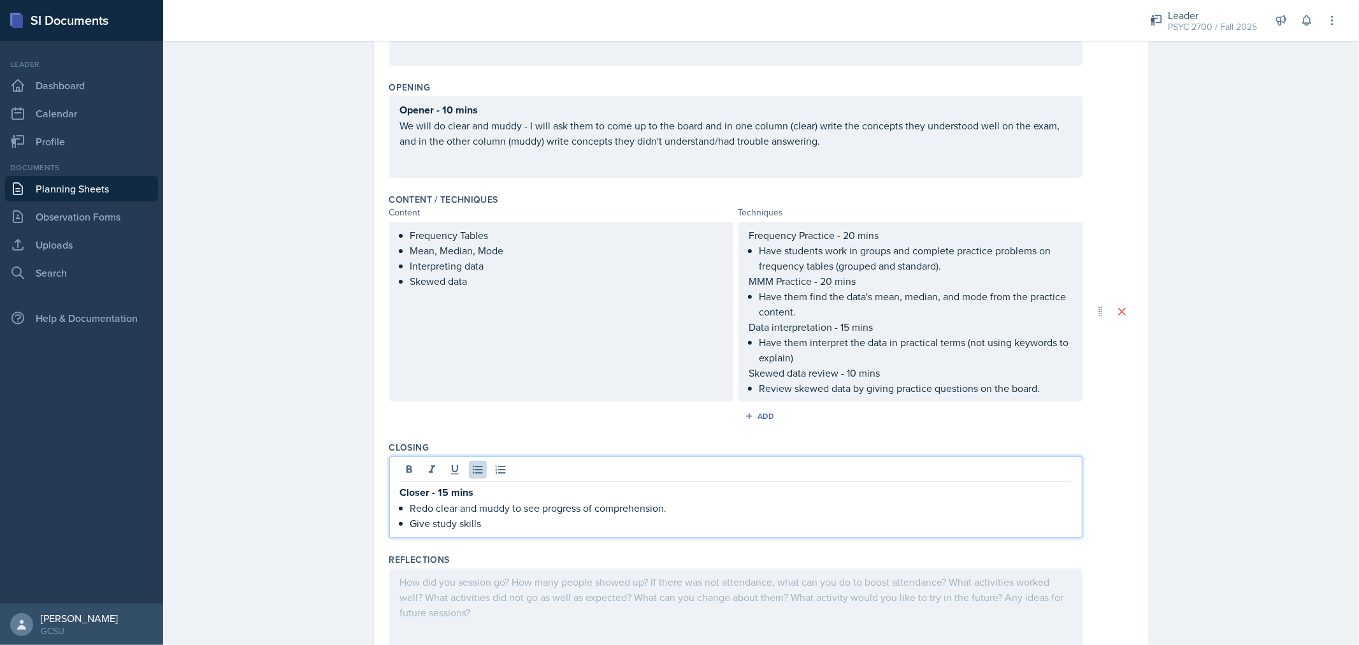
click at [557, 511] on p "Redo clear and muddy to see progress of comprehension." at bounding box center [740, 507] width 661 height 15
click at [440, 510] on p "Redo clear, and muddy to see the progress of comprehension." at bounding box center [740, 507] width 661 height 15
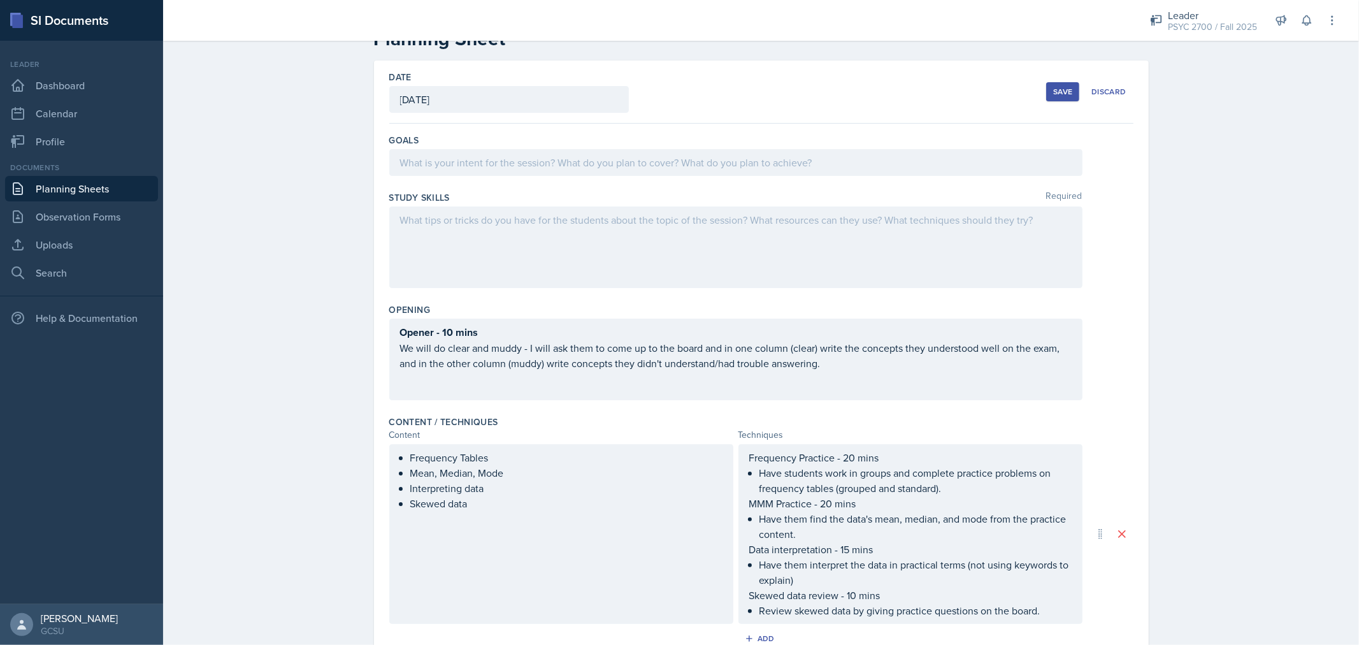
scroll to position [0, 0]
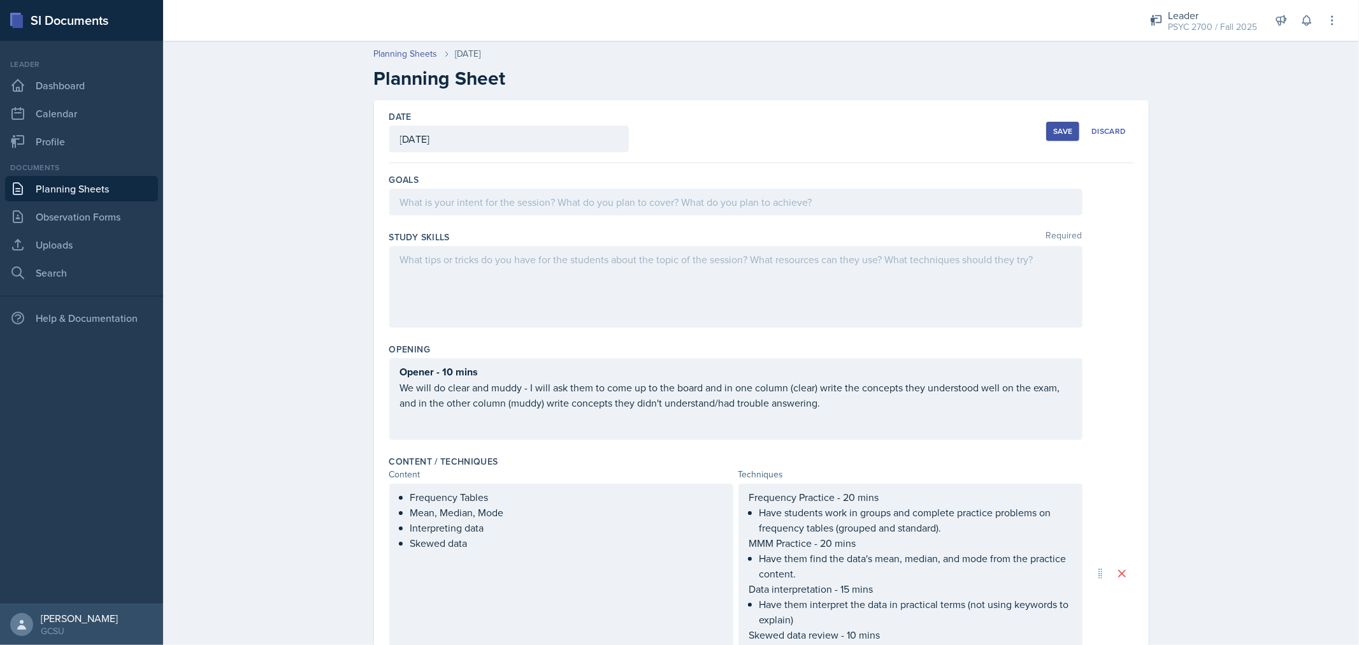
click at [618, 215] on div "Goals" at bounding box center [761, 196] width 744 height 57
click at [645, 191] on div at bounding box center [735, 202] width 693 height 27
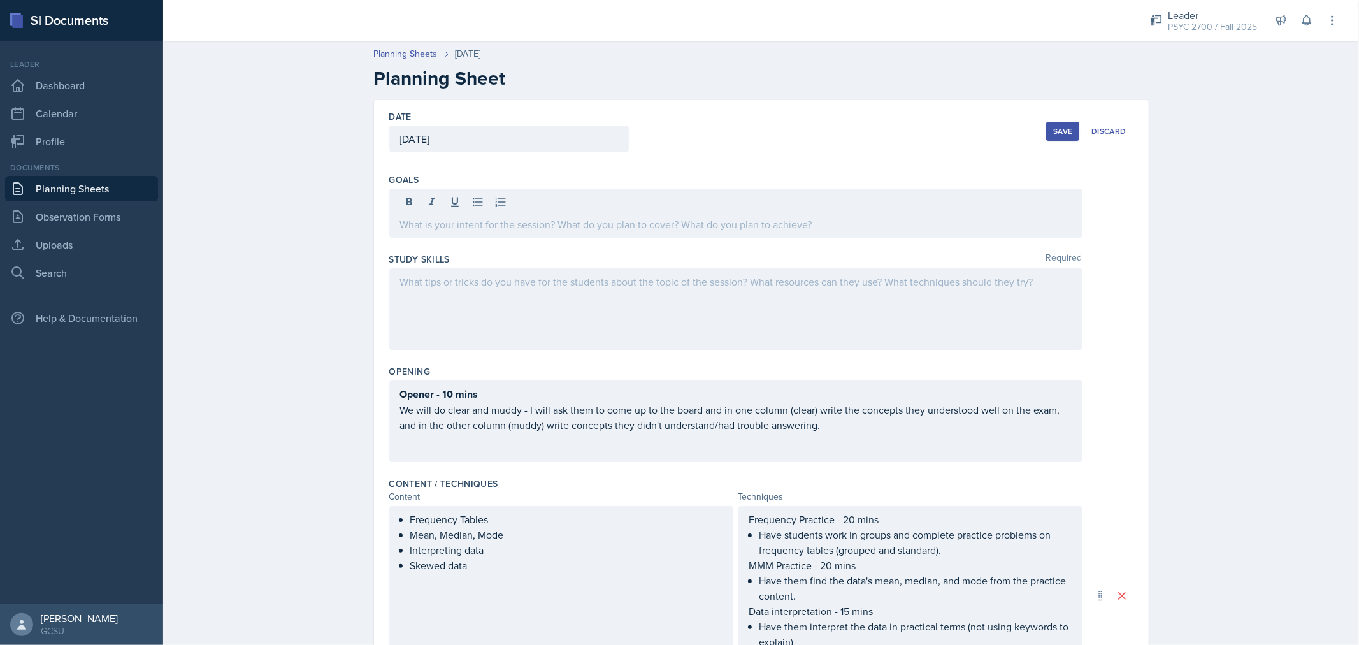
click at [690, 315] on div at bounding box center [735, 309] width 693 height 82
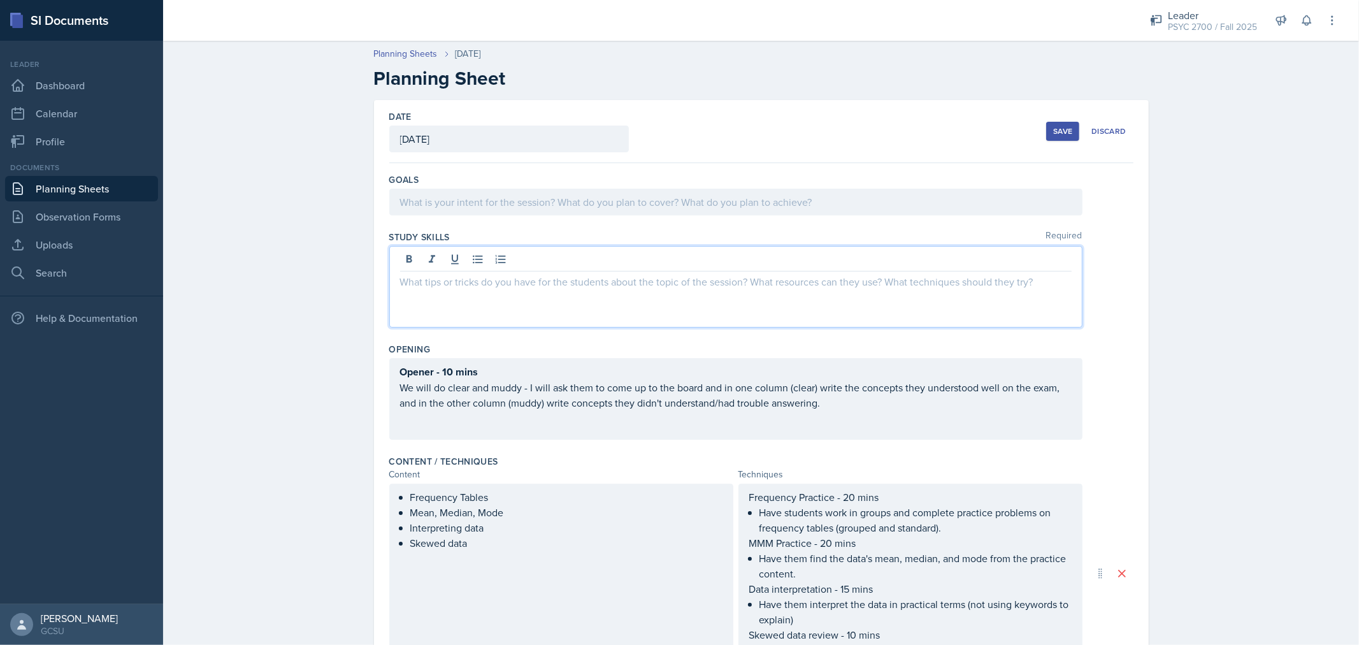
click at [572, 288] on p at bounding box center [735, 281] width 671 height 15
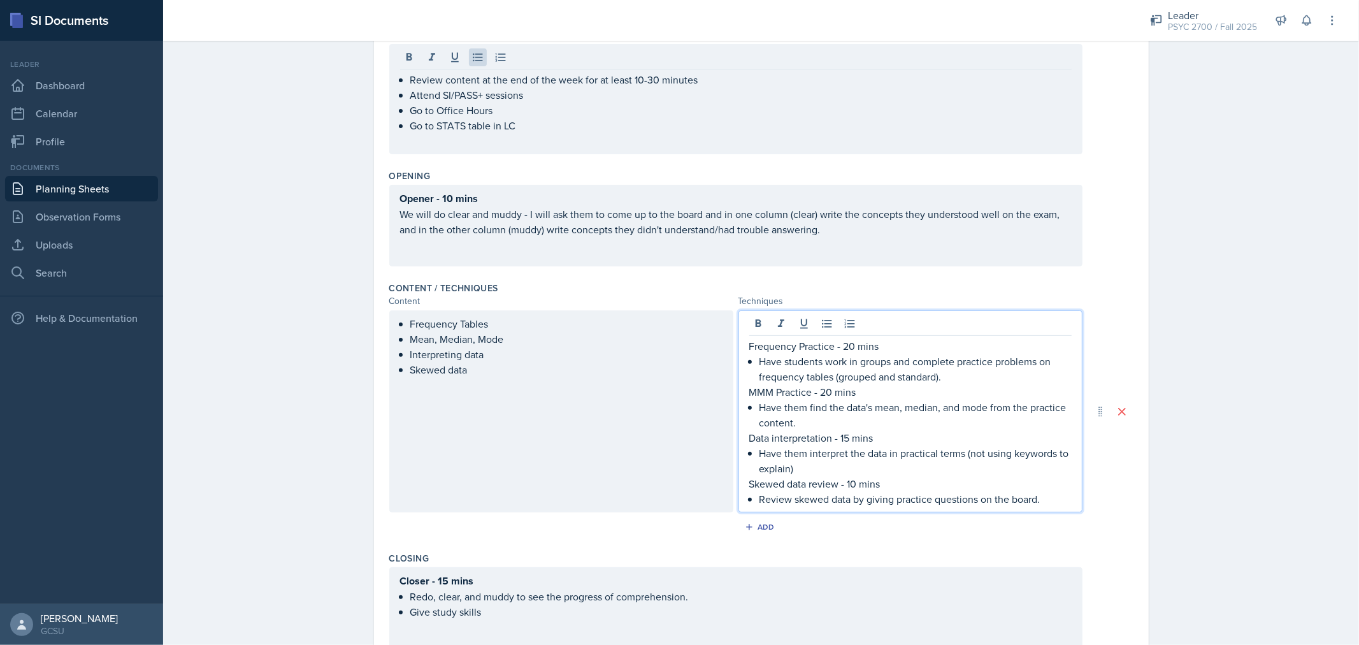
scroll to position [202, 0]
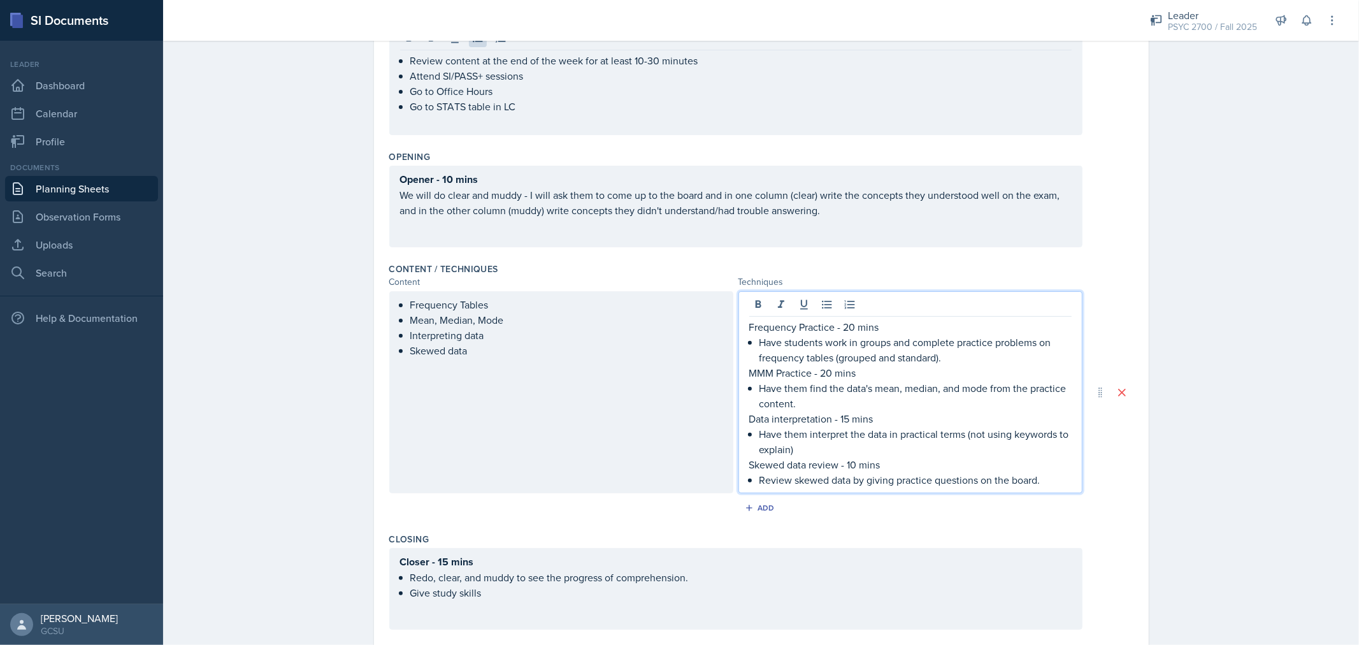
click at [831, 326] on p "Frequency Practice - 20 mins" at bounding box center [910, 326] width 322 height 15
click at [831, 326] on p "Frequency Practice - 20 mins" at bounding box center [910, 323] width 322 height 15
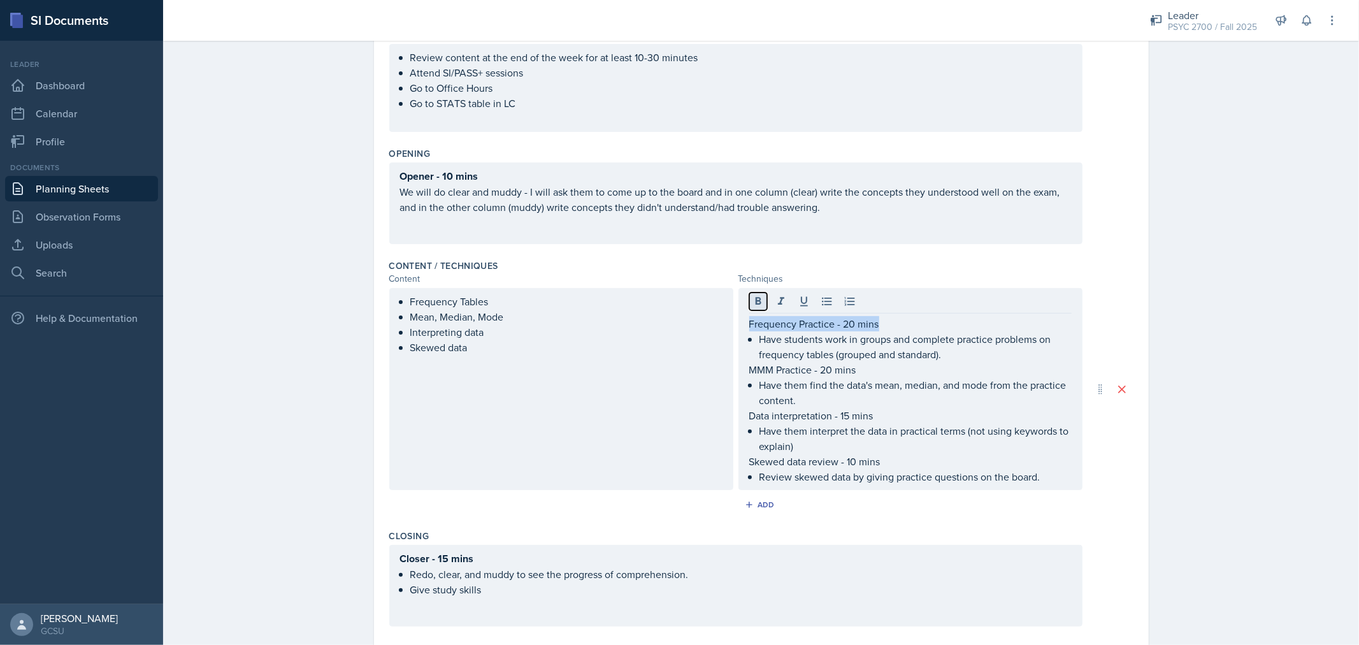
click at [755, 298] on icon at bounding box center [758, 301] width 6 height 8
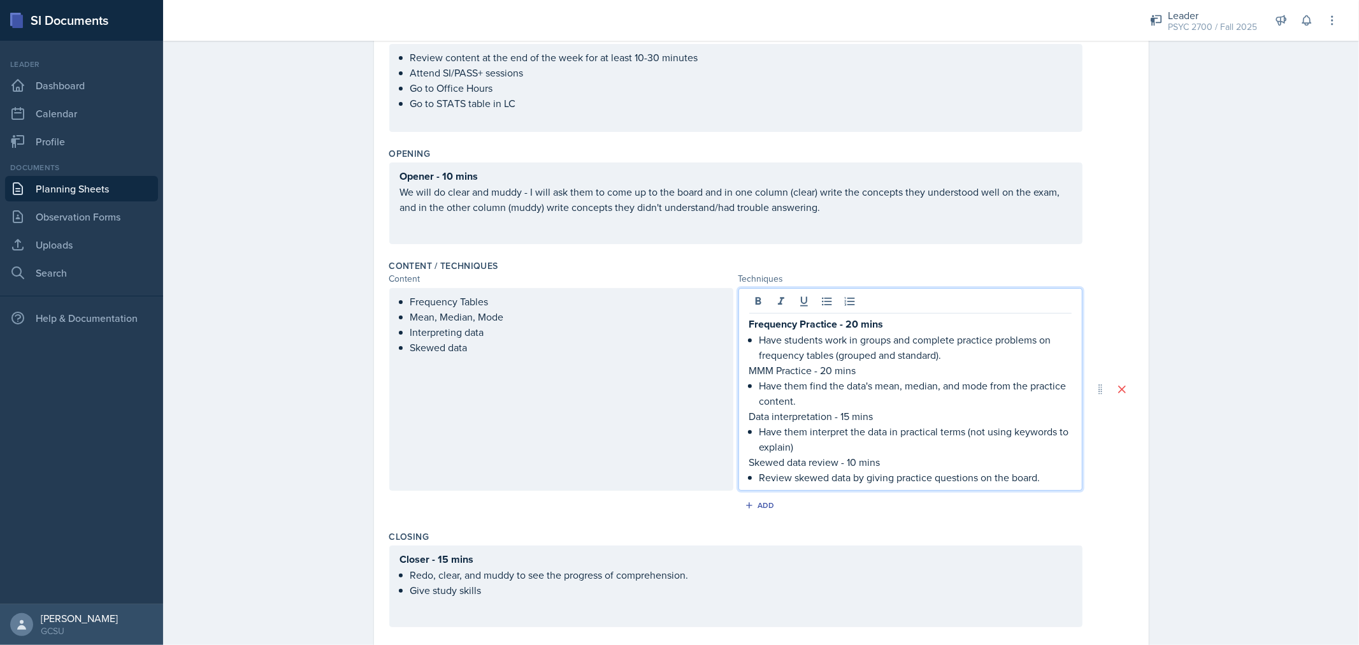
click at [779, 367] on p "MMM Practice - 20 mins" at bounding box center [910, 369] width 322 height 15
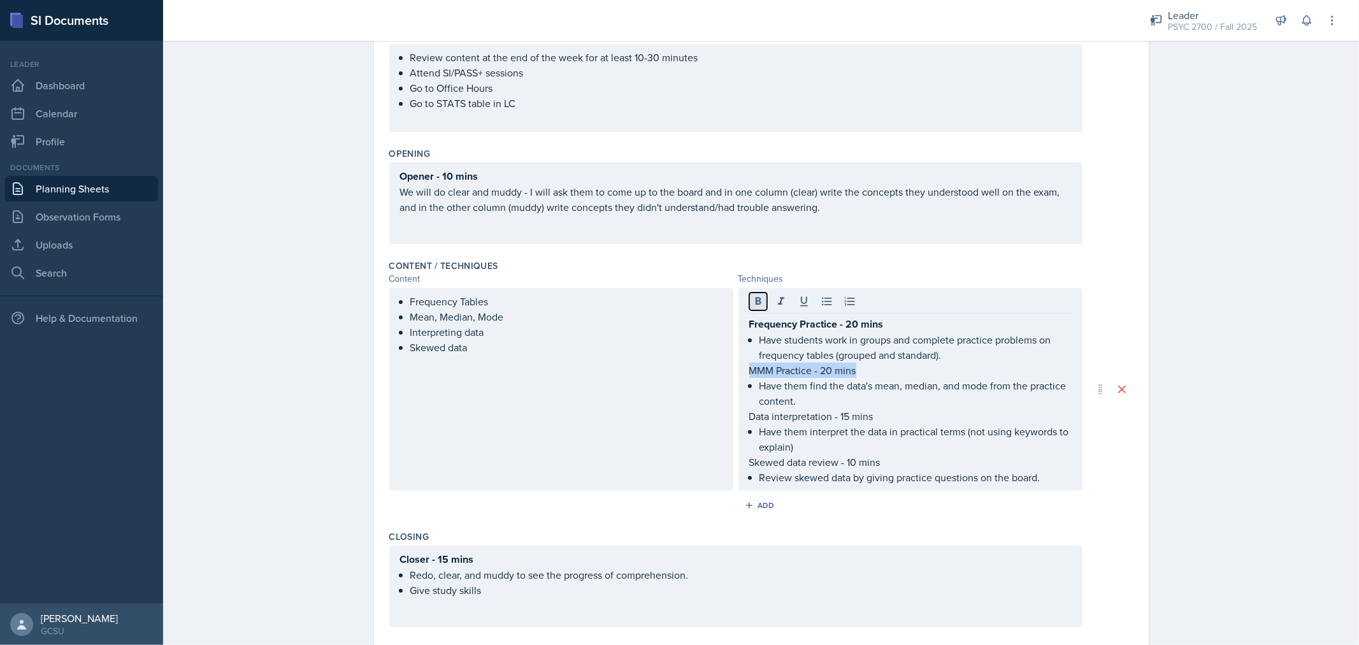
click at [752, 303] on icon at bounding box center [758, 301] width 13 height 13
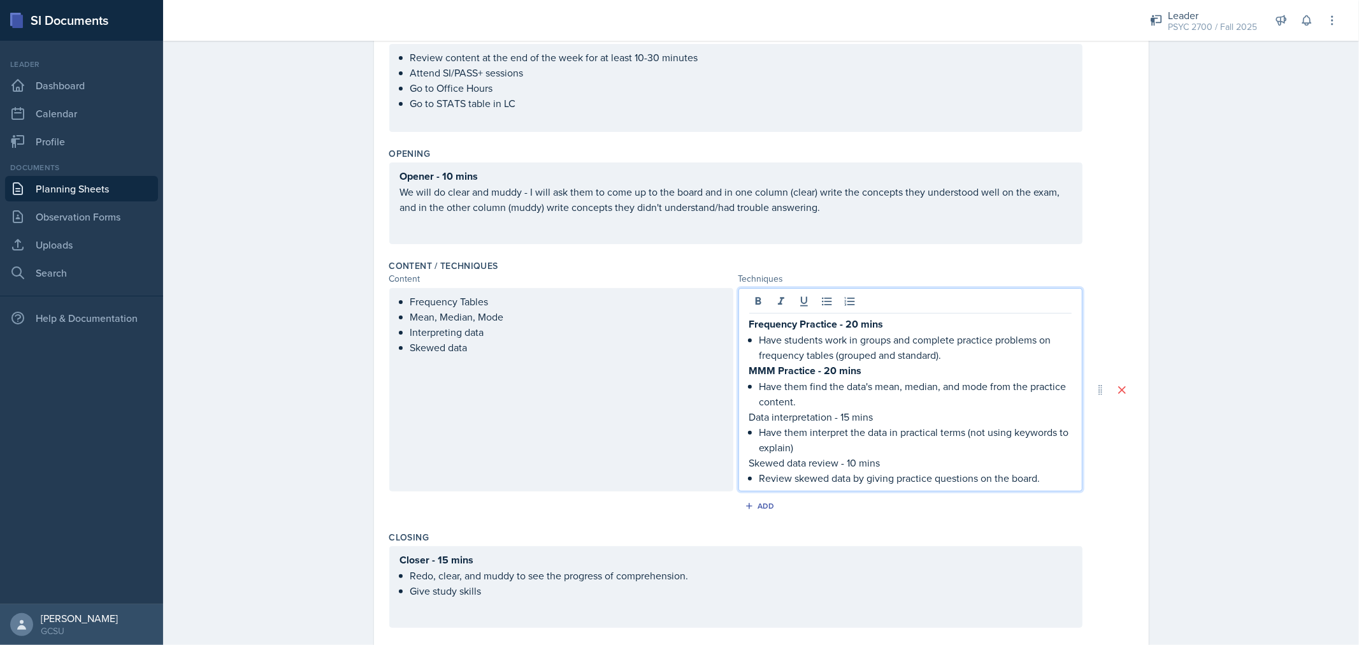
click at [844, 416] on p "Data interpretation - 15 mins" at bounding box center [910, 416] width 322 height 15
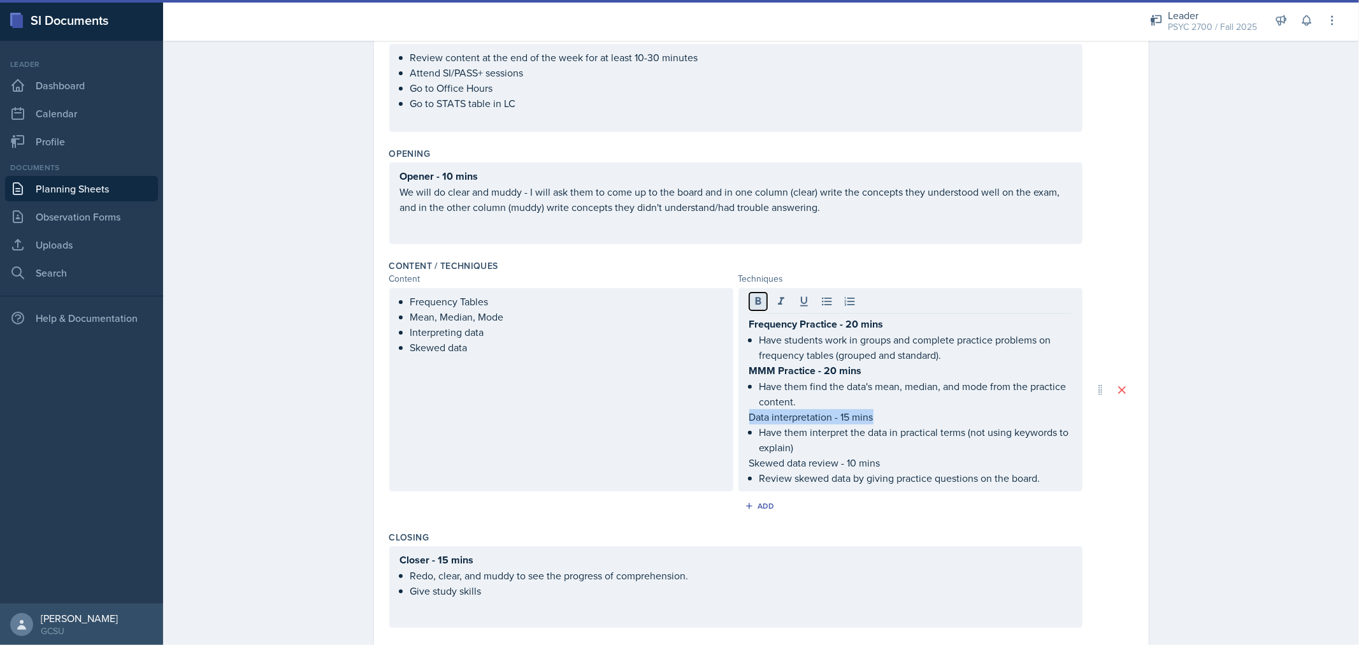
click at [755, 302] on icon at bounding box center [758, 301] width 13 height 13
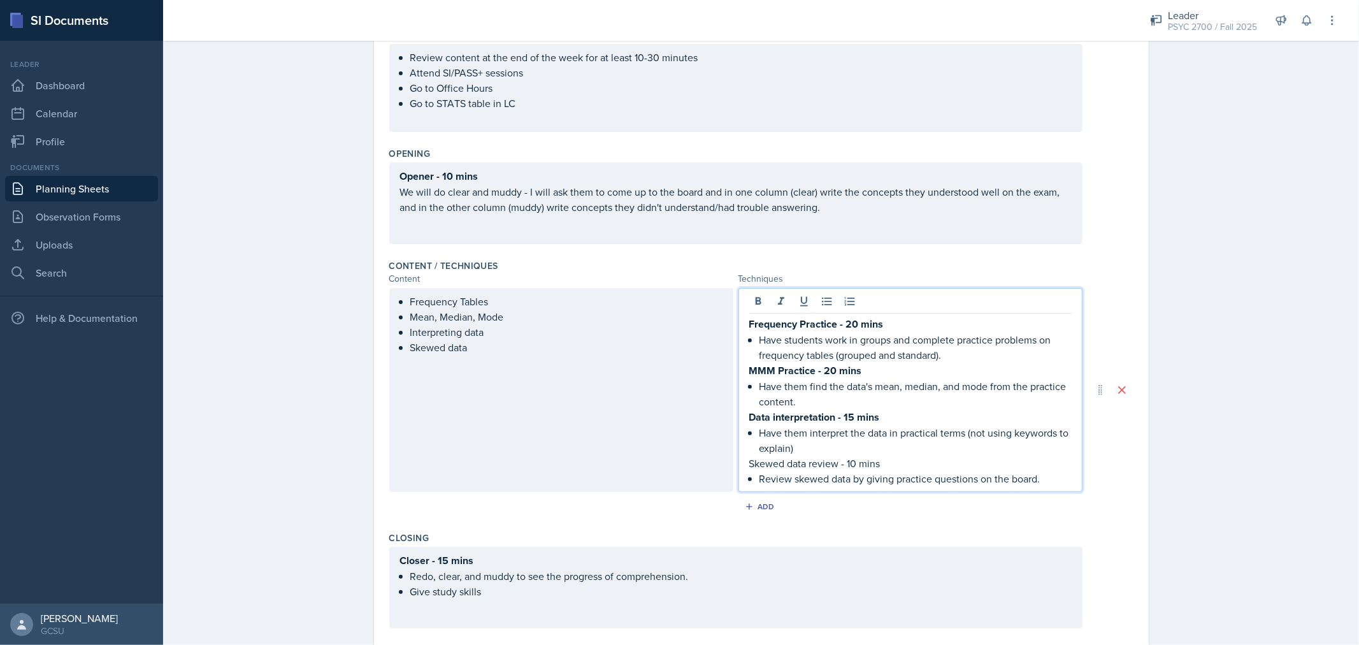
click at [826, 466] on p "Skewed data review - 10 mins" at bounding box center [910, 462] width 322 height 15
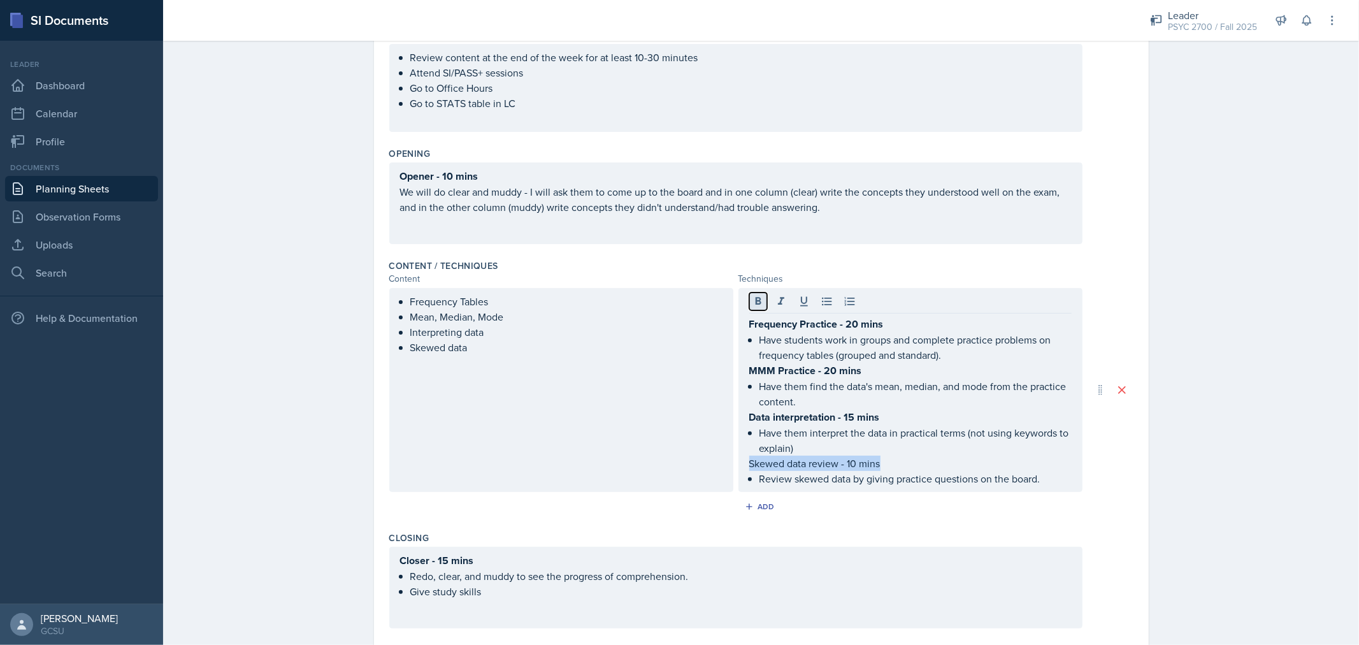
click at [752, 297] on icon at bounding box center [758, 301] width 13 height 13
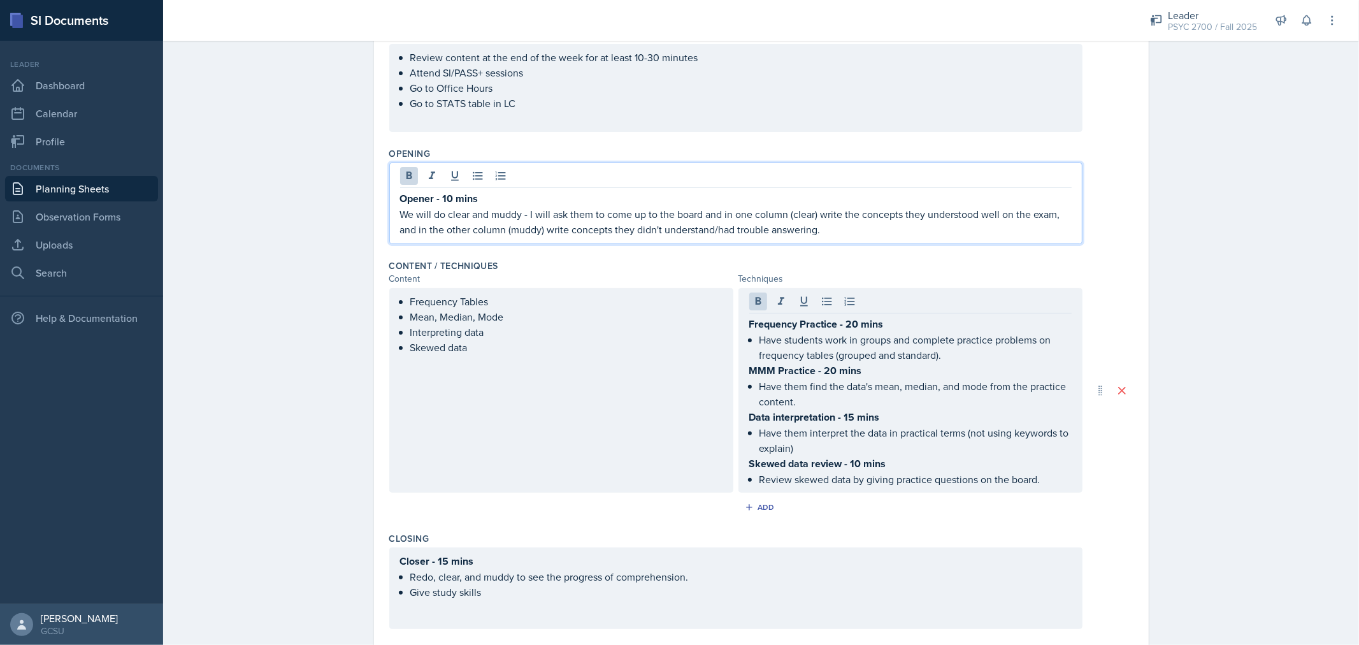
click at [892, 204] on div "Opener - 10 mins We will do clear and muddy - I will ask them to come up to the…" at bounding box center [735, 213] width 671 height 46
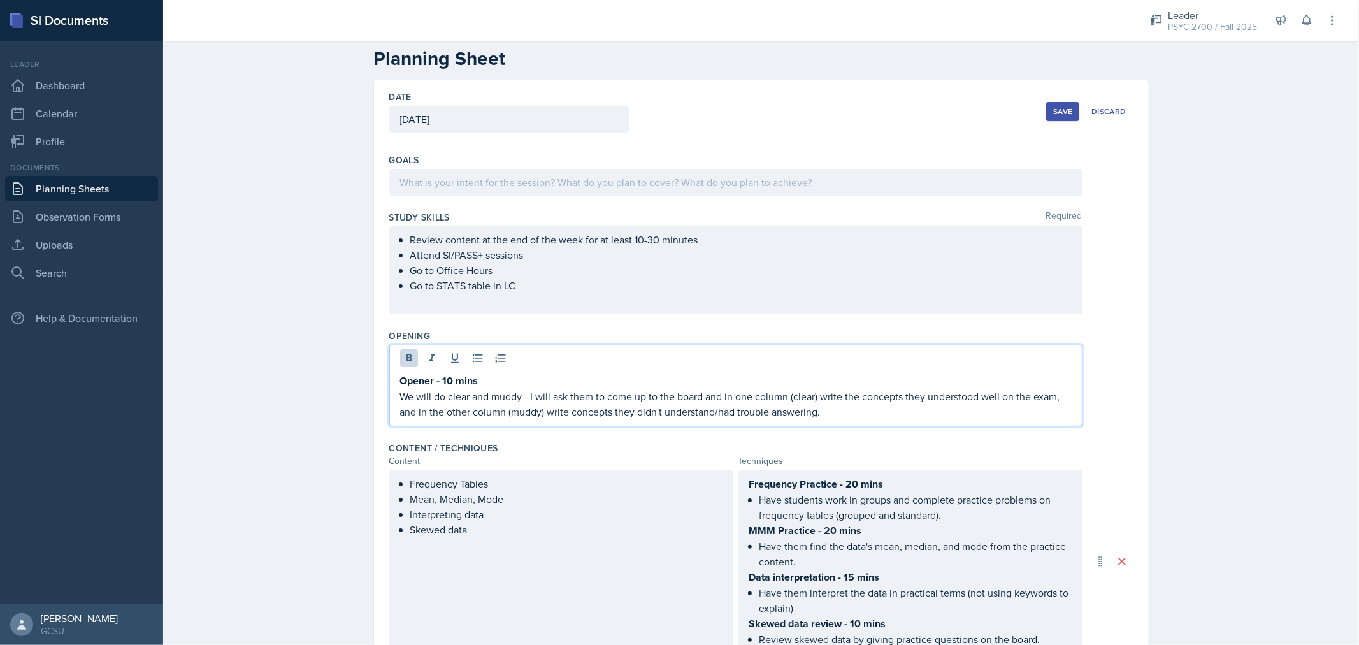
scroll to position [0, 0]
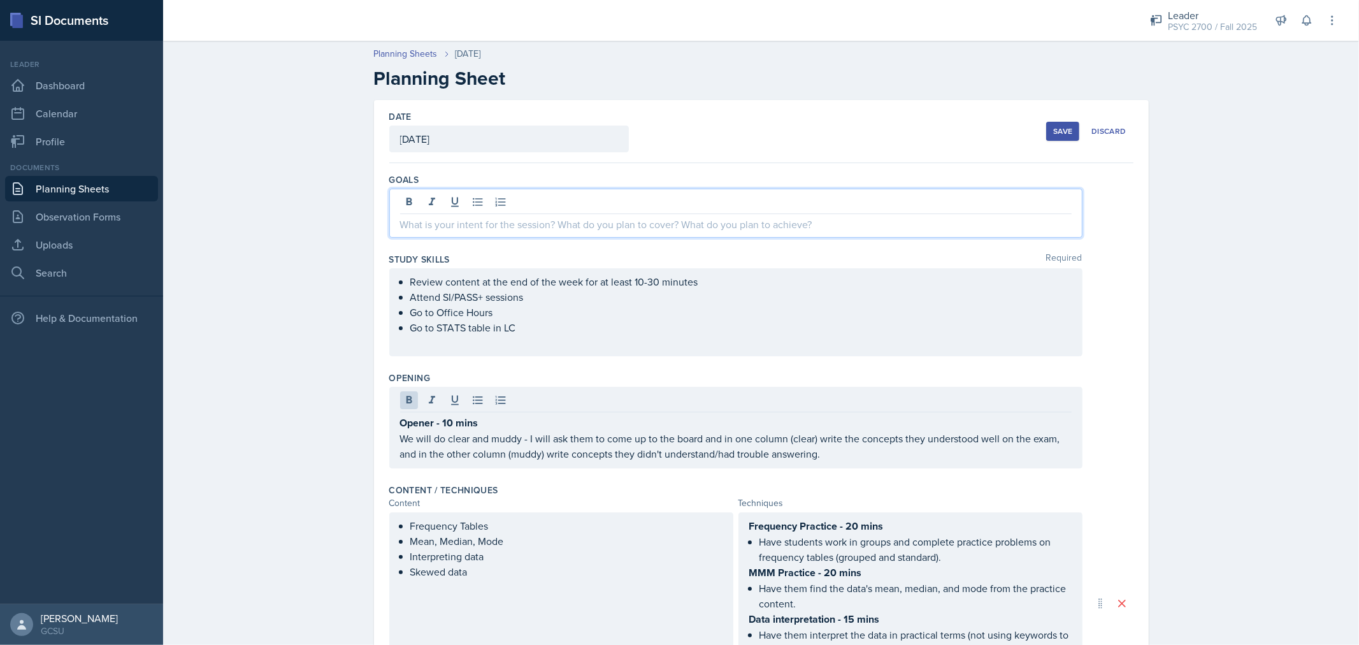
click at [748, 206] on div at bounding box center [735, 213] width 693 height 49
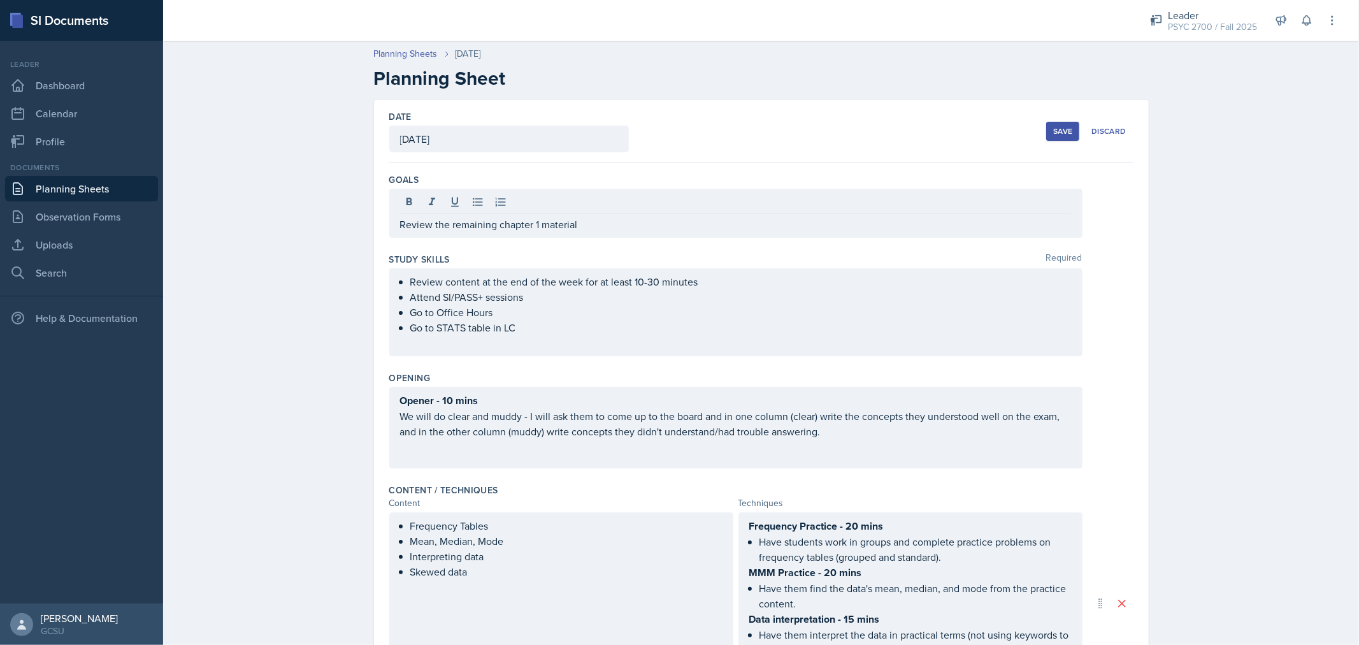
click at [1054, 135] on div "Save" at bounding box center [1062, 131] width 19 height 10
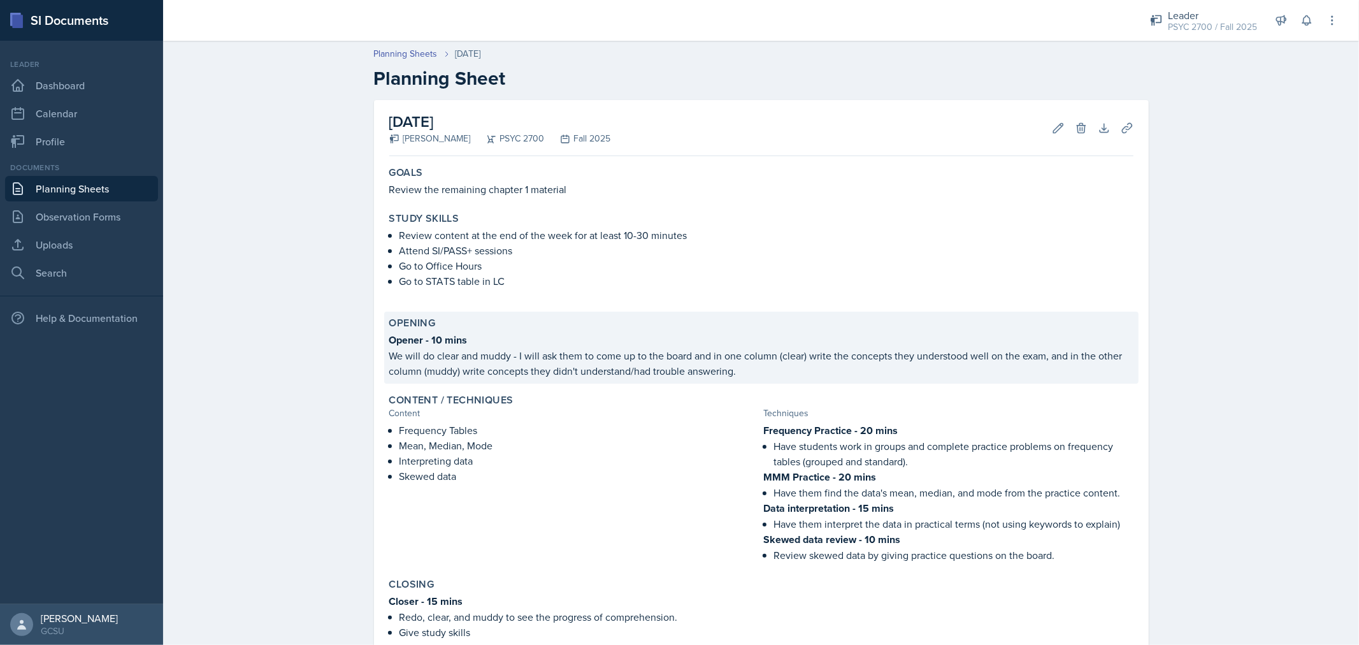
scroll to position [143, 0]
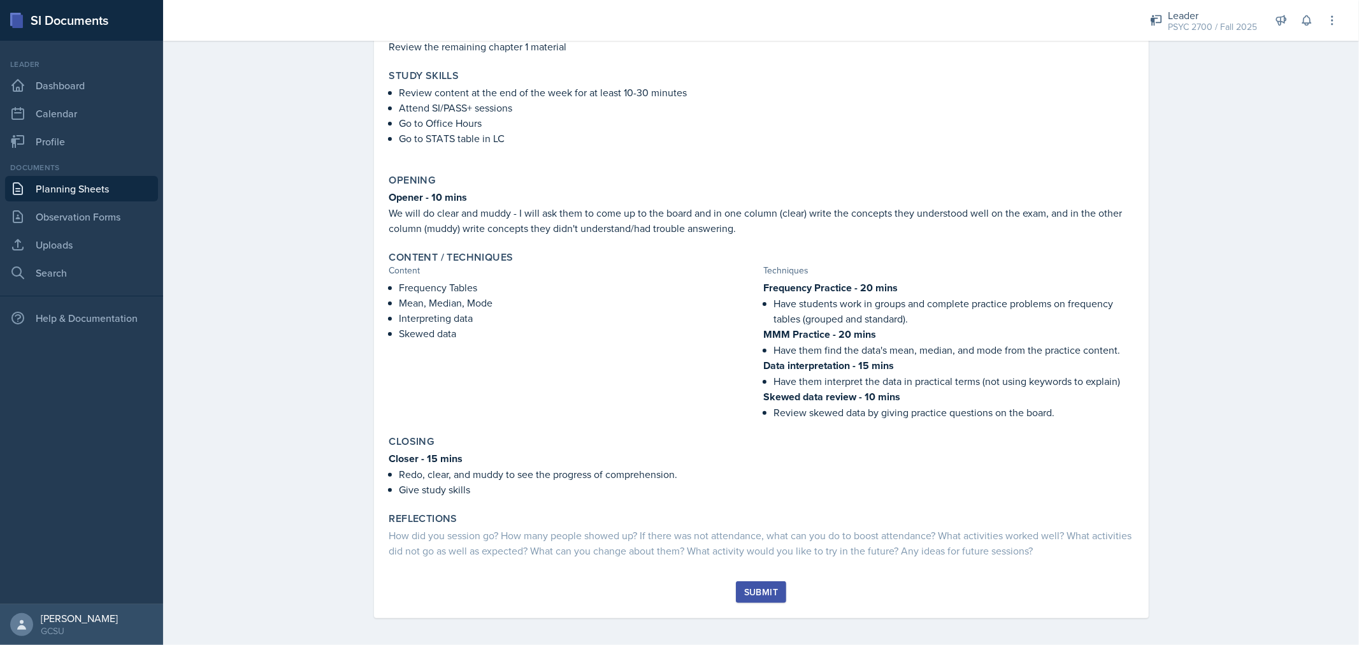
click at [764, 587] on div "Submit" at bounding box center [761, 592] width 34 height 10
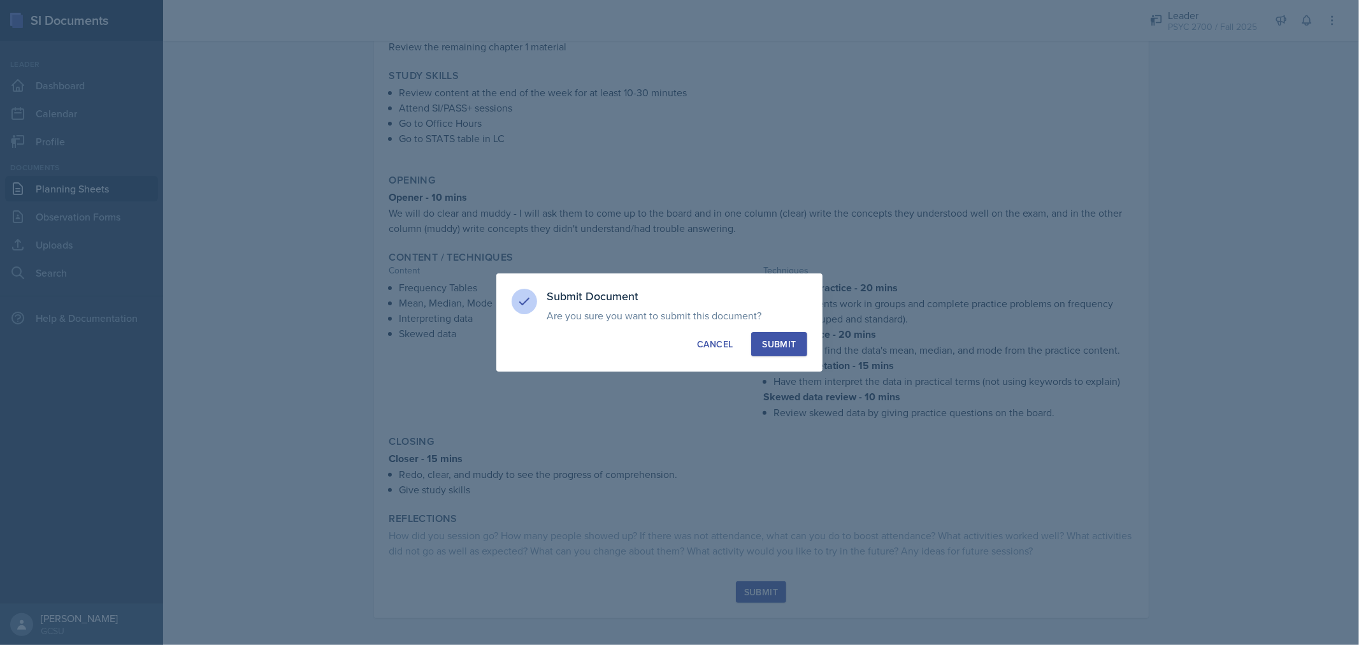
click at [786, 345] on div "Submit" at bounding box center [779, 344] width 34 height 13
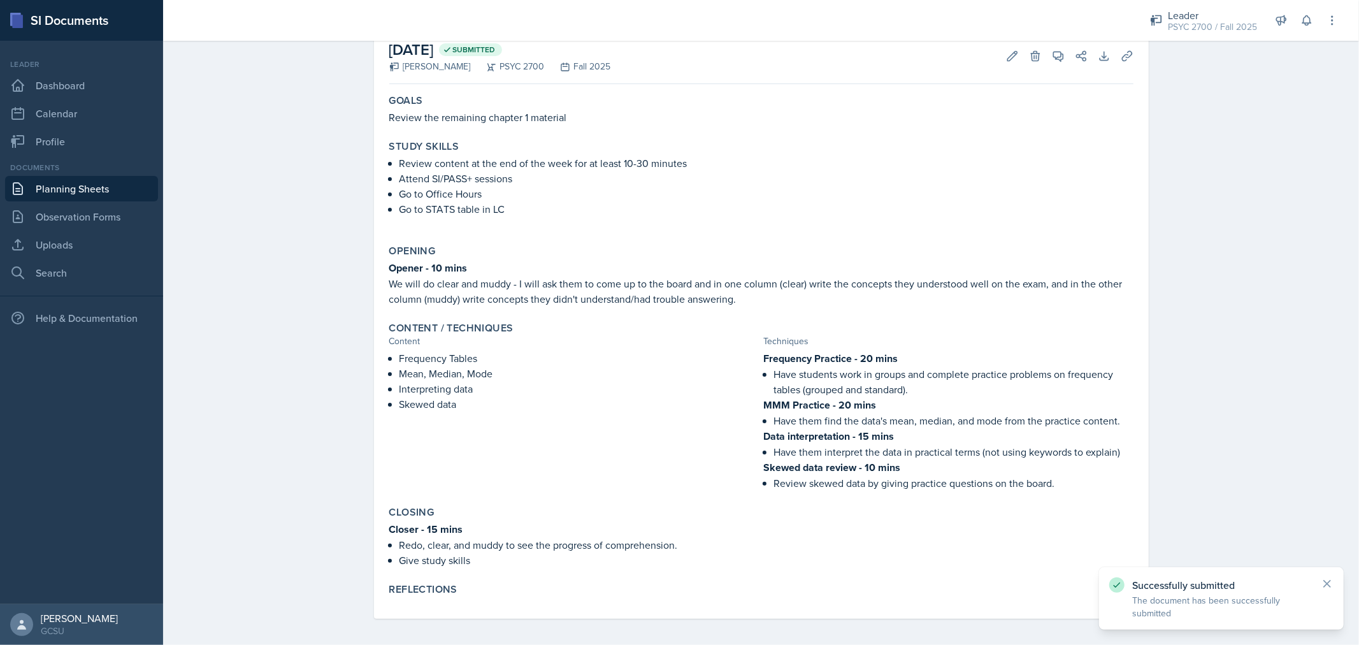
scroll to position [0, 0]
